Goal: Information Seeking & Learning: Check status

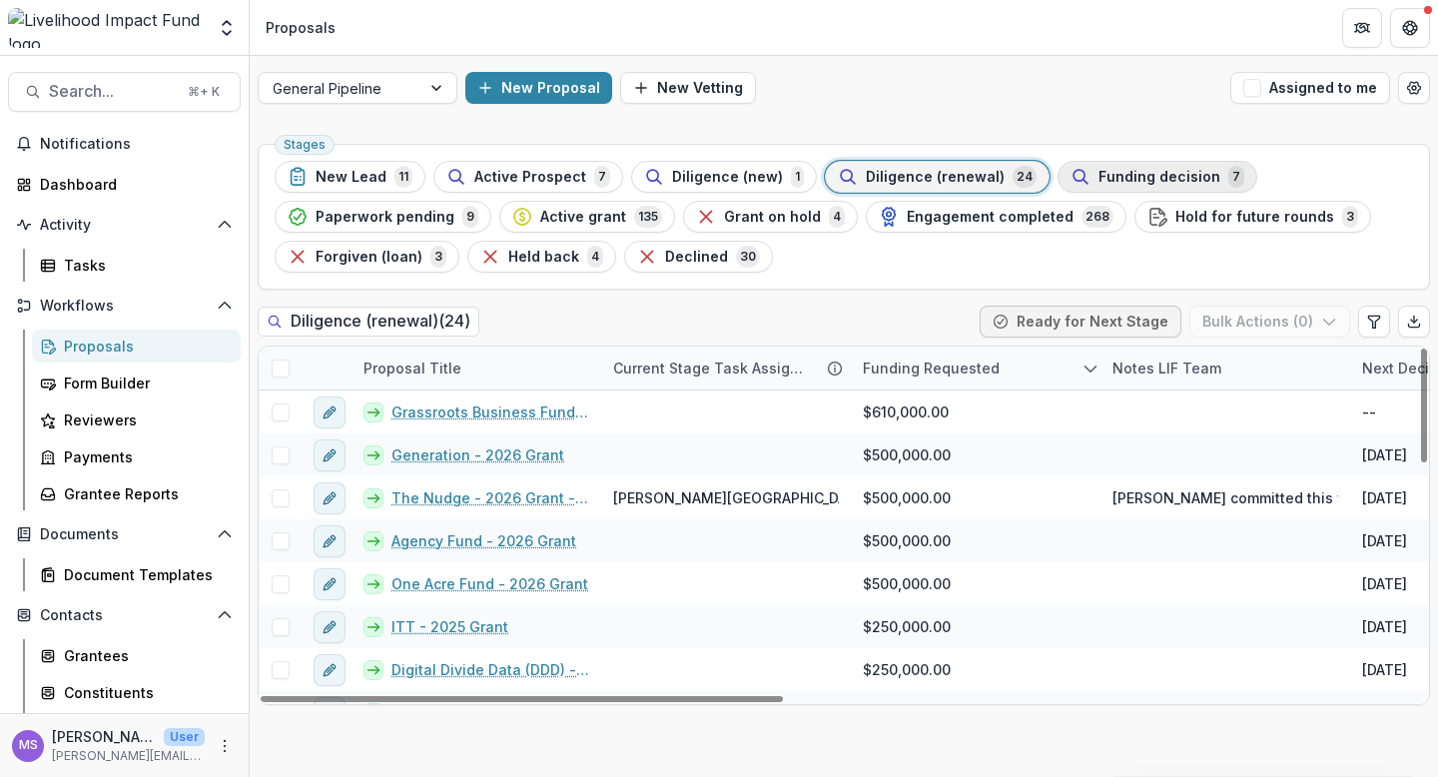
click at [1136, 174] on span "Funding decision" at bounding box center [1159, 177] width 122 height 17
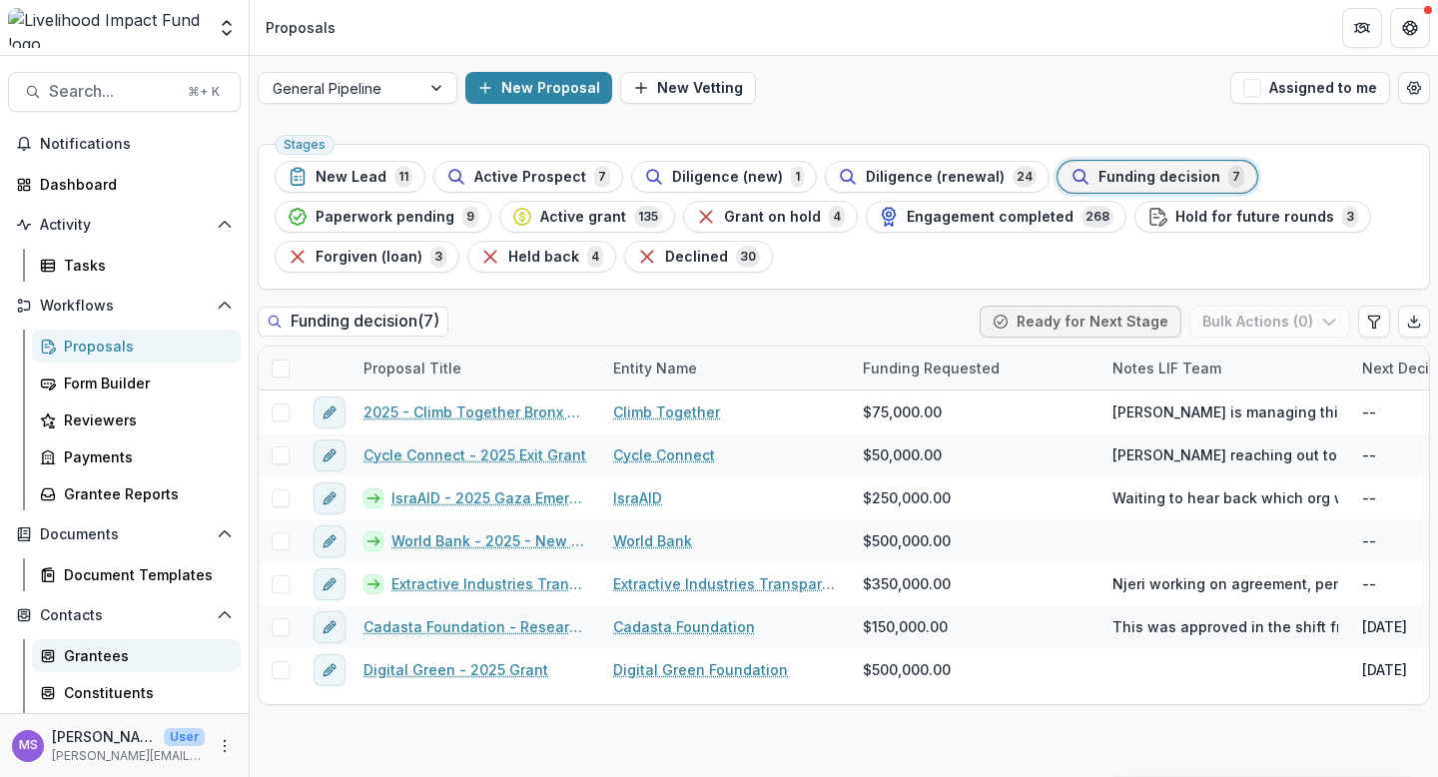
click at [100, 658] on div "Grantees" at bounding box center [144, 655] width 161 height 21
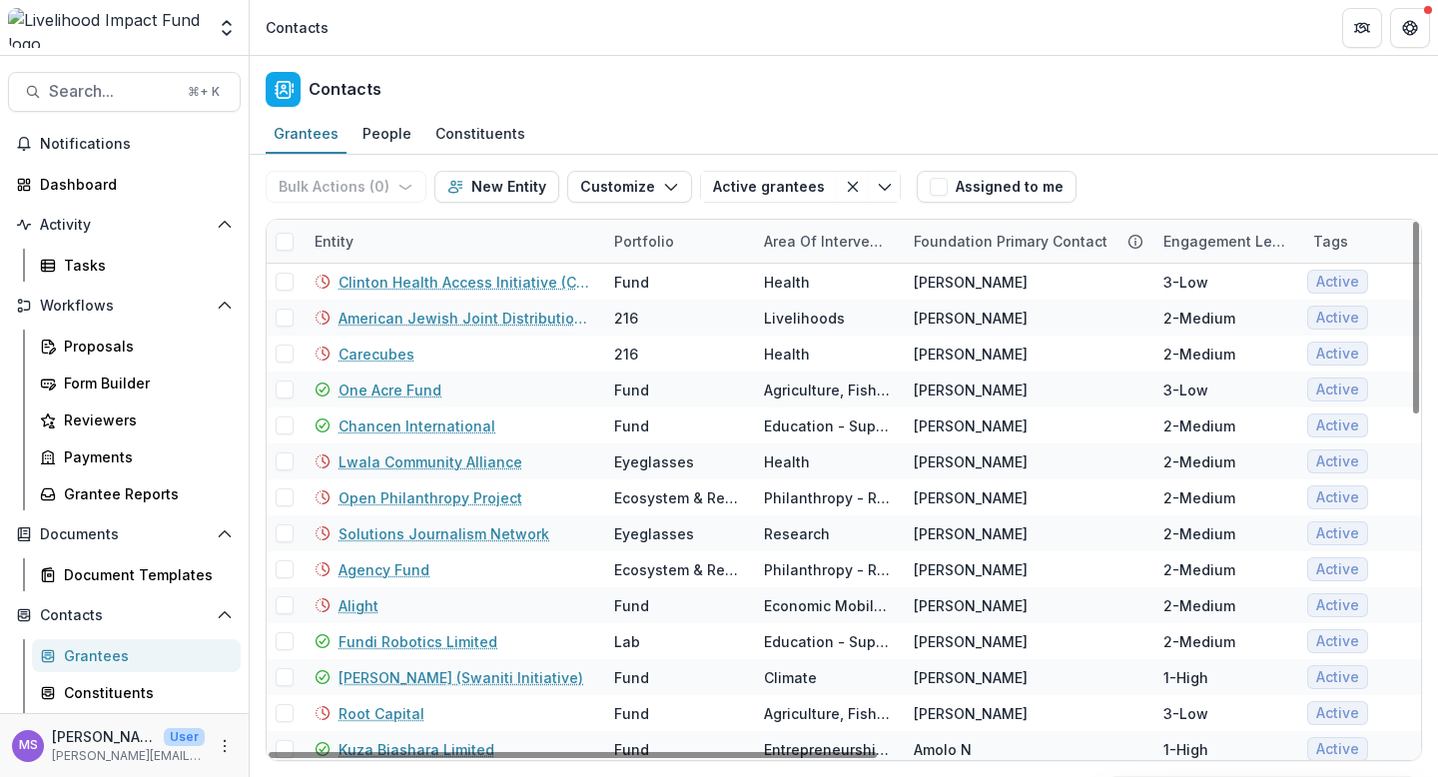
click at [483, 241] on div "Entity" at bounding box center [453, 241] width 300 height 43
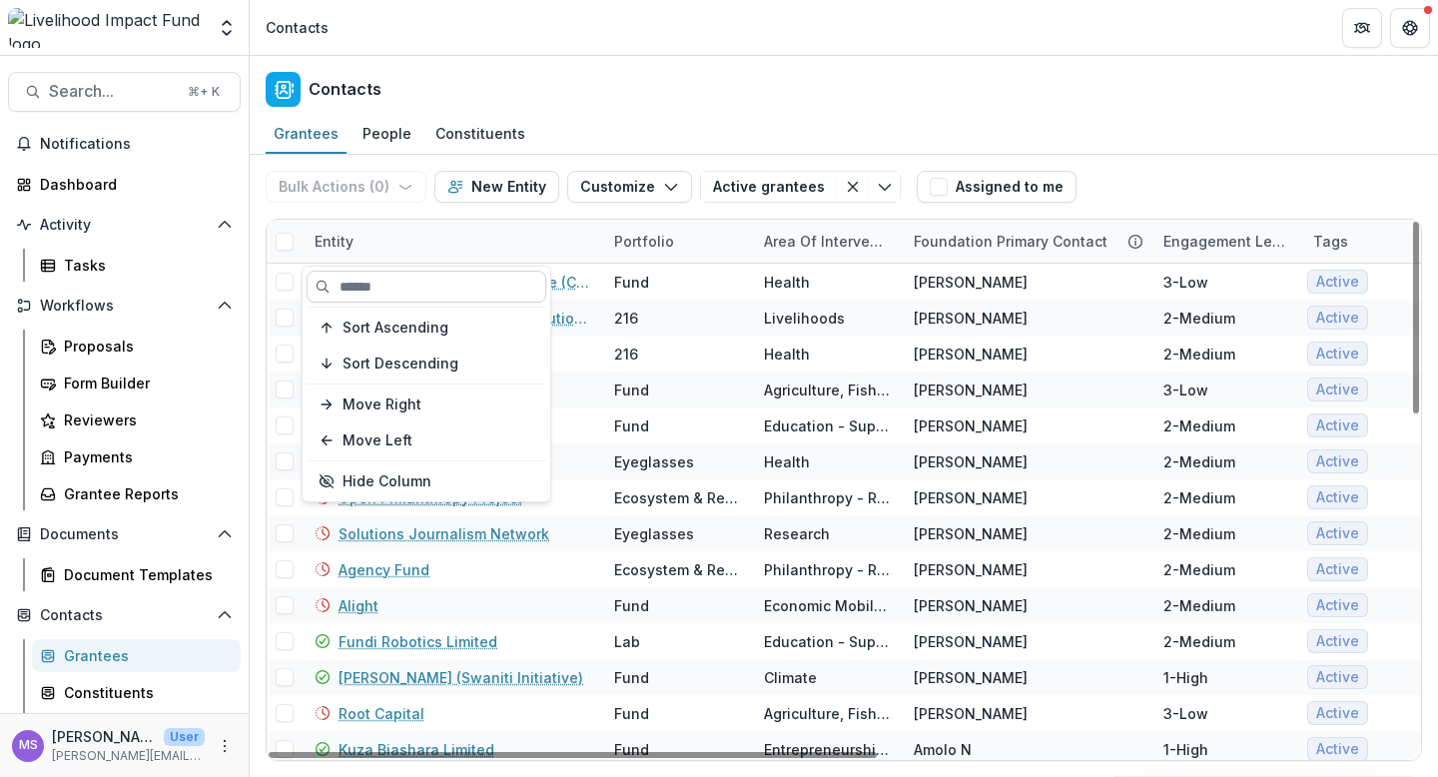
click at [465, 288] on input at bounding box center [427, 287] width 240 height 32
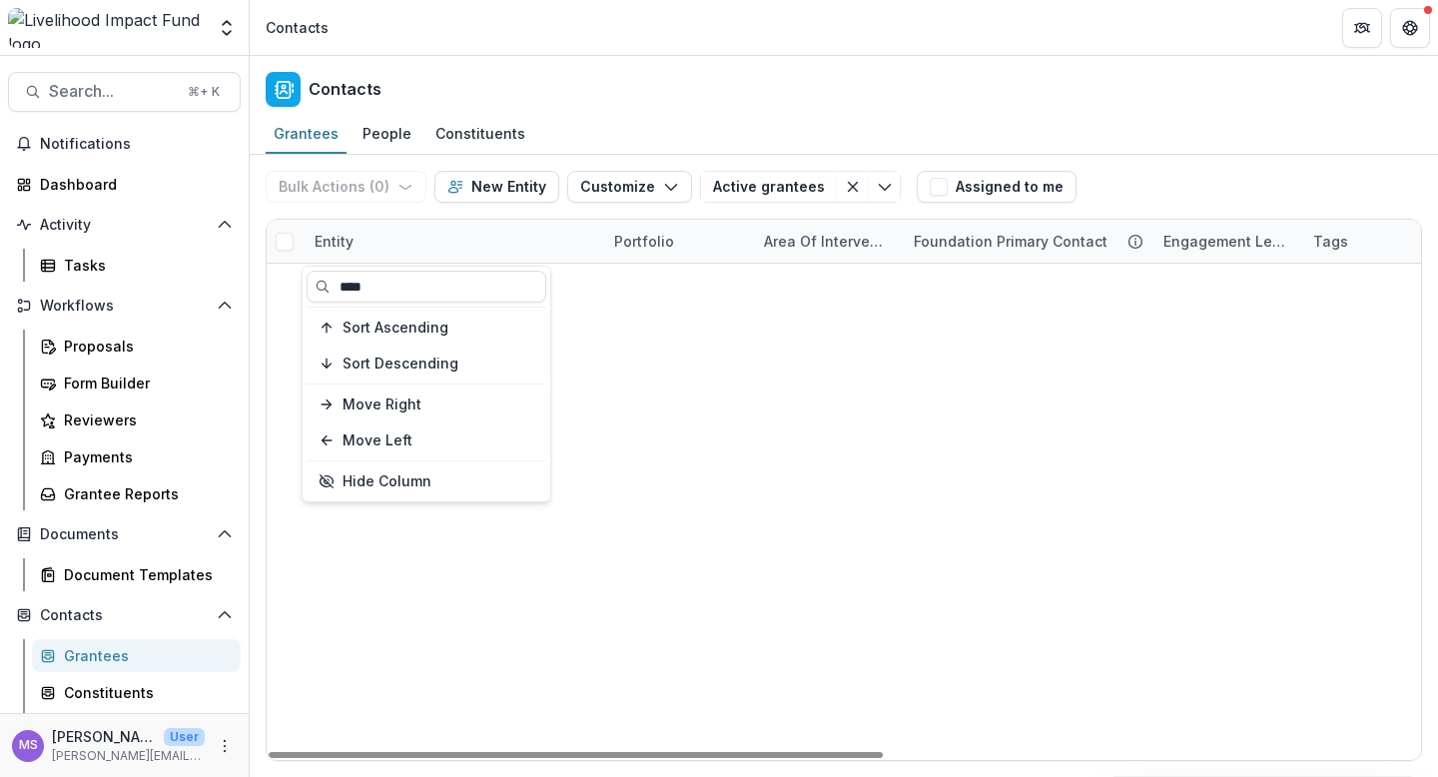
type input "****"
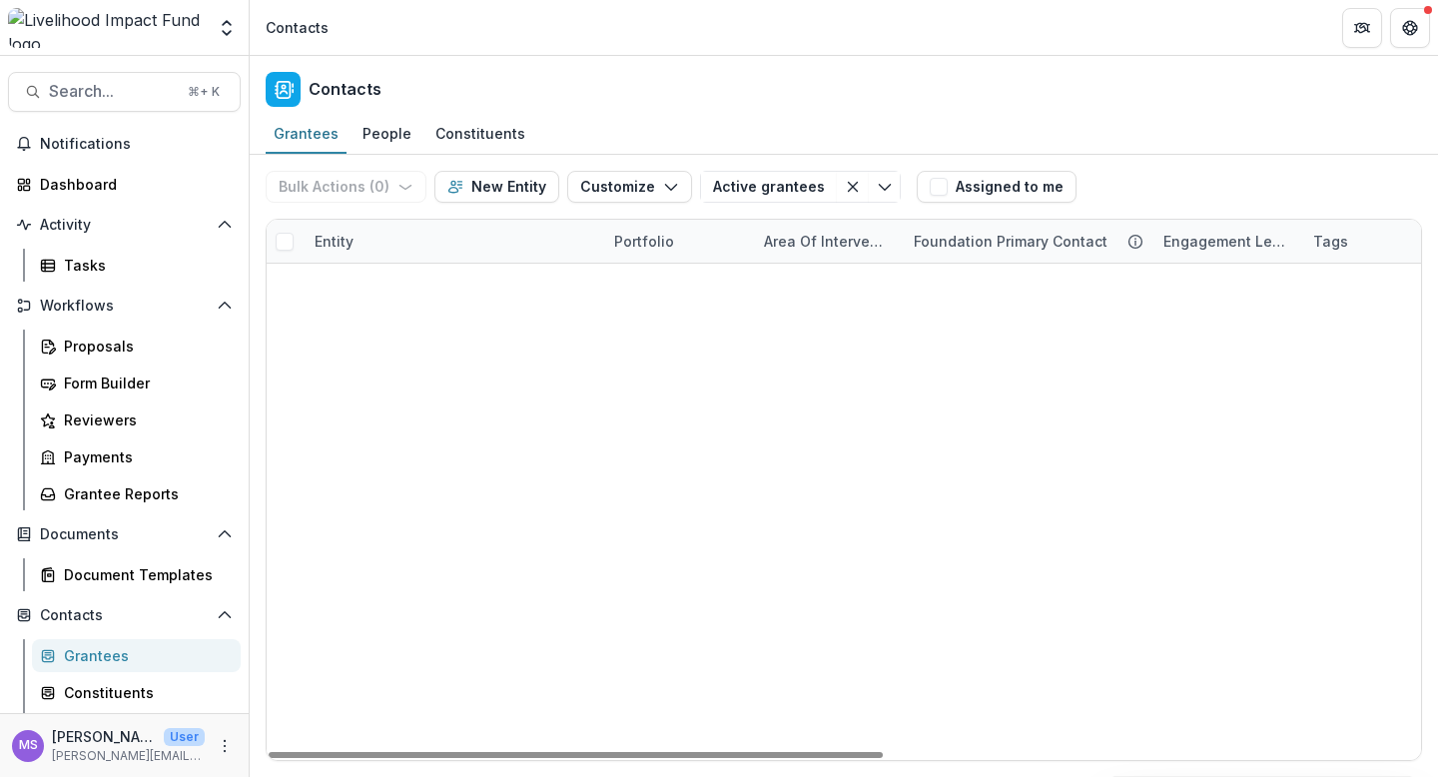
click at [683, 264] on div "GGEM Farming Lab Agriculture, Fishing & Conservation Jana K 1-High Active Activ…" at bounding box center [844, 264] width 1154 height 0
click at [403, 285] on link "GGEM Farming" at bounding box center [389, 282] width 103 height 21
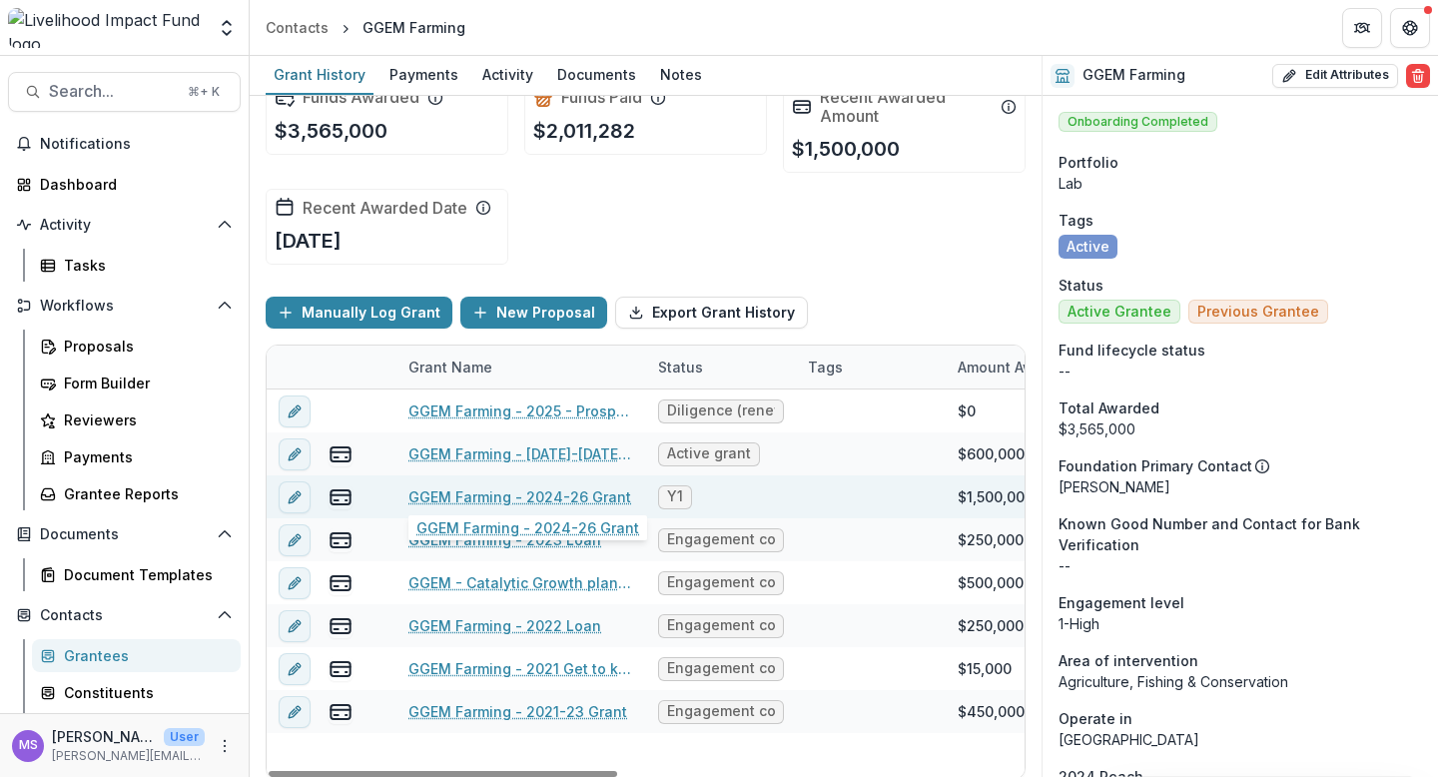
scroll to position [44, 0]
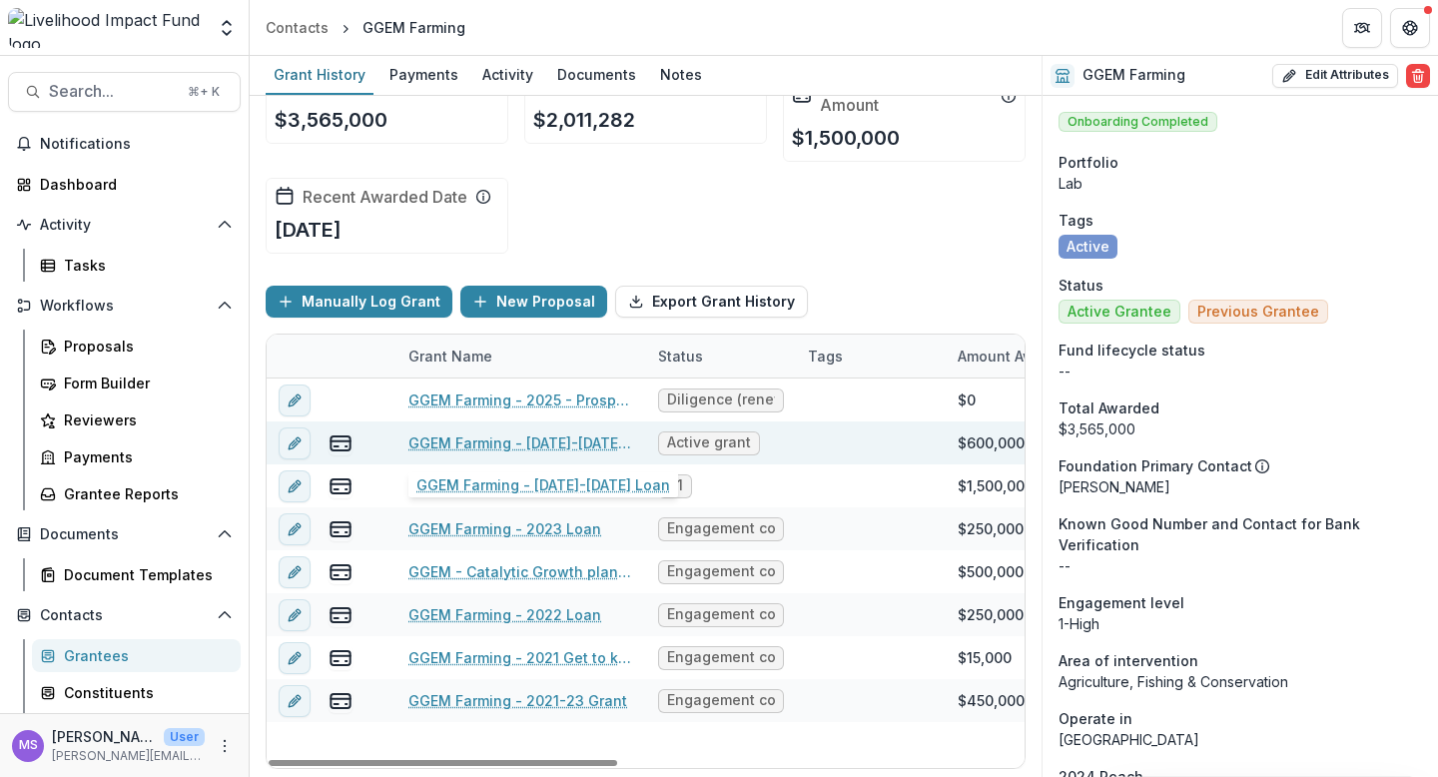
click at [531, 450] on link "GGEM Farming - 2024-2026 Loan" at bounding box center [521, 442] width 226 height 21
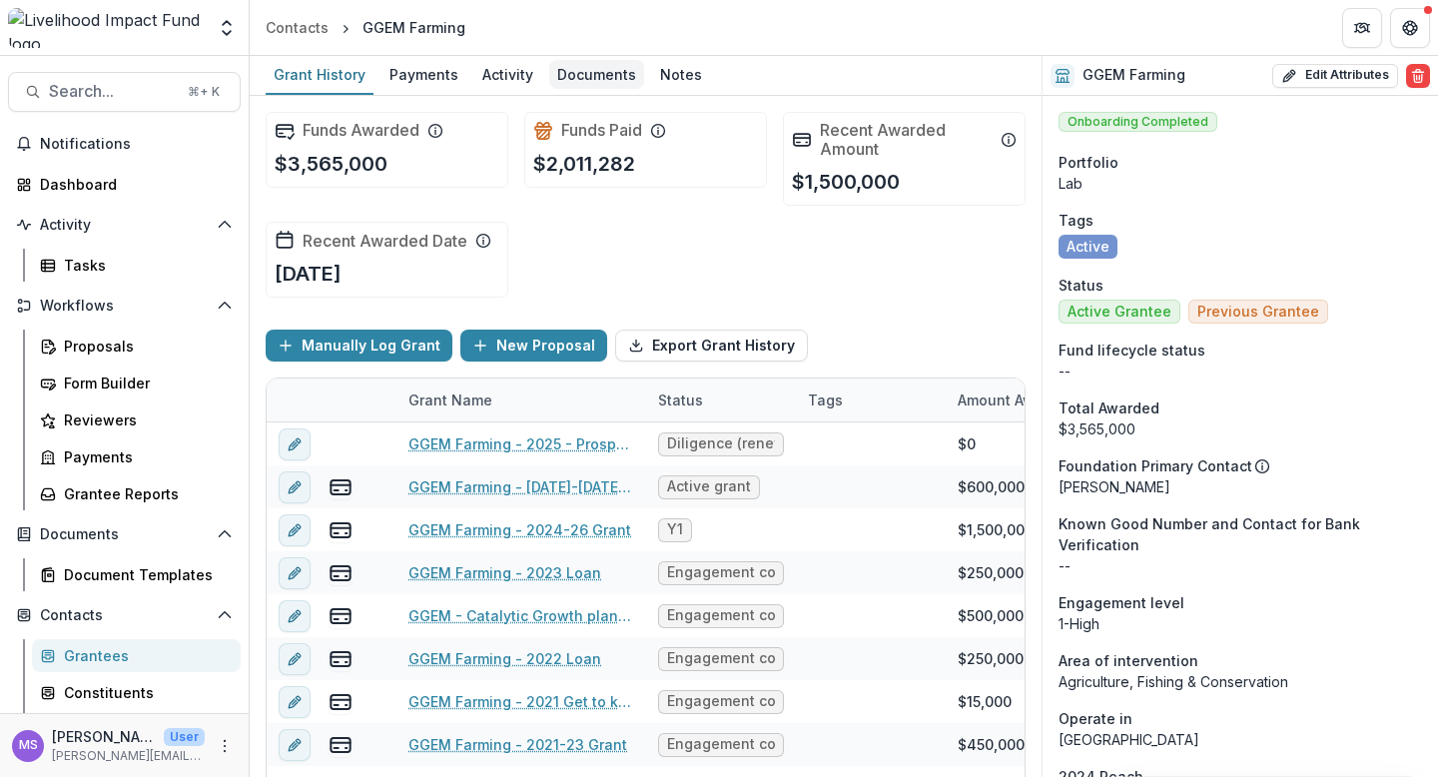
click at [594, 70] on div "Documents" at bounding box center [596, 74] width 95 height 29
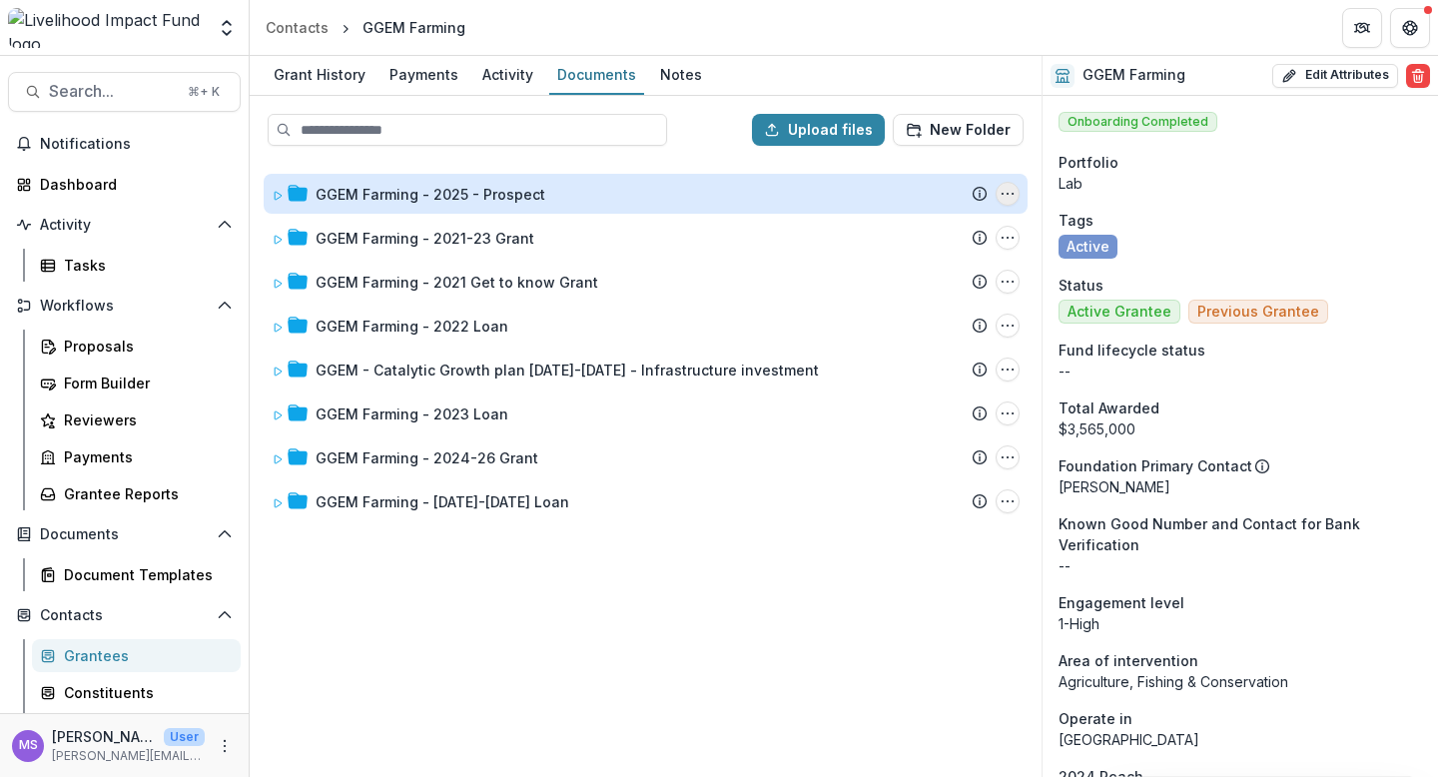
click at [1009, 198] on icon "GGEM Farming - 2025 - Prospect Options" at bounding box center [1007, 194] width 16 height 16
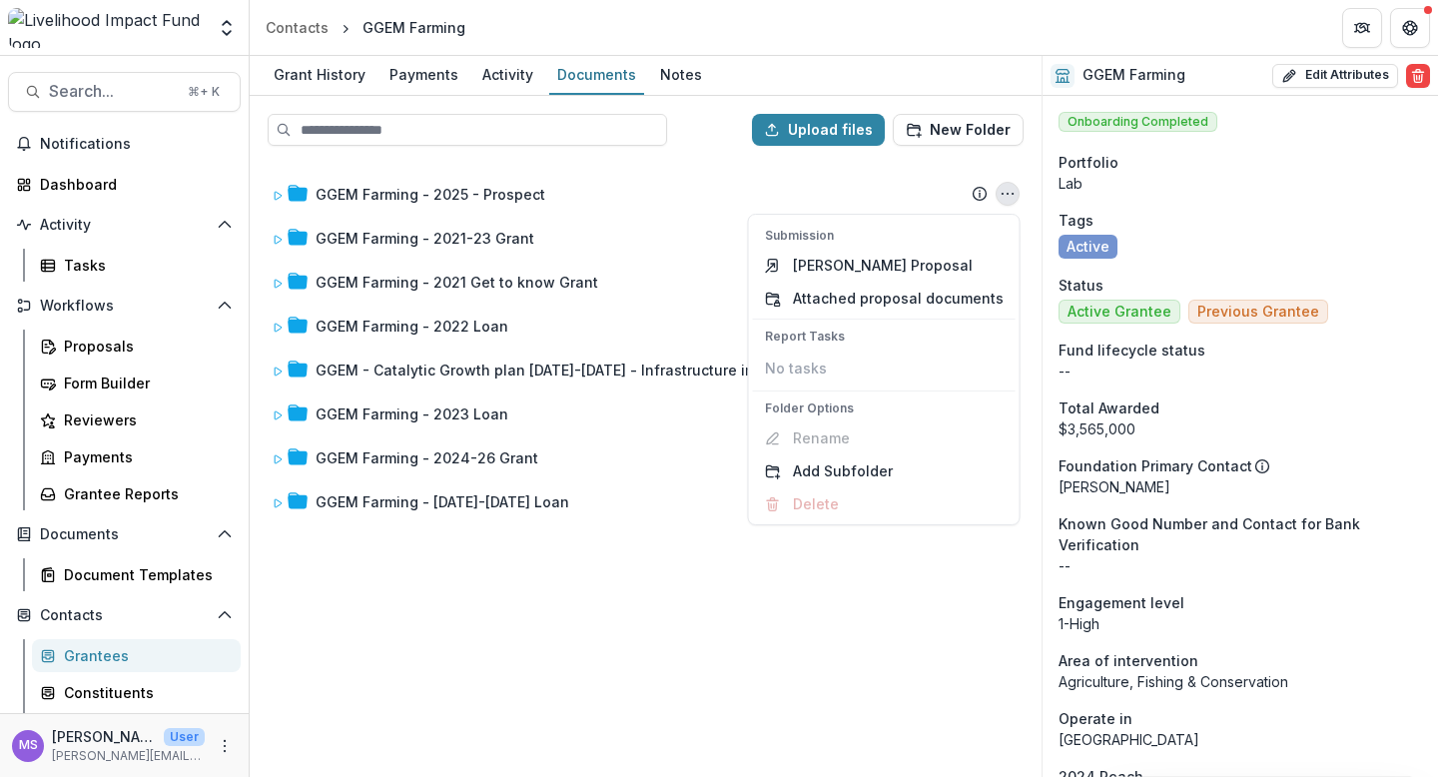
click at [825, 610] on div "GGEM Farming - 2025 - Prospect Submission Temelio Proposal Attached proposal do…" at bounding box center [646, 468] width 788 height 613
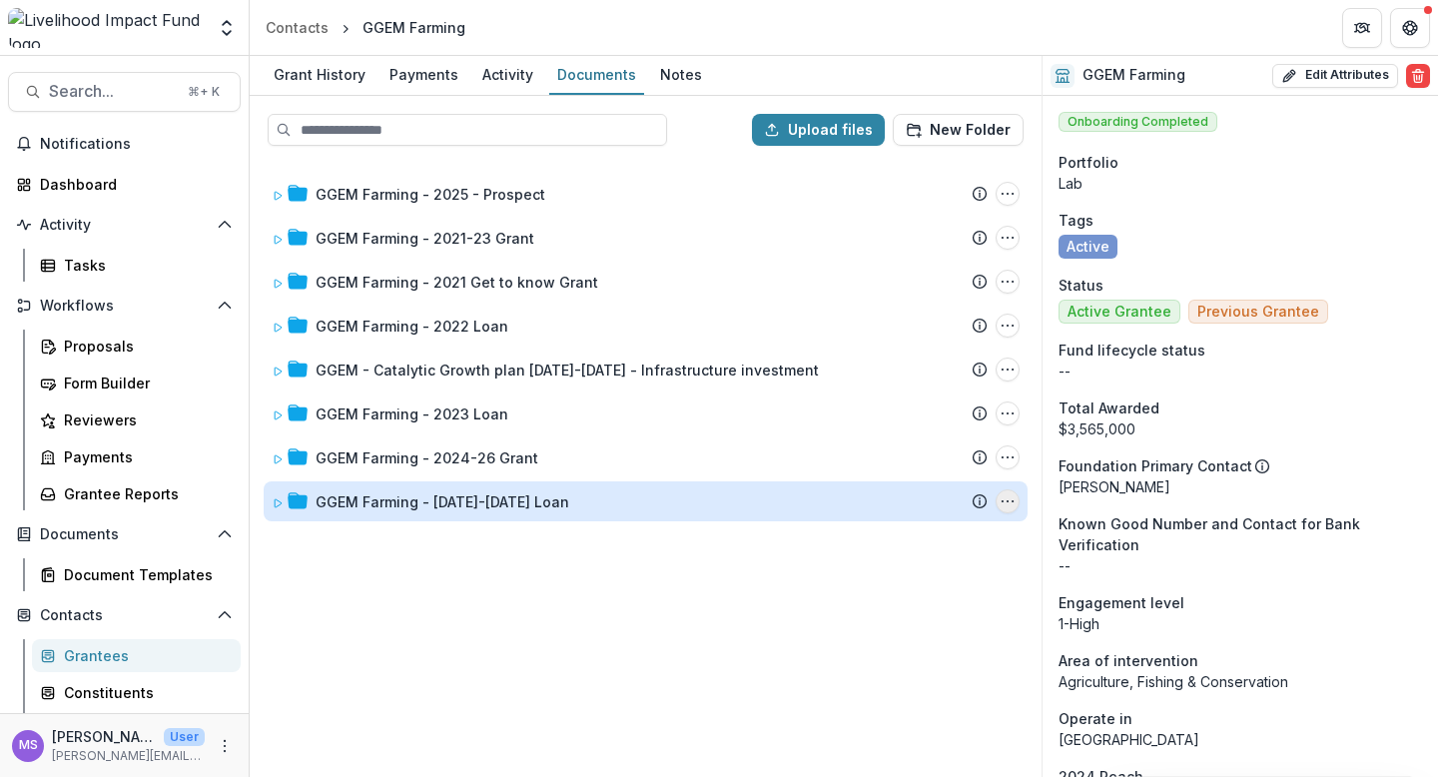
click at [1005, 509] on button "GGEM Farming - 2024-2026 Loan Options" at bounding box center [1007, 501] width 24 height 24
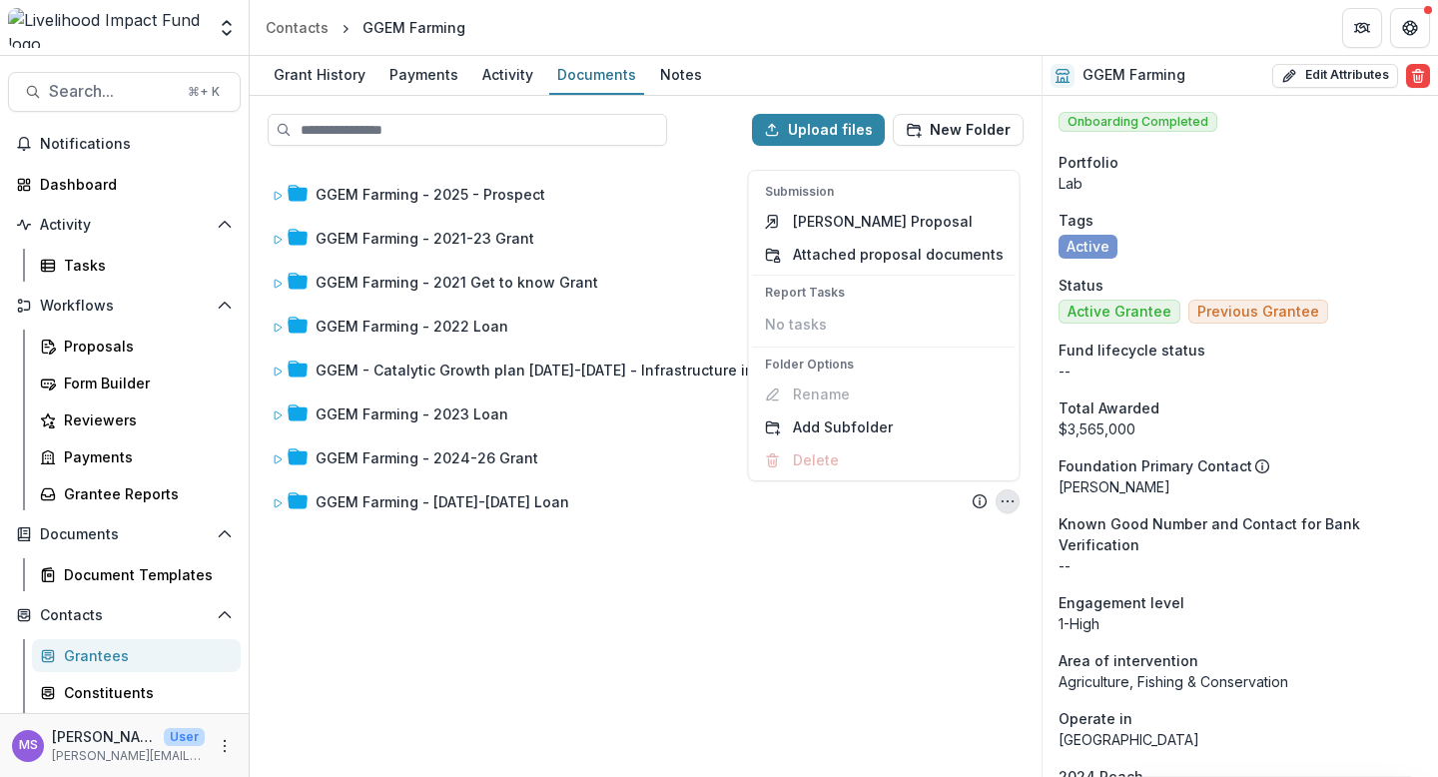
click at [713, 562] on div "GGEM Farming - 2025 - Prospect Submission Temelio Proposal Attached proposal do…" at bounding box center [646, 468] width 788 height 613
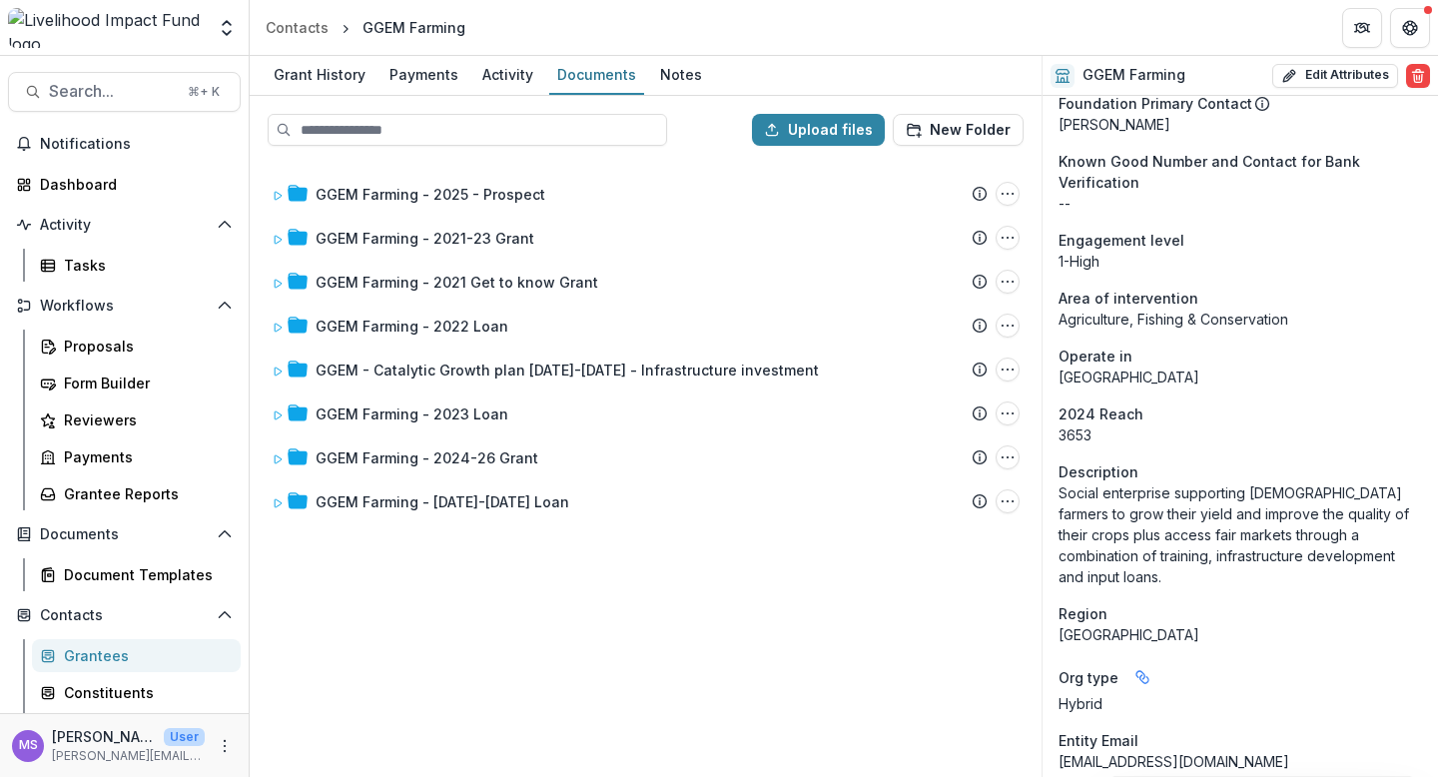
scroll to position [395, 0]
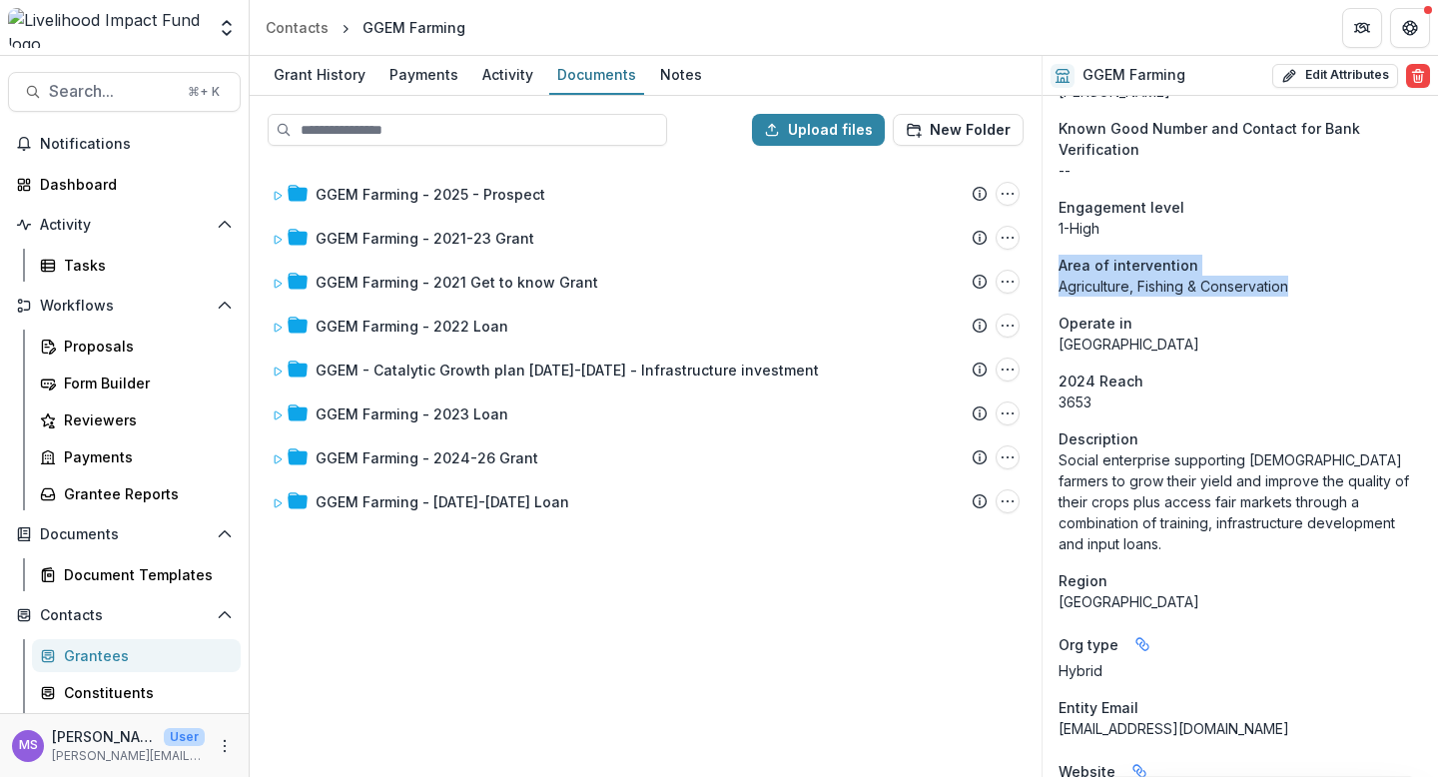
drag, startPoint x: 1292, startPoint y: 289, endPoint x: 1062, endPoint y: 271, distance: 230.4
click at [1062, 271] on aside "Area of intervention Agriculture, Fishing & Conservation" at bounding box center [1239, 276] width 363 height 42
copy aside "Area of intervention Agriculture, Fishing & Conservation"
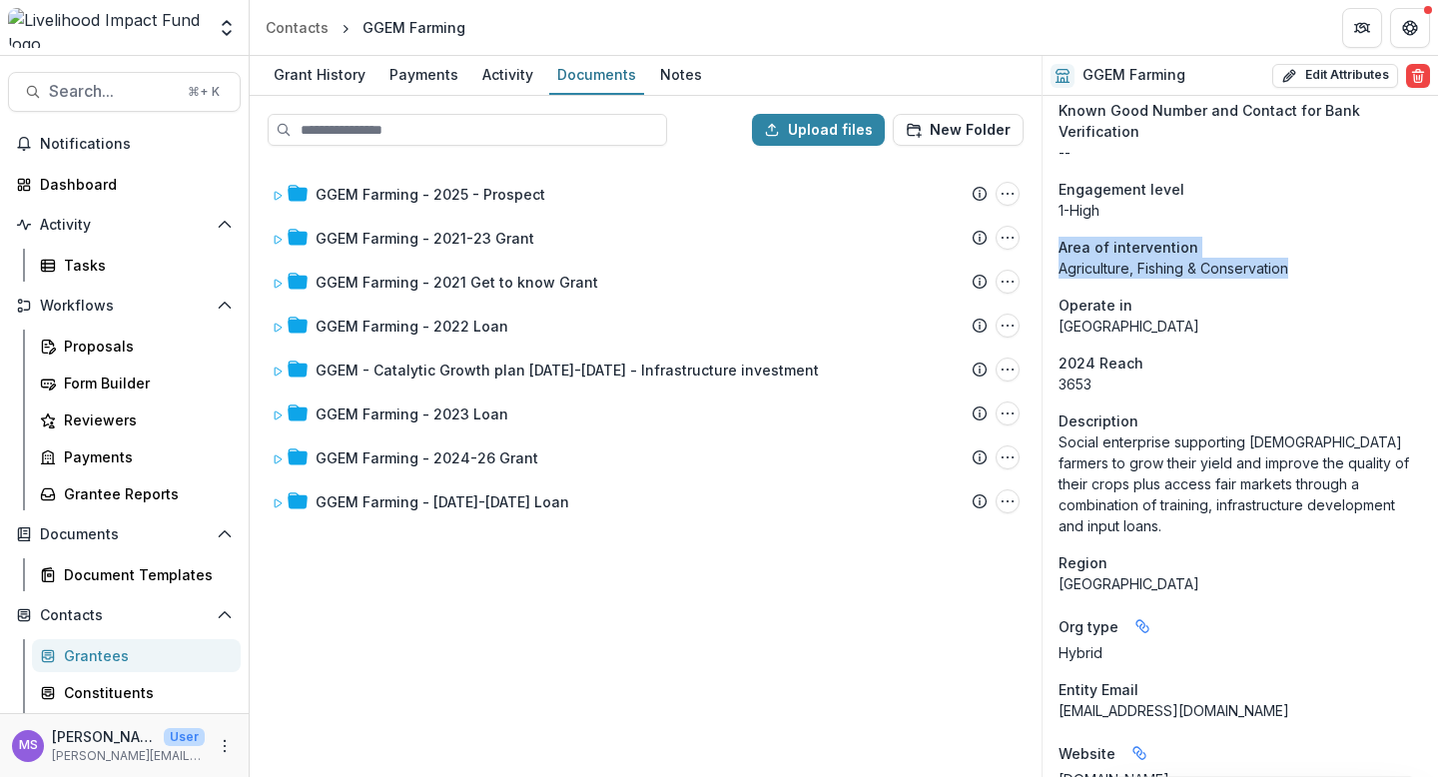
scroll to position [427, 0]
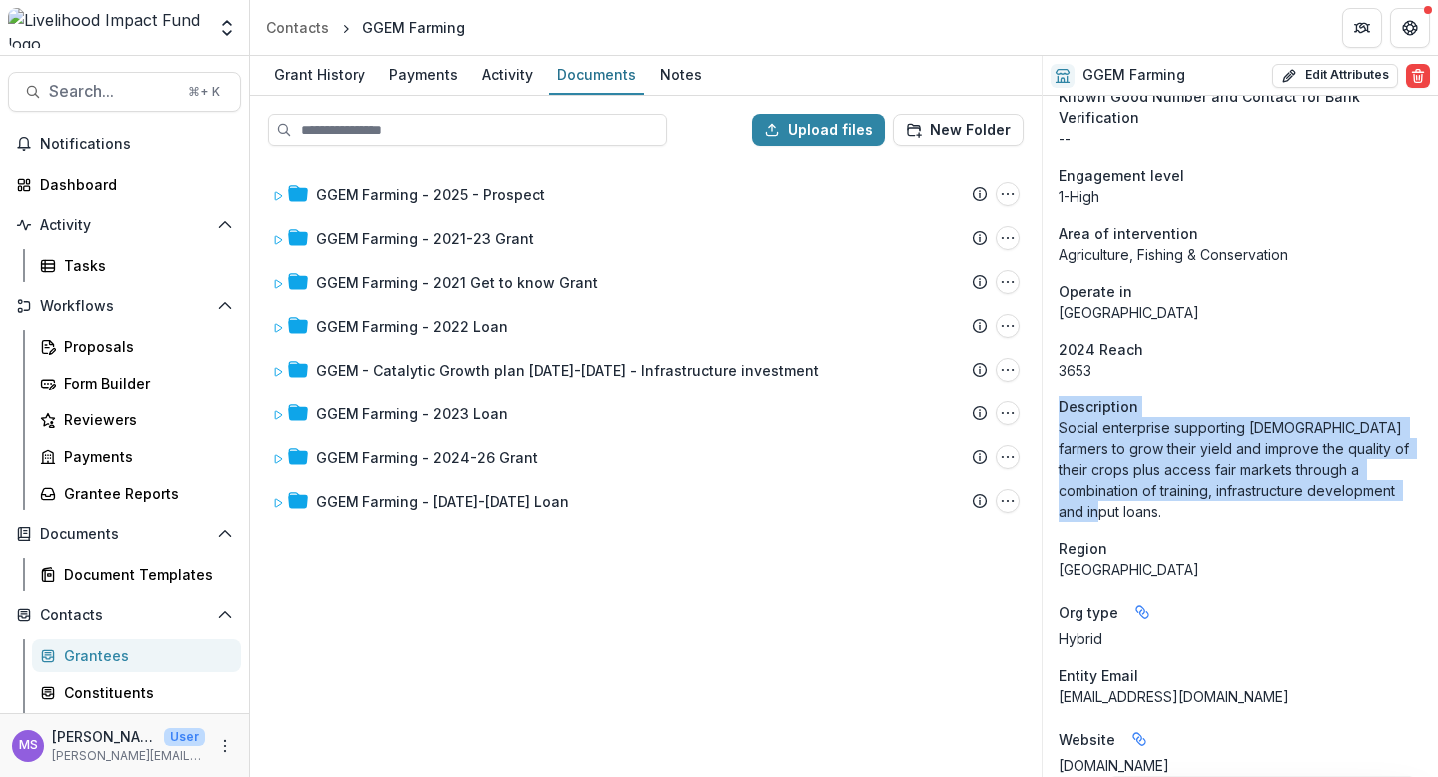
drag, startPoint x: 1408, startPoint y: 488, endPoint x: 1058, endPoint y: 416, distance: 356.8
click at [1058, 416] on aside "Description Social enterprise supporting [DEMOGRAPHIC_DATA] farmers to grow the…" at bounding box center [1239, 459] width 363 height 126
copy aside "Description Social enterprise supporting [DEMOGRAPHIC_DATA] farmers to grow the…"
click at [134, 662] on div "Grantees" at bounding box center [144, 655] width 161 height 21
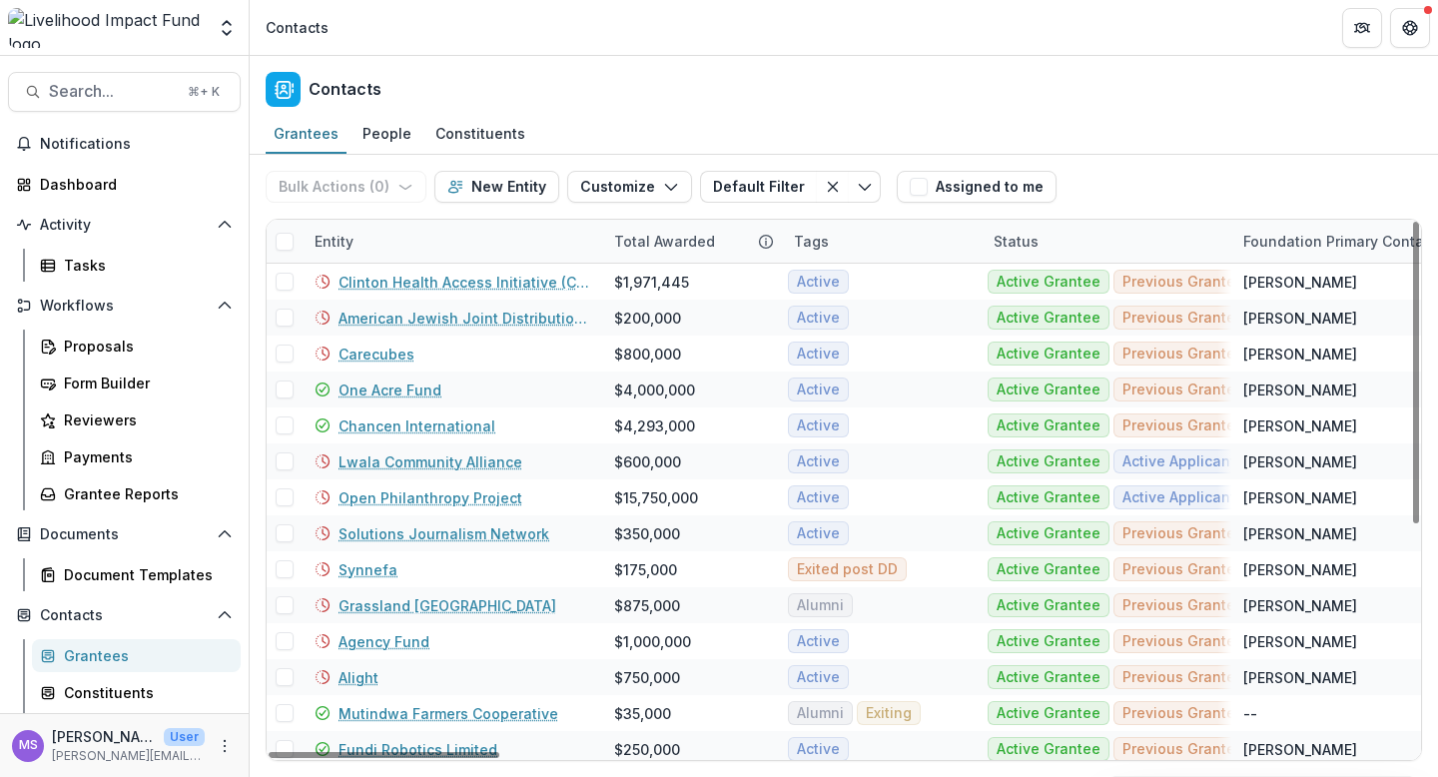
click at [459, 229] on div "Entity" at bounding box center [453, 241] width 300 height 43
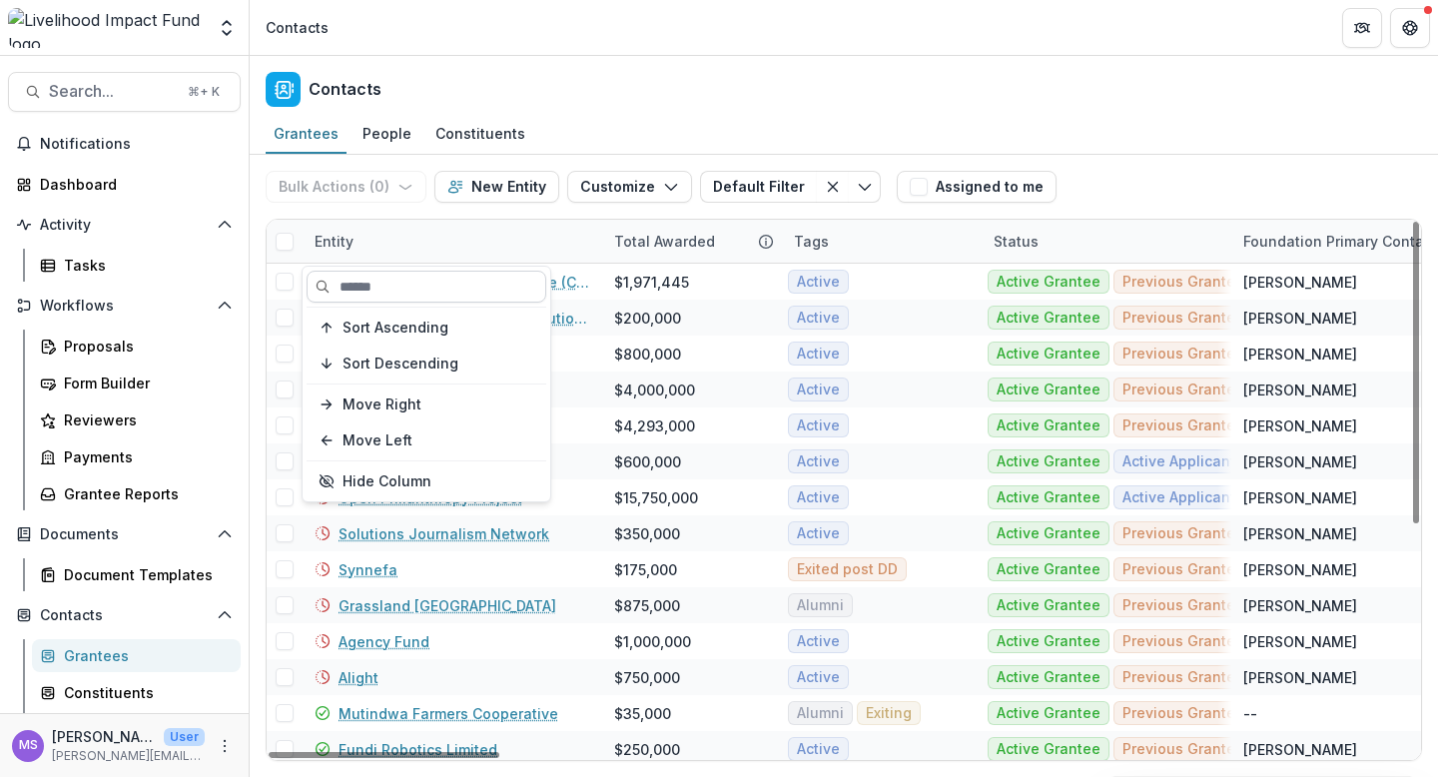
click at [468, 287] on input at bounding box center [427, 287] width 240 height 32
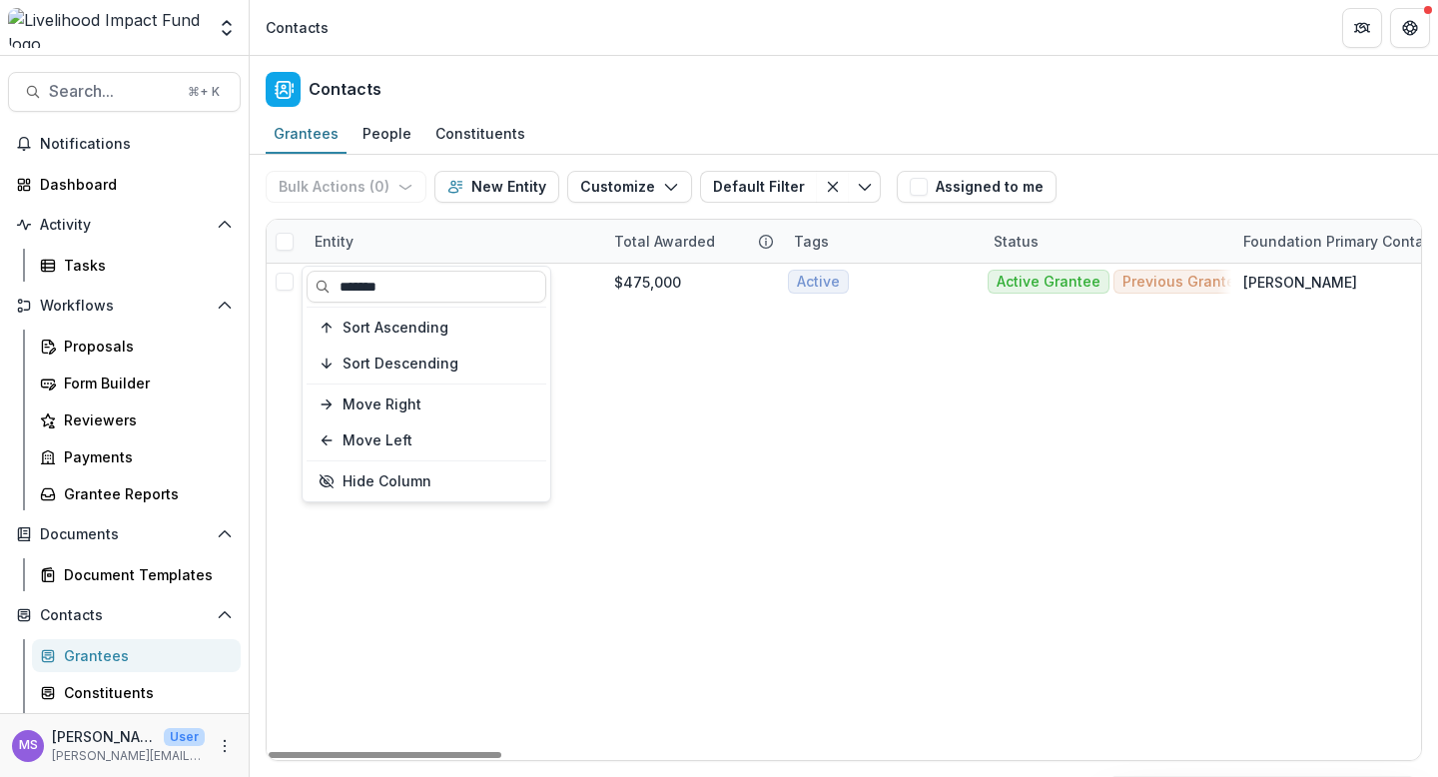
type input "*******"
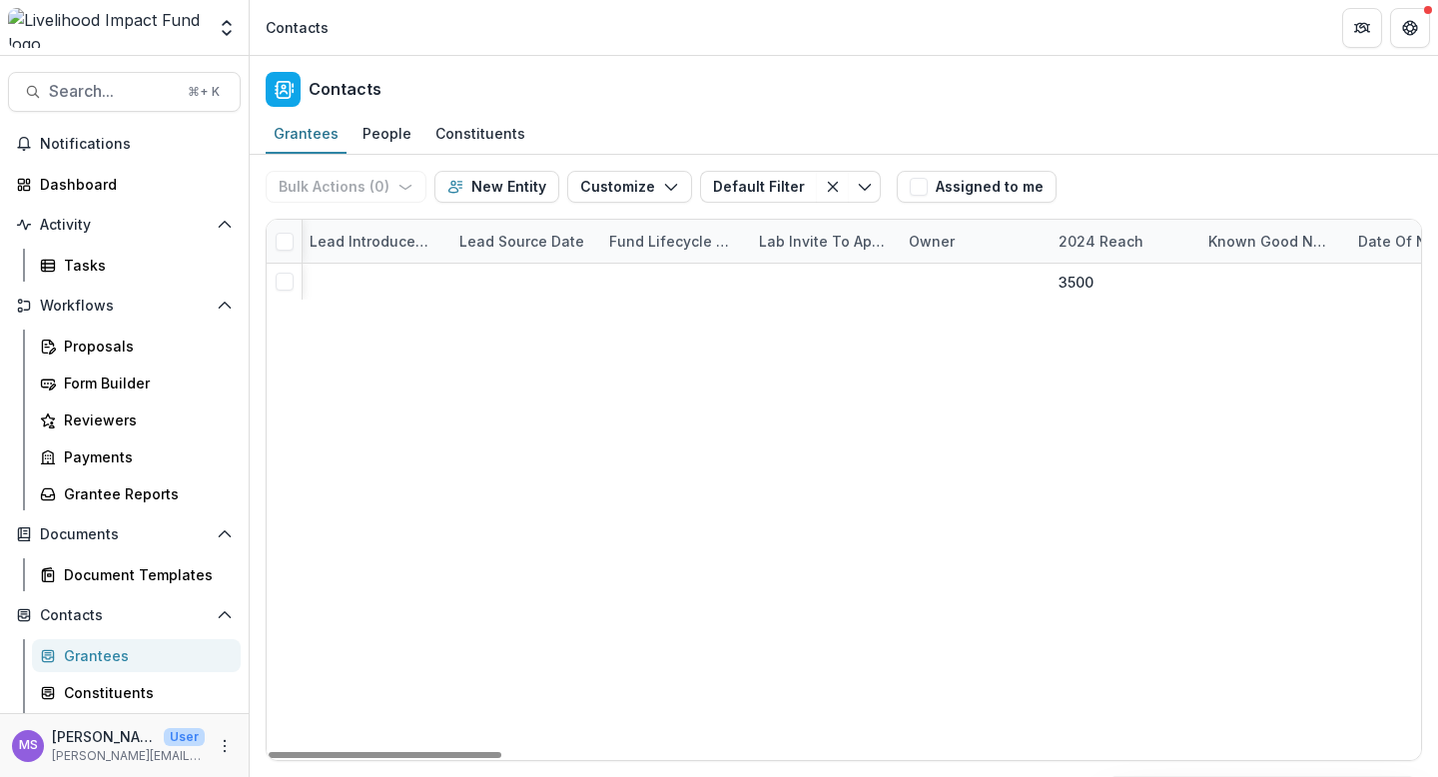
scroll to position [0, 4553]
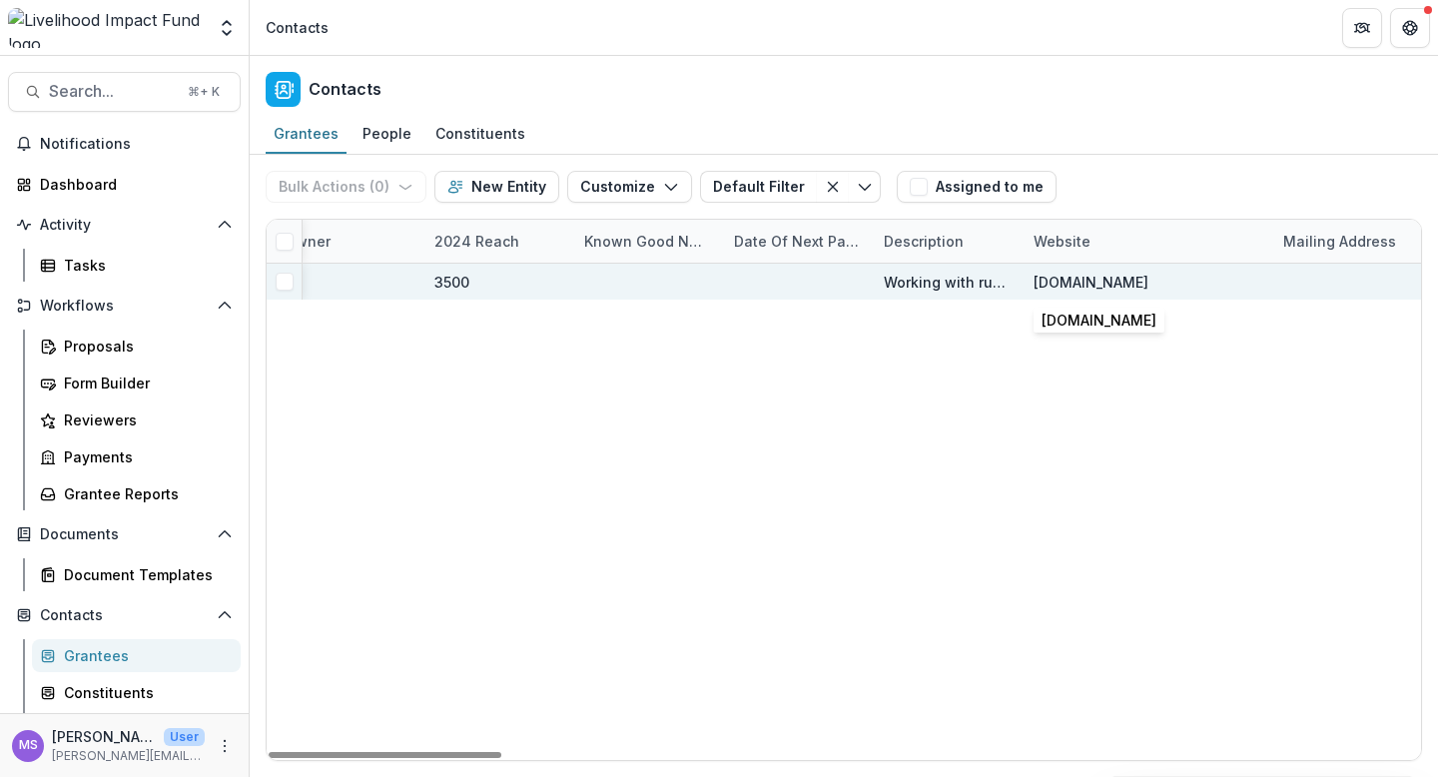
click at [1099, 284] on div "[DOMAIN_NAME]" at bounding box center [1090, 282] width 115 height 21
drag, startPoint x: 1171, startPoint y: 285, endPoint x: 1027, endPoint y: 288, distance: 143.8
click at [1027, 288] on div "[DOMAIN_NAME]" at bounding box center [1146, 282] width 250 height 36
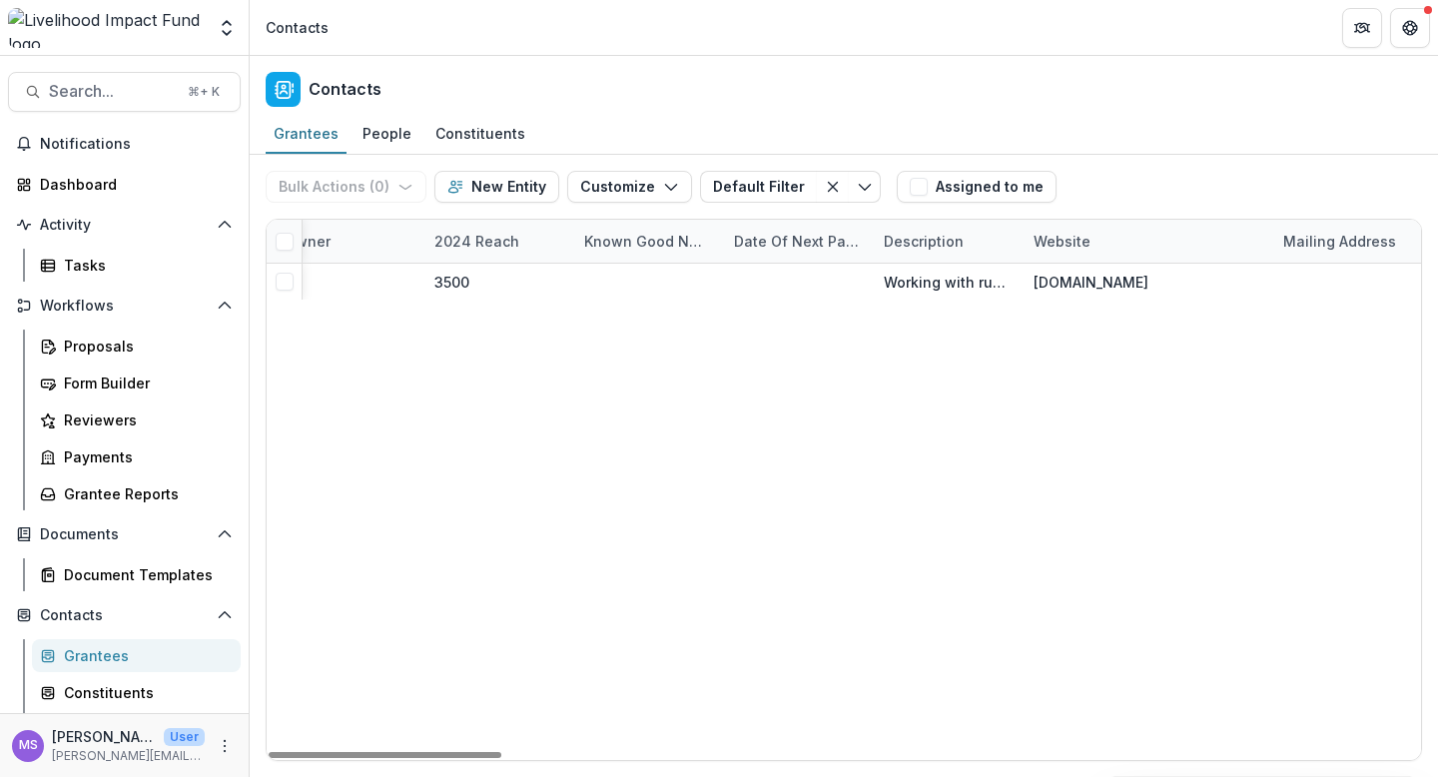
copy div "[DOMAIN_NAME]"
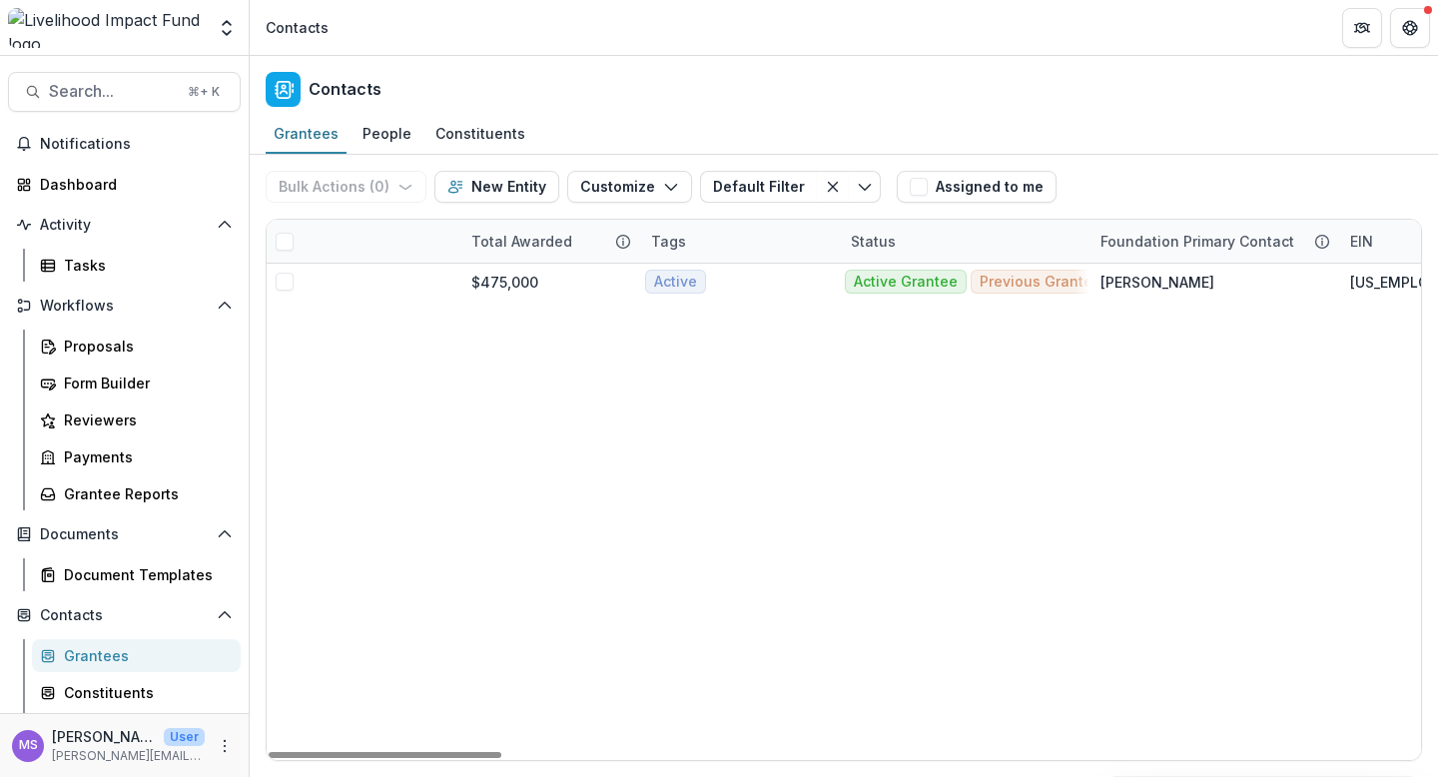
scroll to position [0, 0]
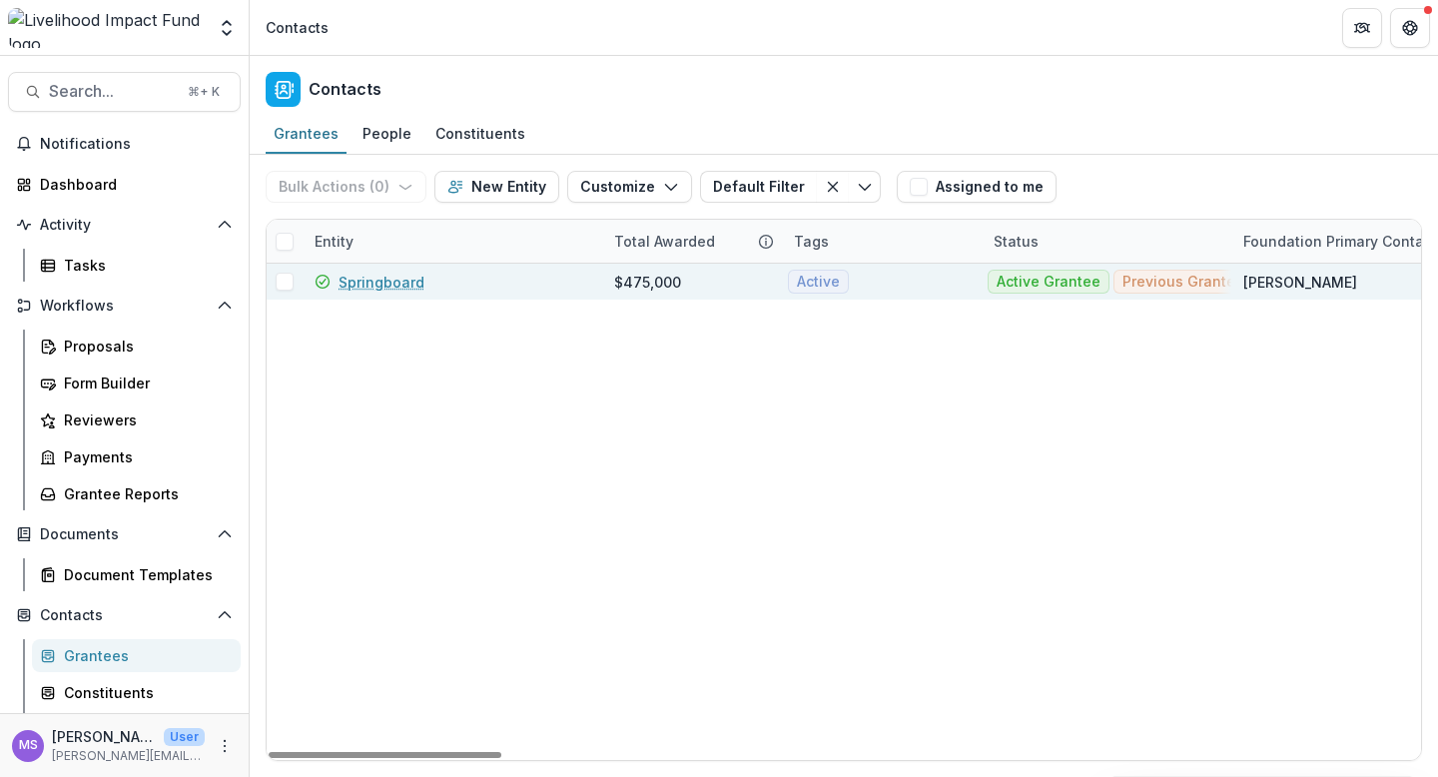
click at [377, 280] on link "Springboard" at bounding box center [381, 282] width 86 height 21
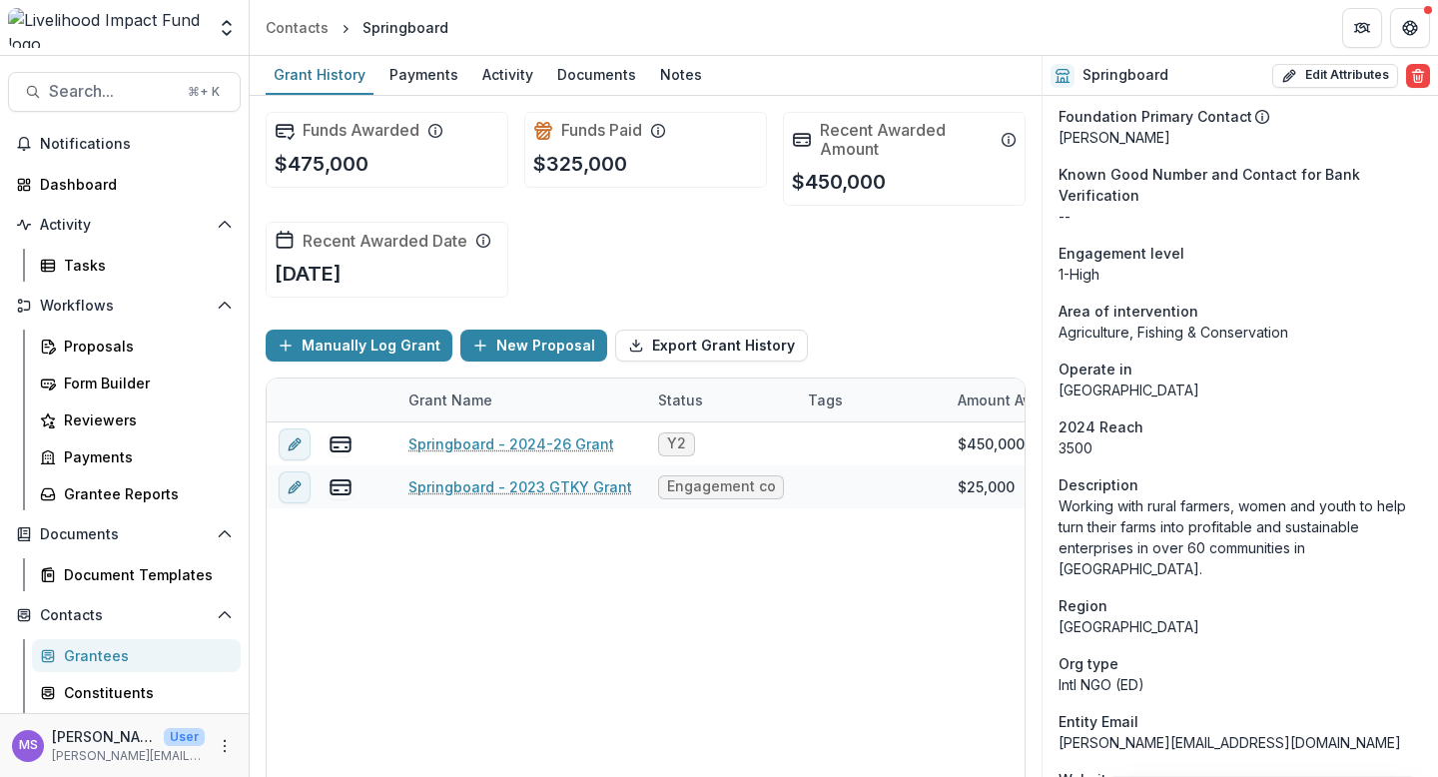
scroll to position [370, 0]
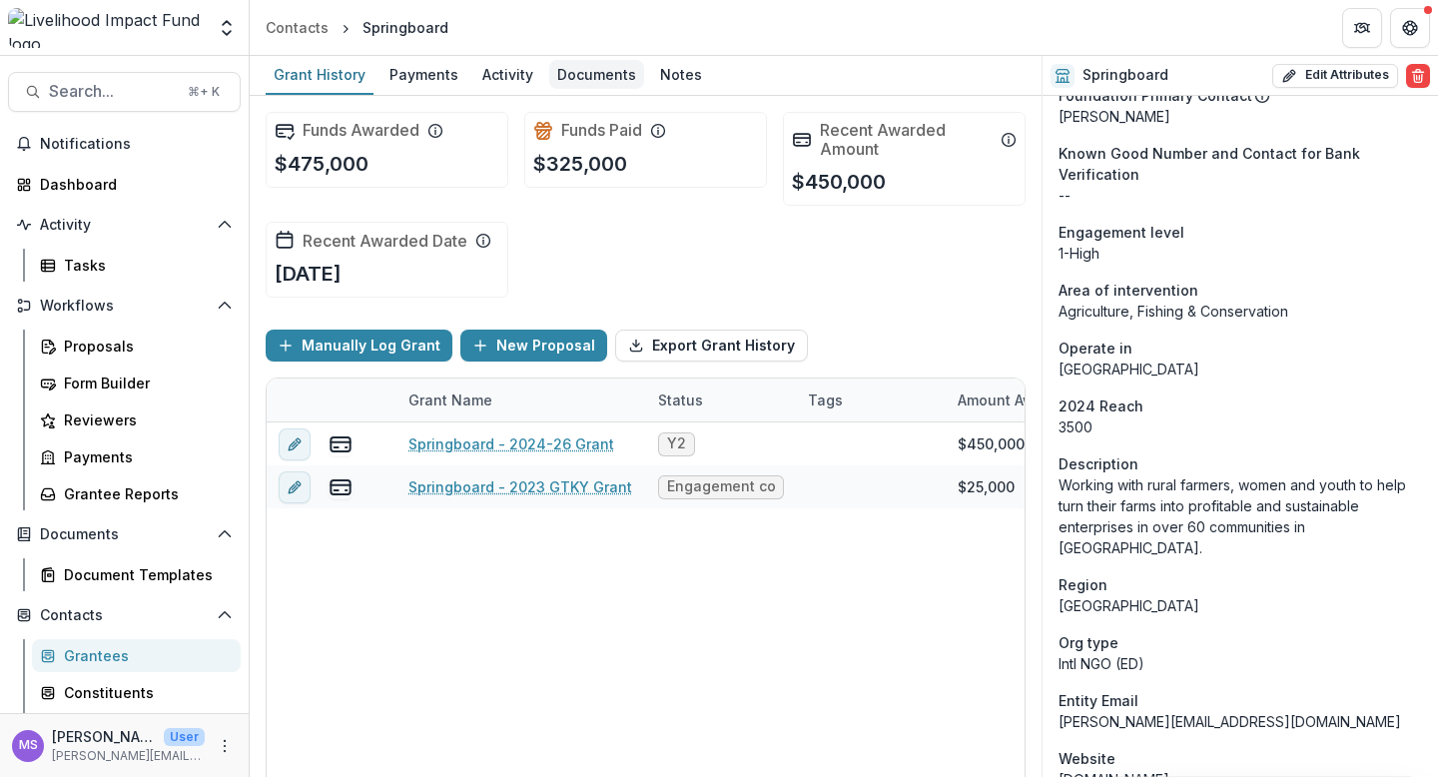
click at [583, 75] on div "Documents" at bounding box center [596, 74] width 95 height 29
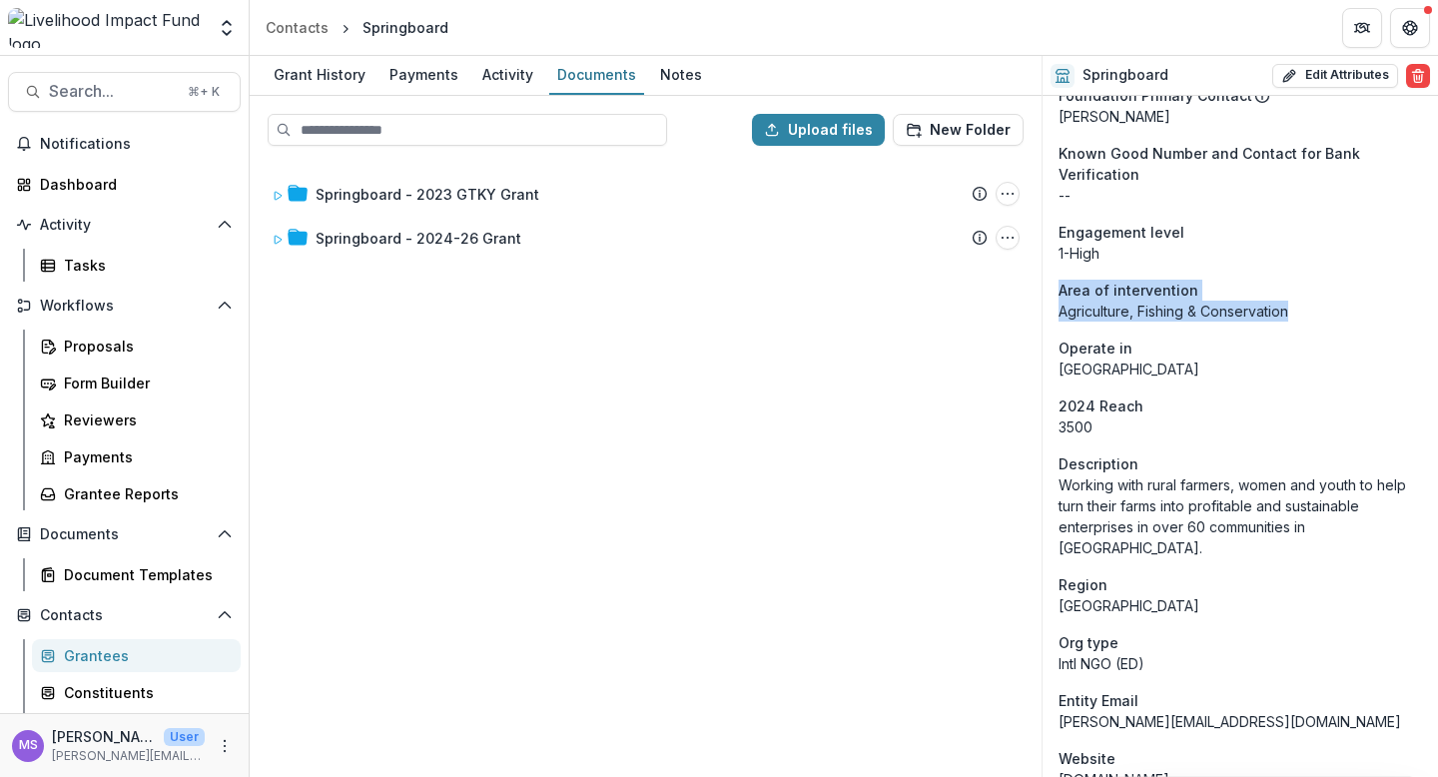
drag, startPoint x: 1295, startPoint y: 318, endPoint x: 1052, endPoint y: 299, distance: 243.4
click at [1052, 299] on div "Onboarding Completed Portfolio Lab Tags Active Status Active Grantee Previous G…" at bounding box center [1239, 627] width 395 height 1804
copy aside "Area of intervention Agriculture, Fishing & Conservation"
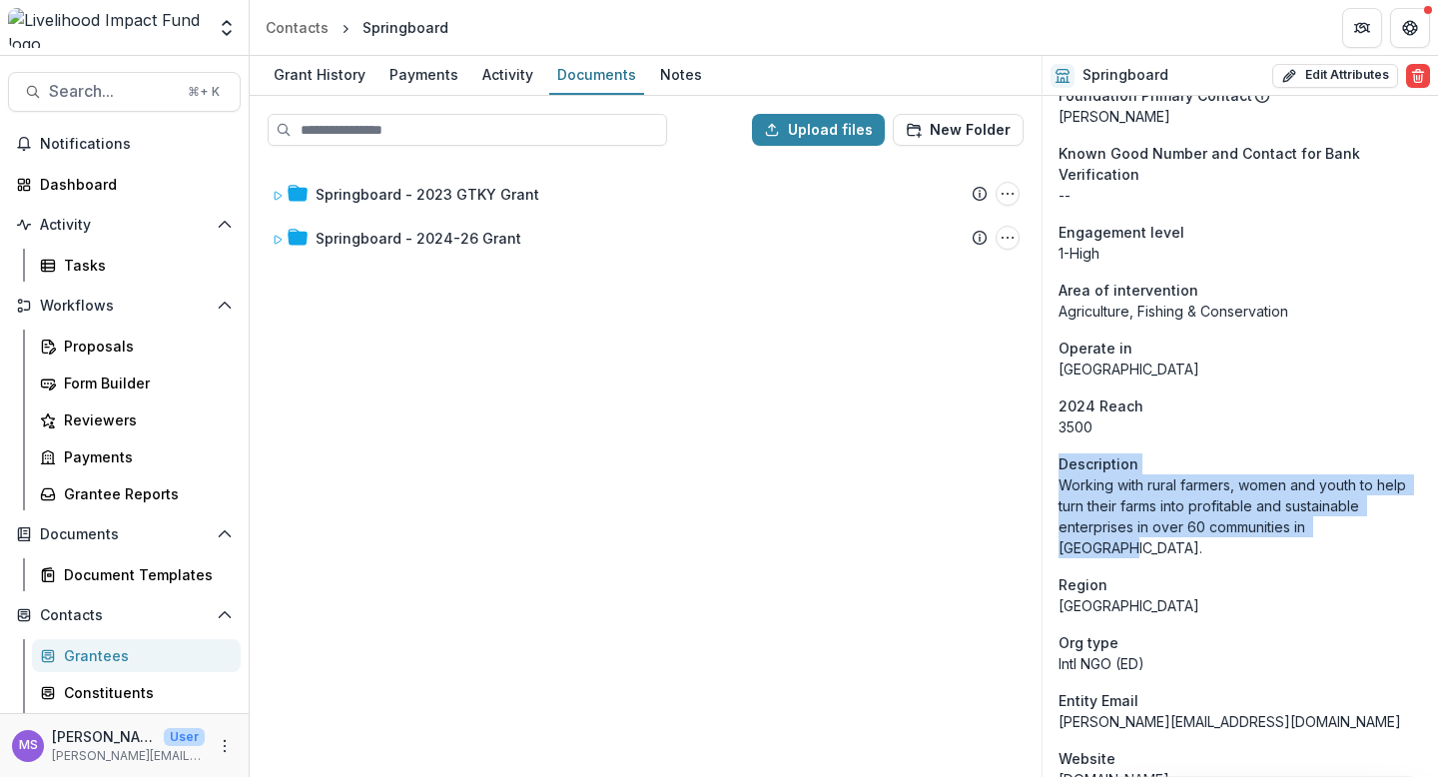
drag, startPoint x: 1369, startPoint y: 532, endPoint x: 1063, endPoint y: 461, distance: 313.7
click at [1063, 461] on aside "Description Working with rural farmers, women and youth to help turn their farm…" at bounding box center [1239, 505] width 363 height 105
copy aside "Description Working with rural farmers, women and youth to help turn their farm…"
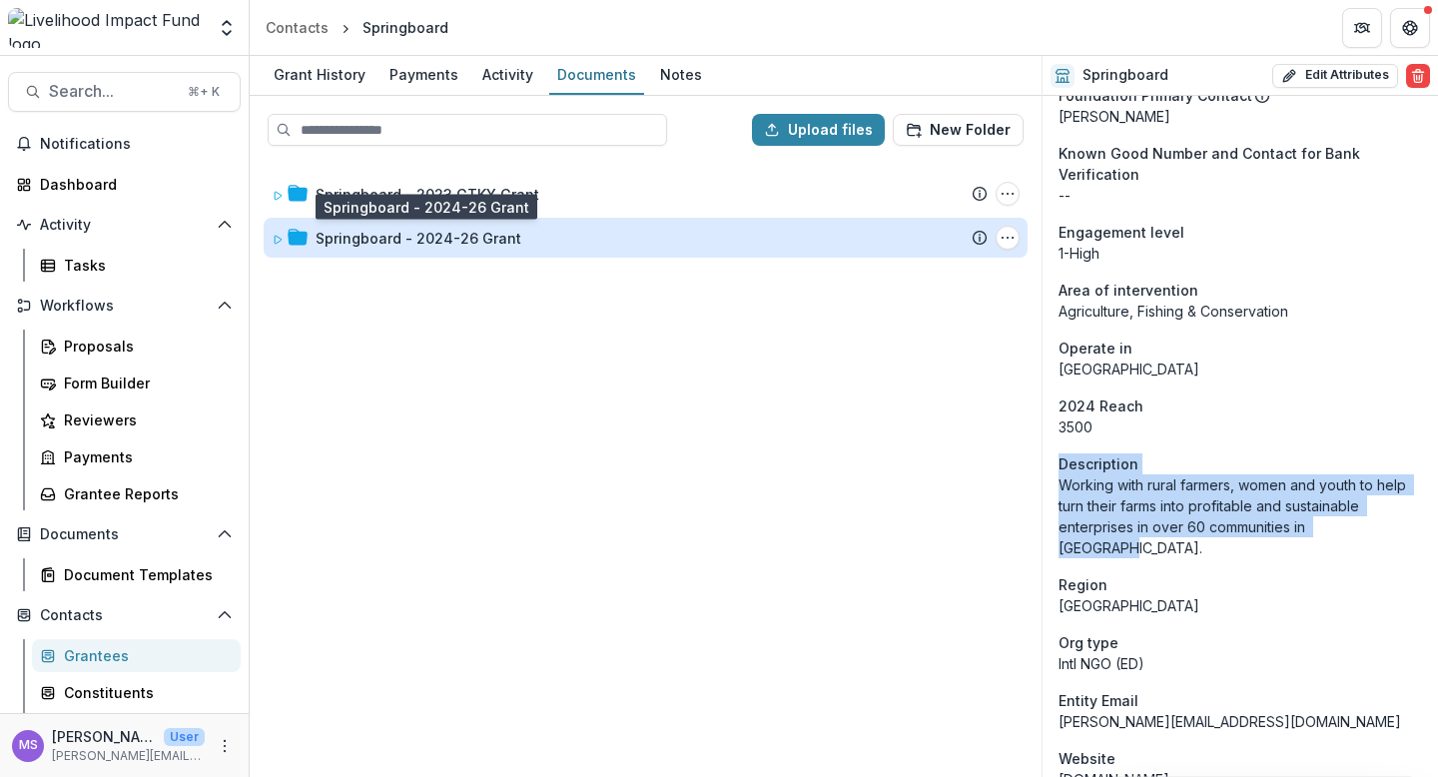
click at [452, 233] on div "Springboard - 2024-26 Grant" at bounding box center [419, 238] width 206 height 21
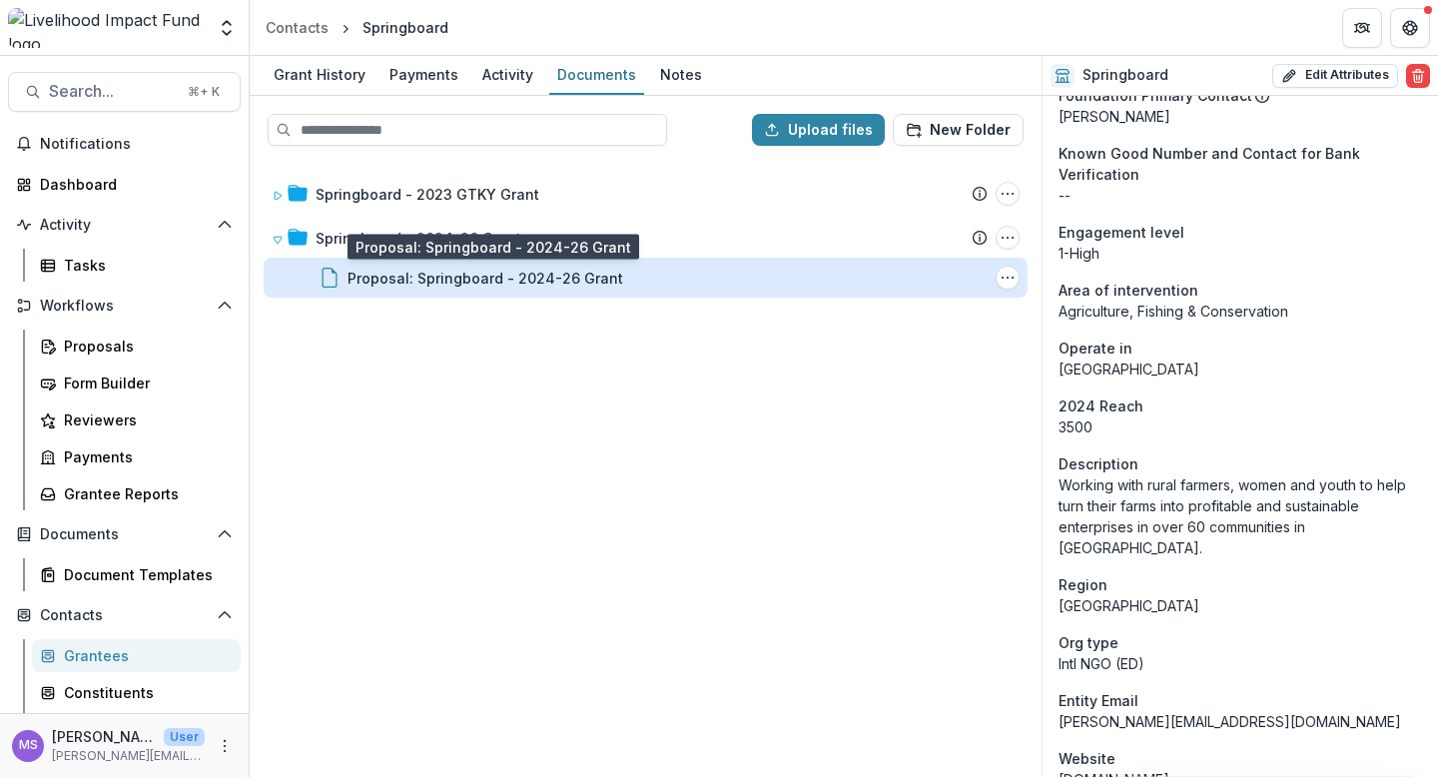
click at [461, 277] on div "Proposal: Springboard - 2024-26 Grant" at bounding box center [485, 278] width 276 height 21
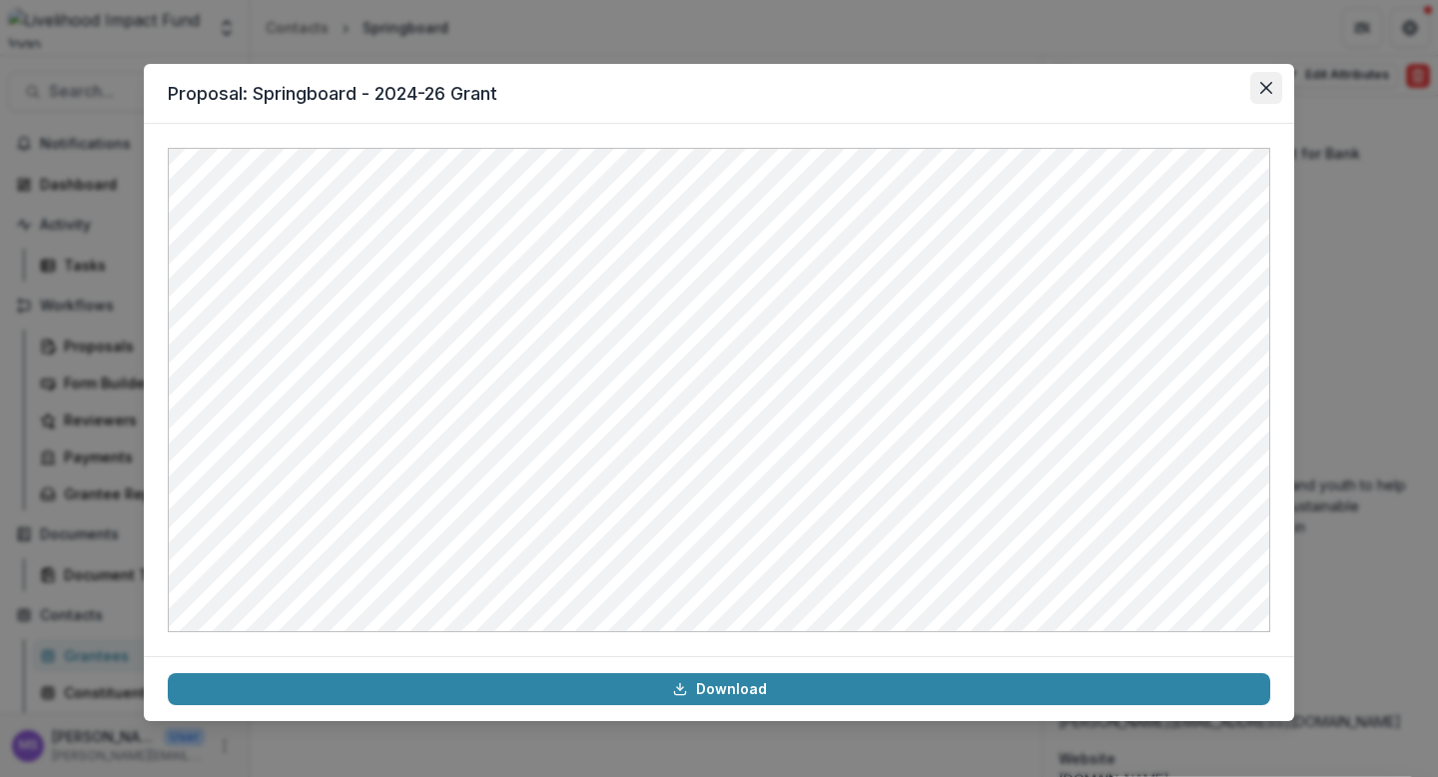
click at [1267, 89] on icon "Close" at bounding box center [1266, 88] width 12 height 12
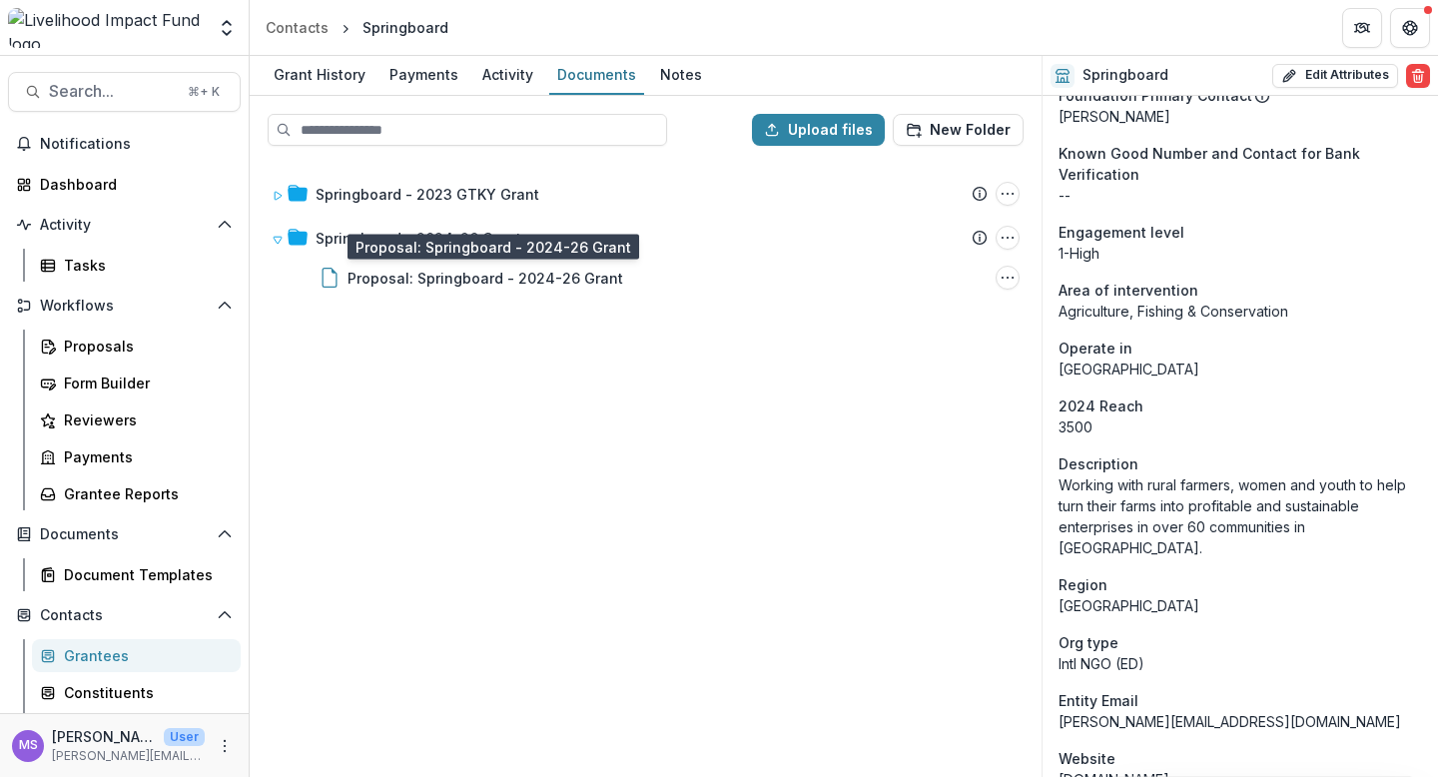
click at [496, 396] on div "Springboard - 2023 GTKY Grant Submission Temelio Proposal Attached proposal doc…" at bounding box center [646, 468] width 788 height 613
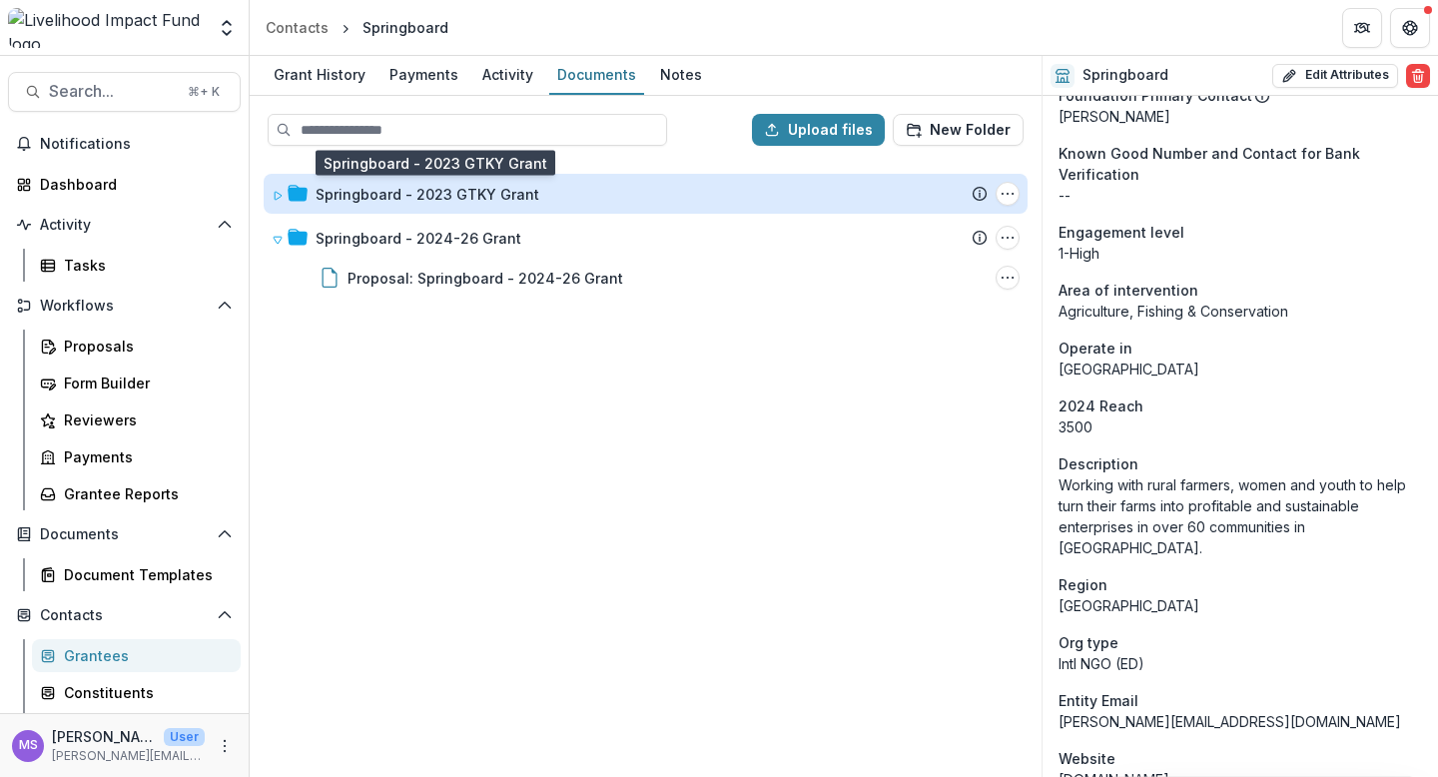
click at [424, 188] on div "Springboard - 2023 GTKY Grant" at bounding box center [428, 194] width 224 height 21
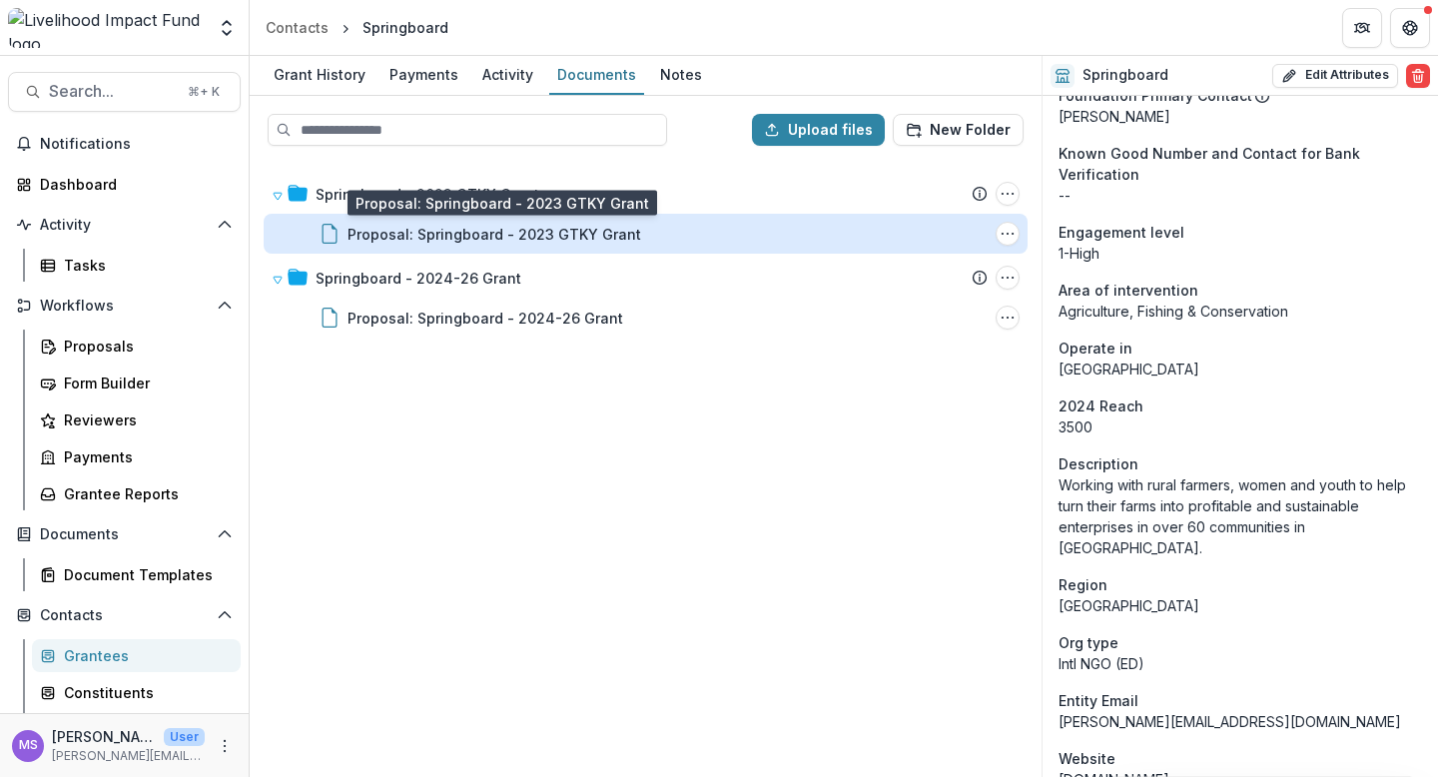
click at [432, 229] on div "Proposal: Springboard - 2023 GTKY Grant" at bounding box center [494, 234] width 294 height 21
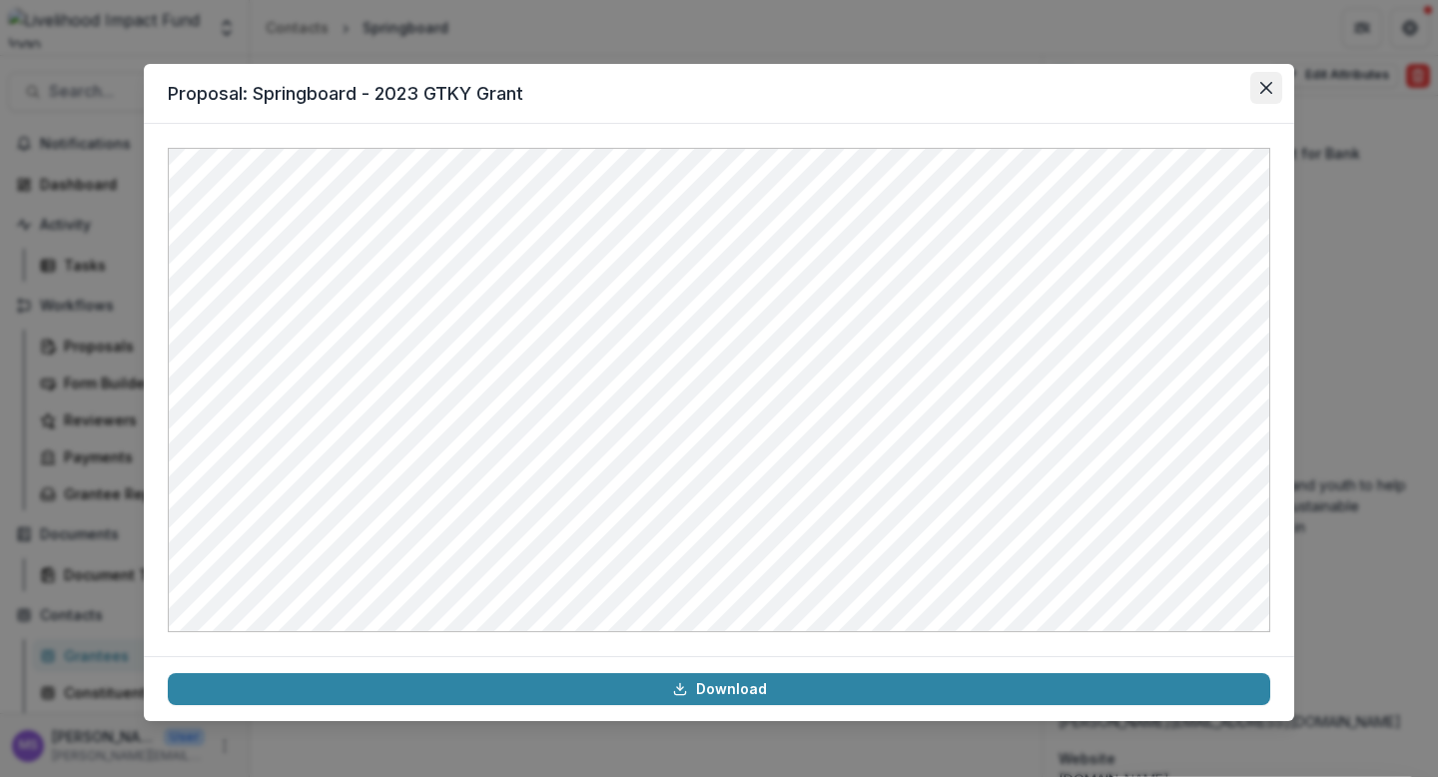
click at [1265, 87] on icon "Close" at bounding box center [1266, 88] width 12 height 12
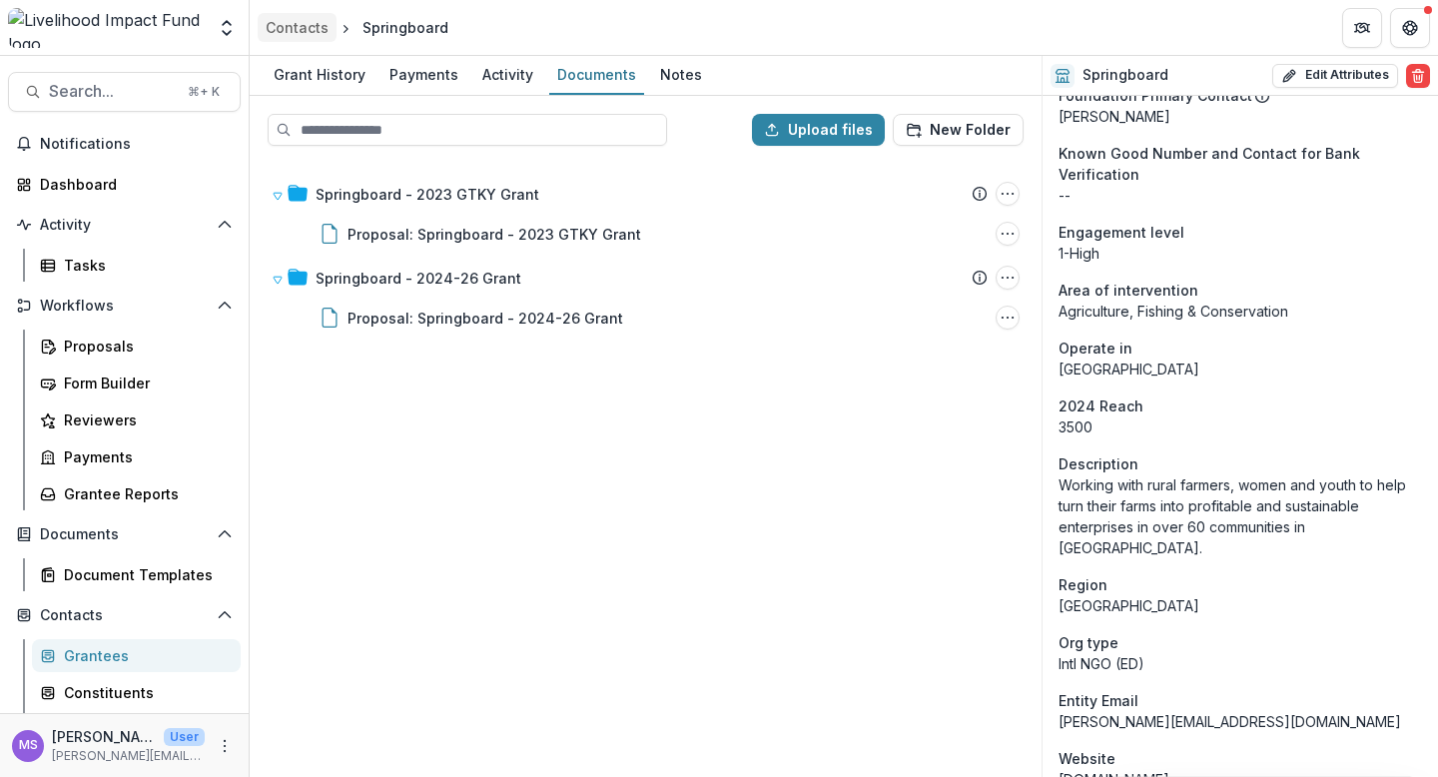
click at [295, 29] on div "Contacts" at bounding box center [297, 27] width 63 height 21
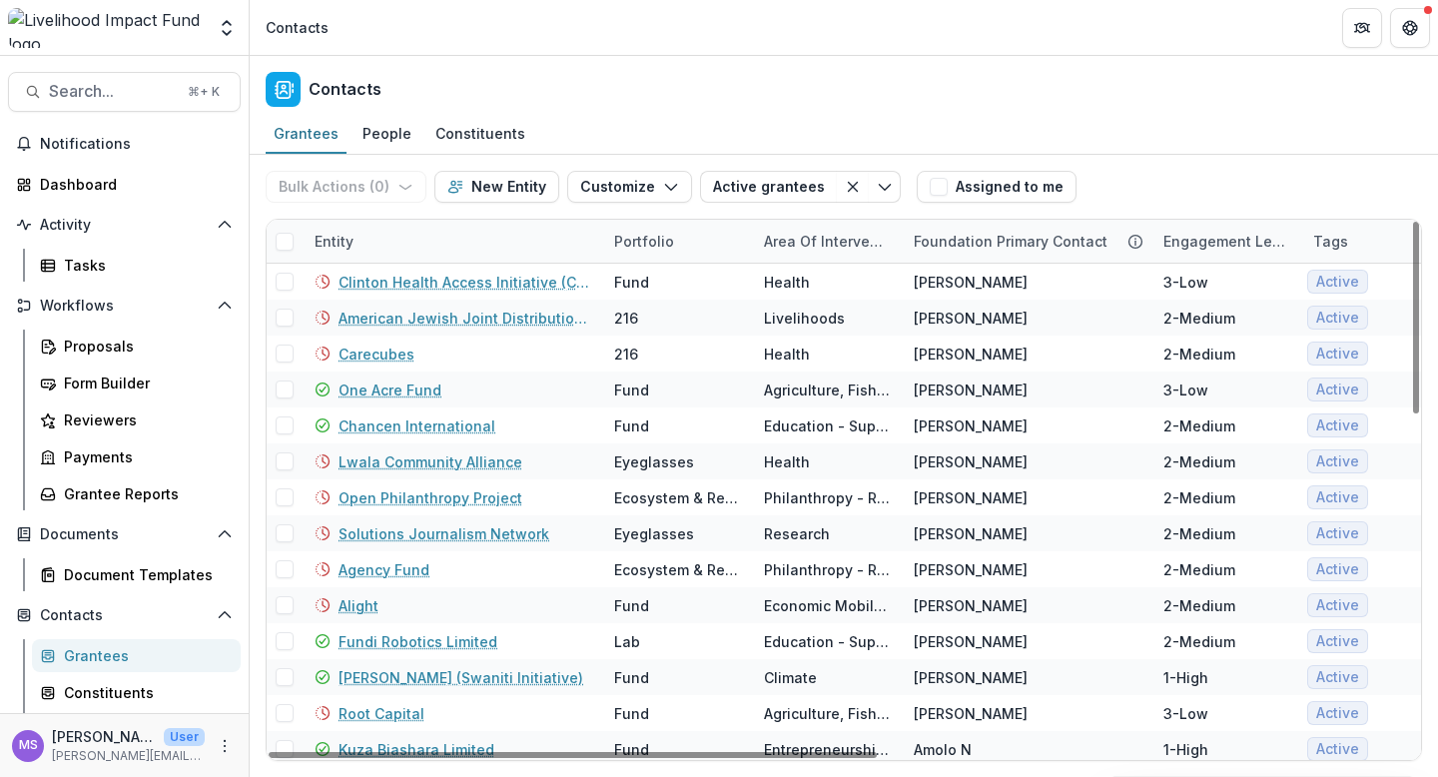
click at [488, 235] on div "Entity" at bounding box center [453, 241] width 300 height 43
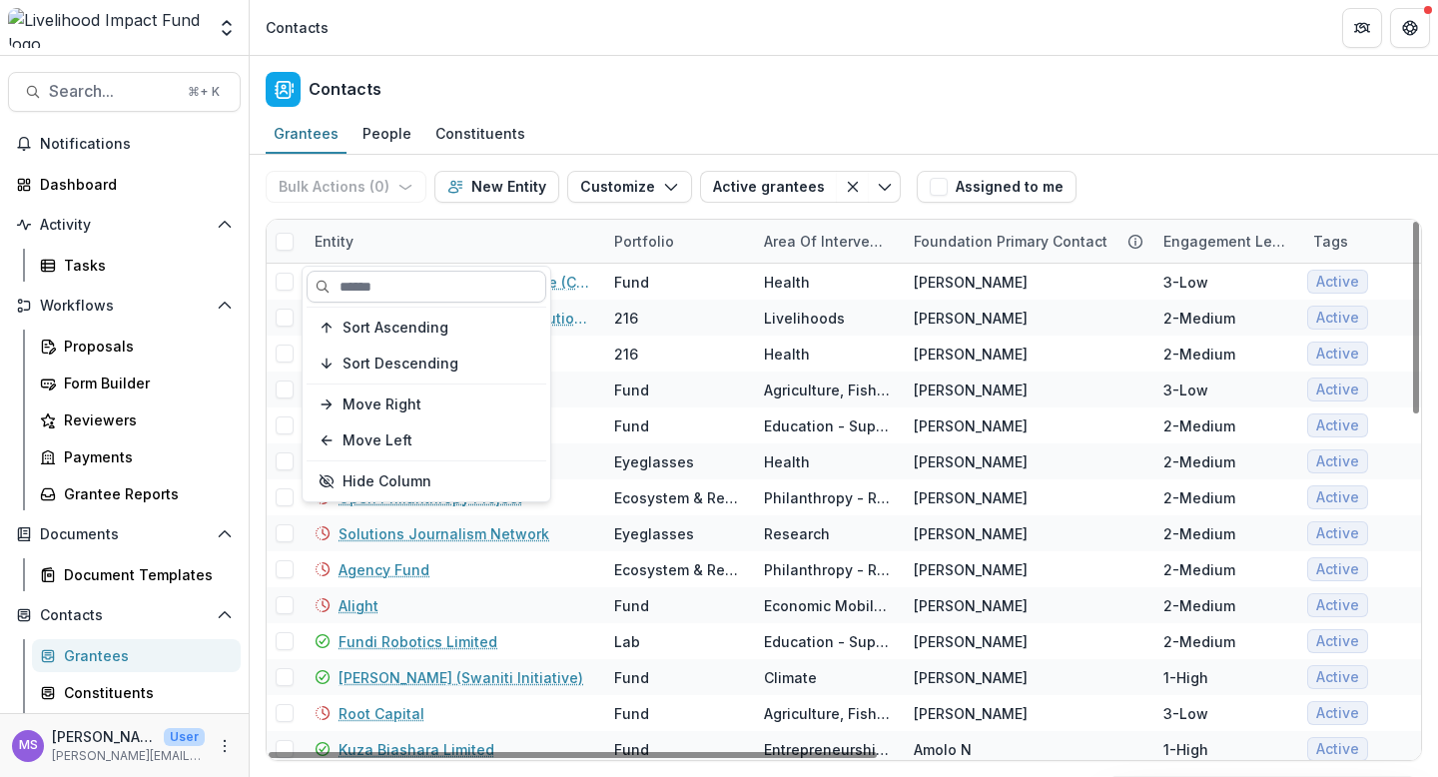
click at [465, 284] on input at bounding box center [427, 287] width 240 height 32
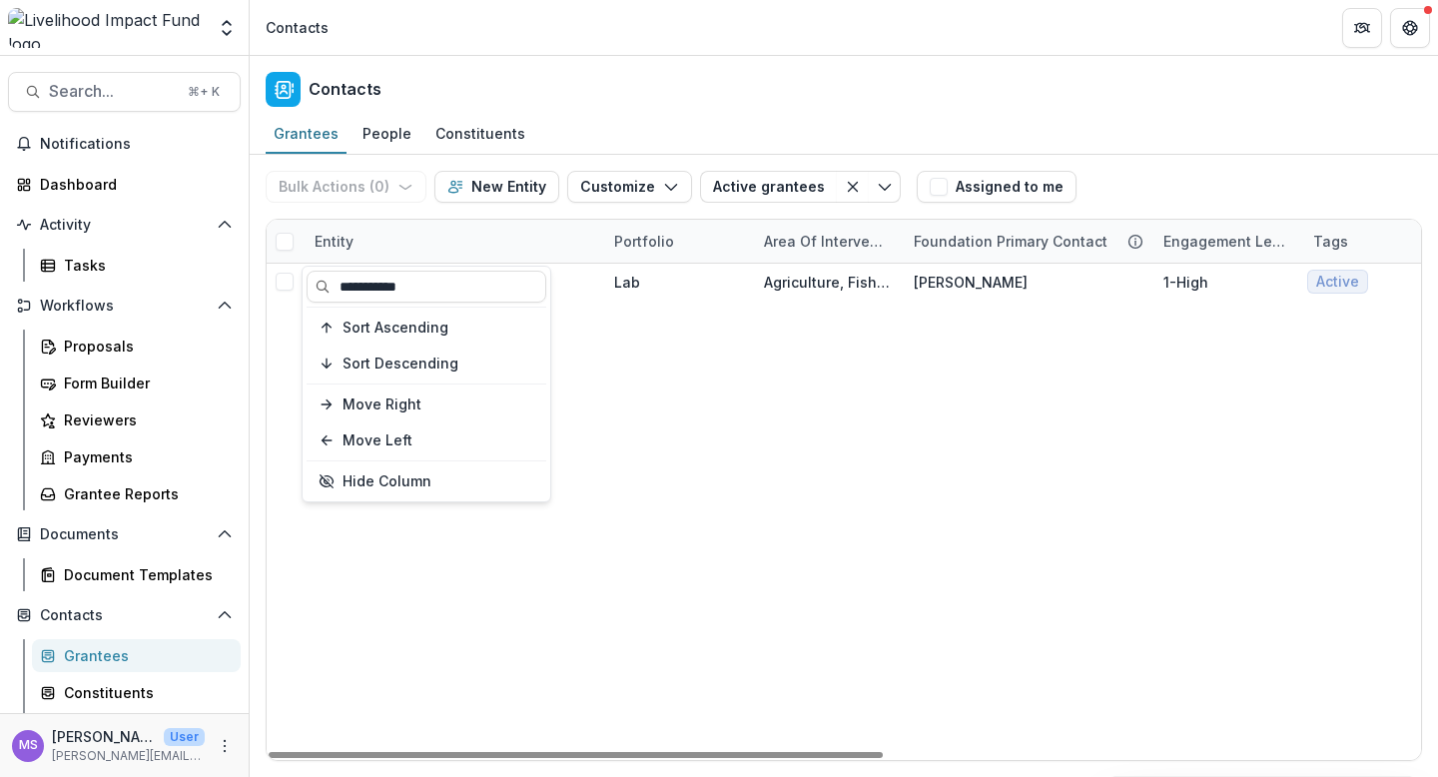
type input "**********"
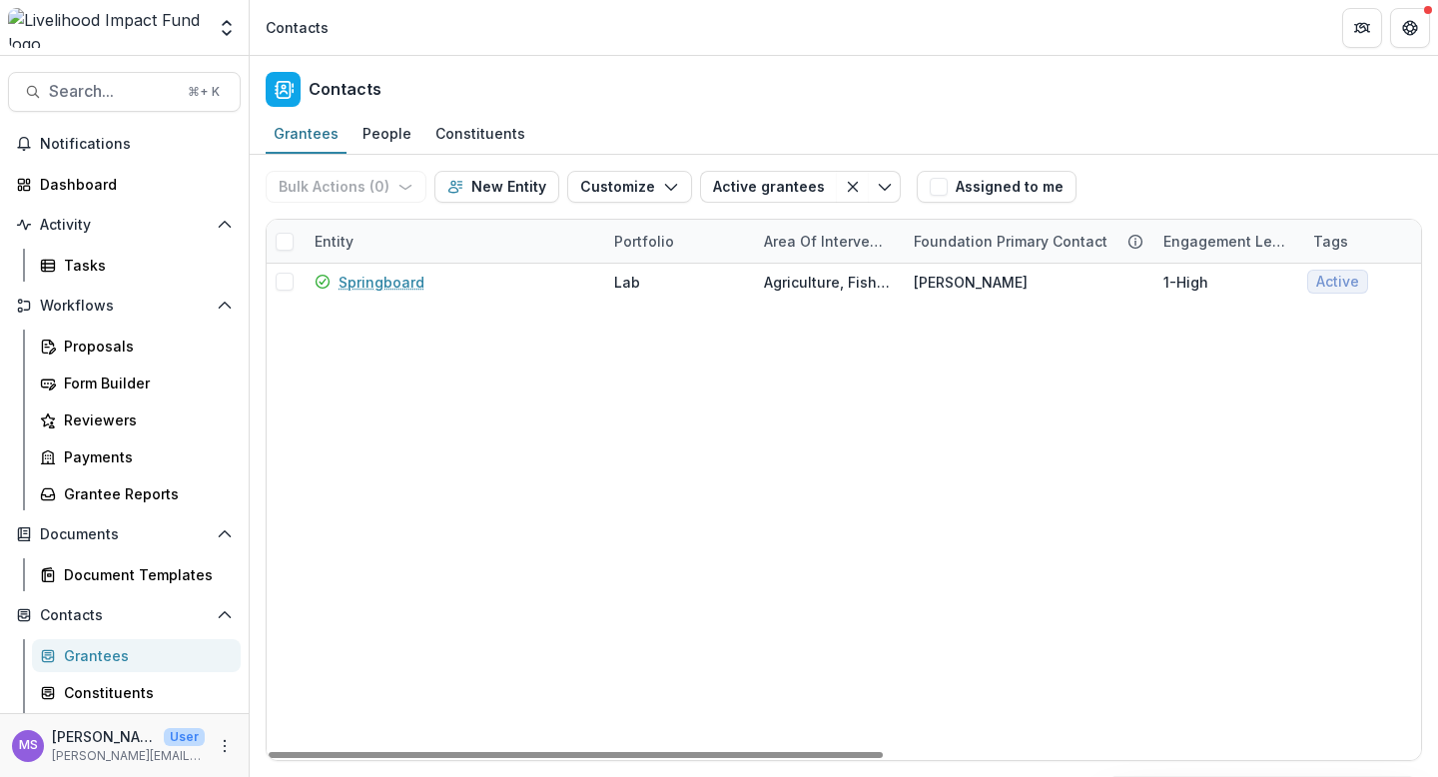
click at [637, 535] on div "Springboard Lab Agriculture, Fishing & Conservation [PERSON_NAME] P 1-High Acti…" at bounding box center [1348, 512] width 2163 height 496
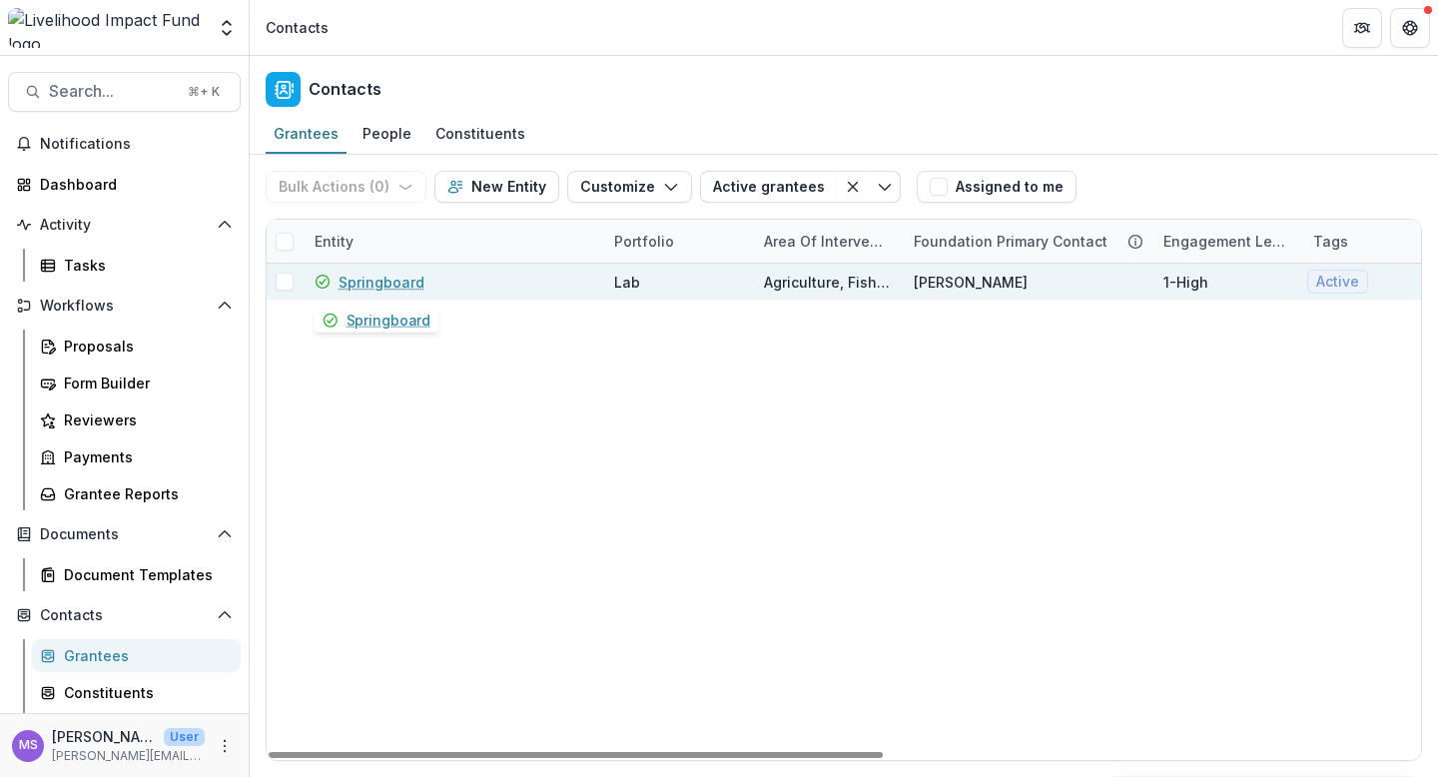
click at [372, 281] on link "Springboard" at bounding box center [381, 282] width 86 height 21
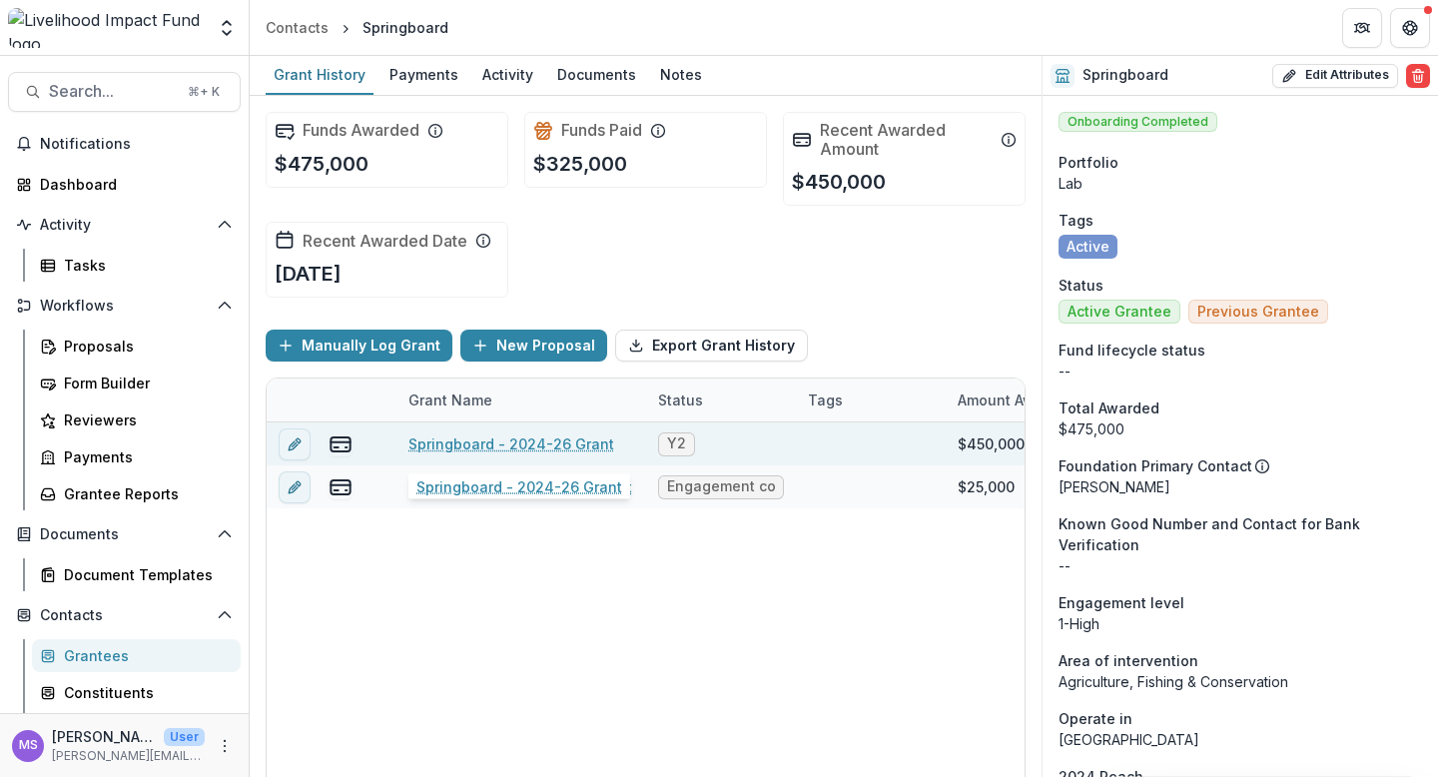
click at [508, 442] on link "Springboard - 2024-26 Grant" at bounding box center [511, 443] width 206 height 21
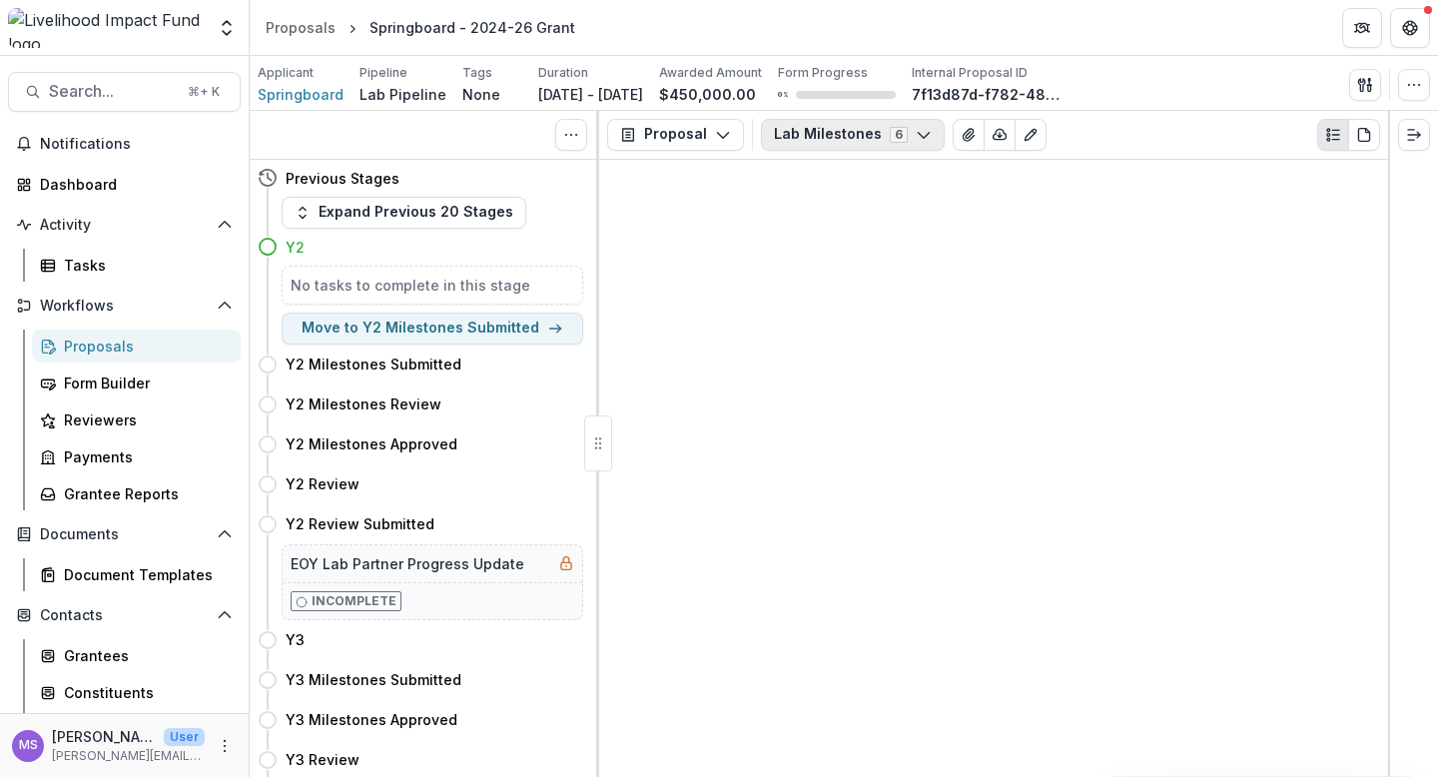
click at [916, 130] on icon "button" at bounding box center [924, 135] width 16 height 16
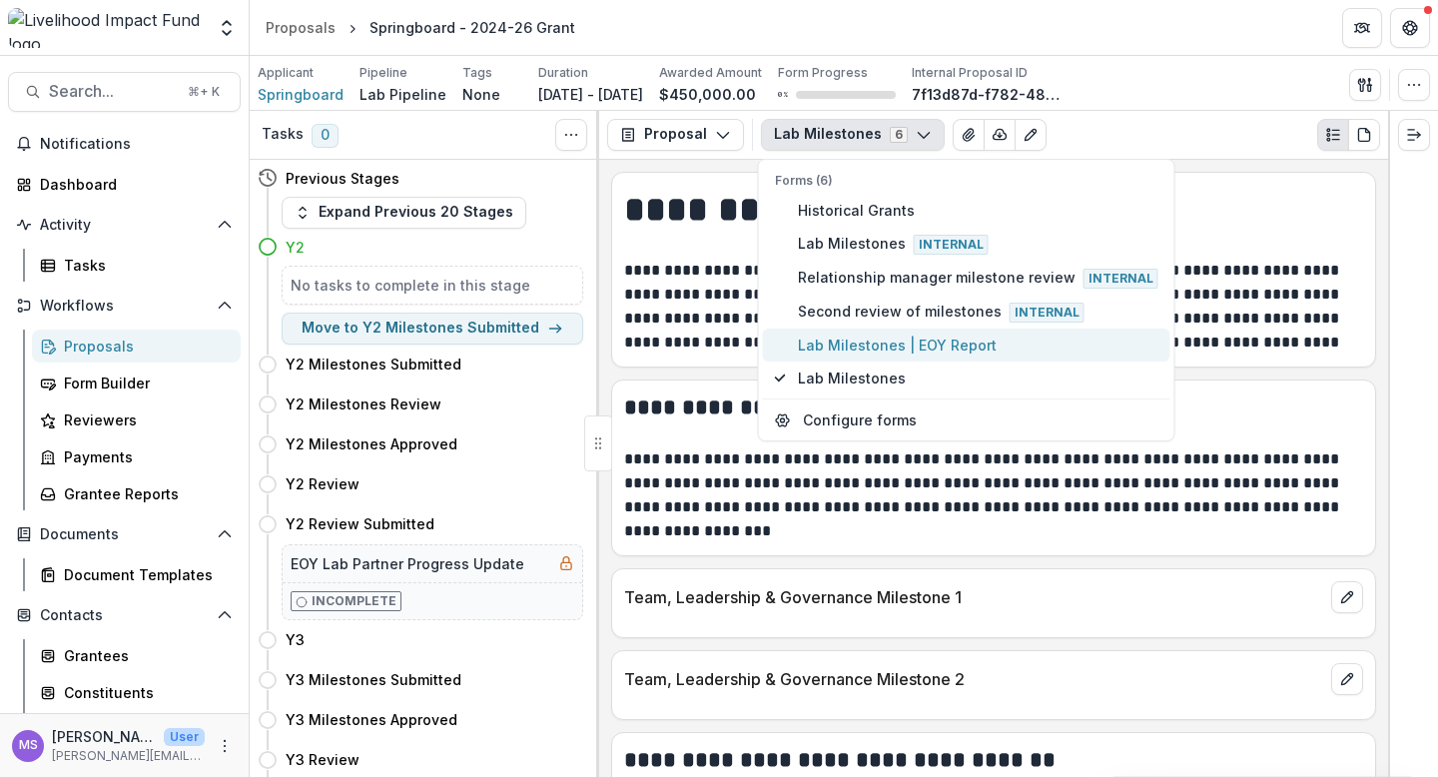
click at [926, 346] on span "Lab Milestones | EOY Report" at bounding box center [978, 344] width 360 height 21
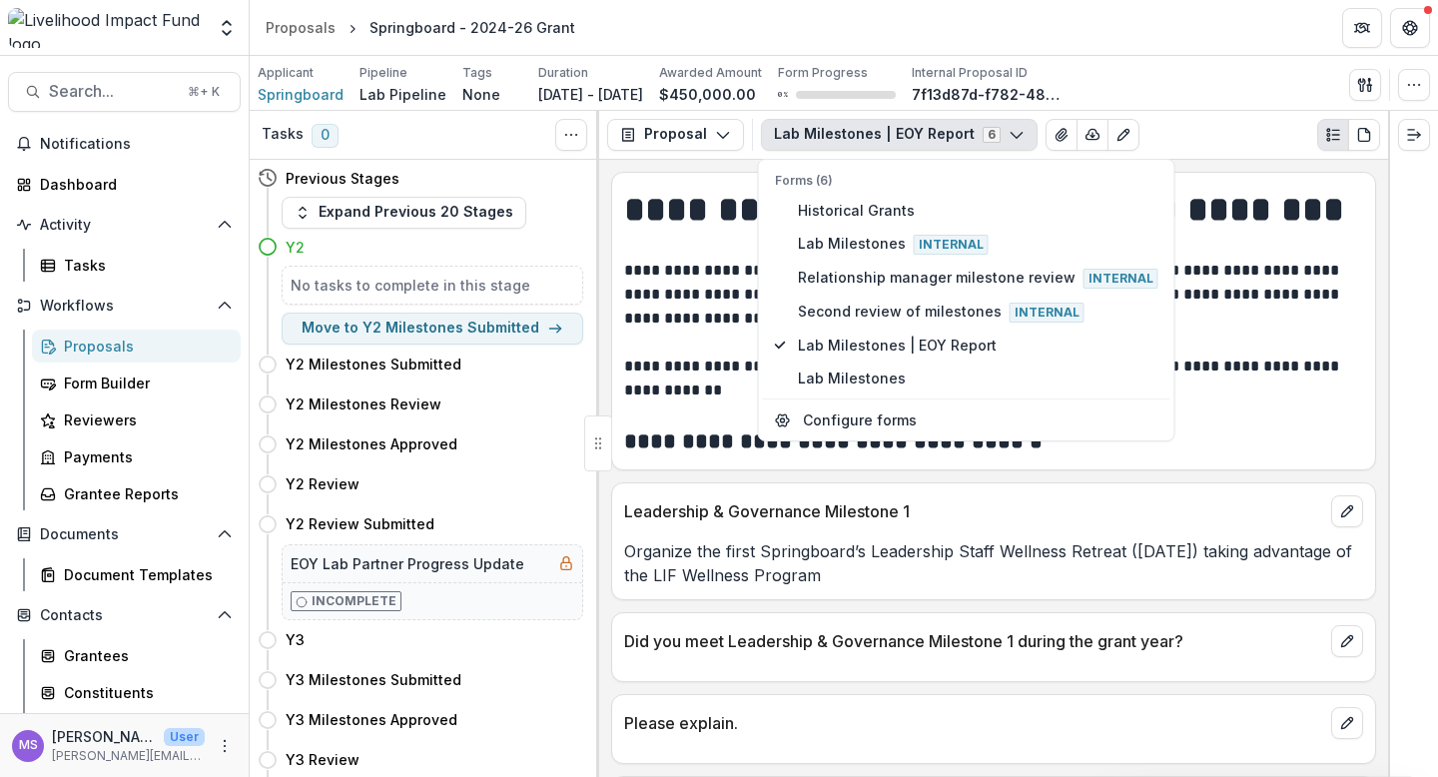
click at [957, 499] on p "Leadership & Governance Milestone 1" at bounding box center [973, 511] width 699 height 24
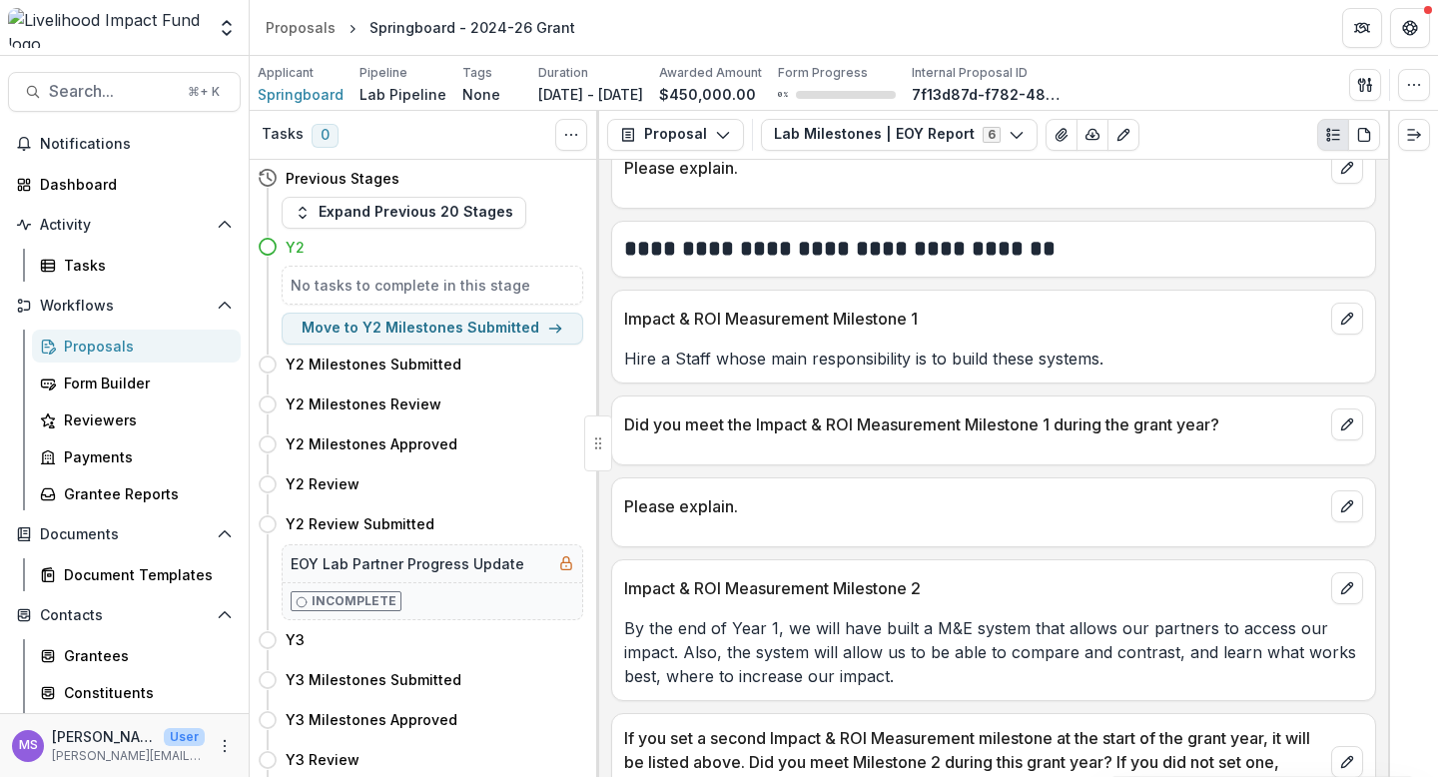
scroll to position [902, 0]
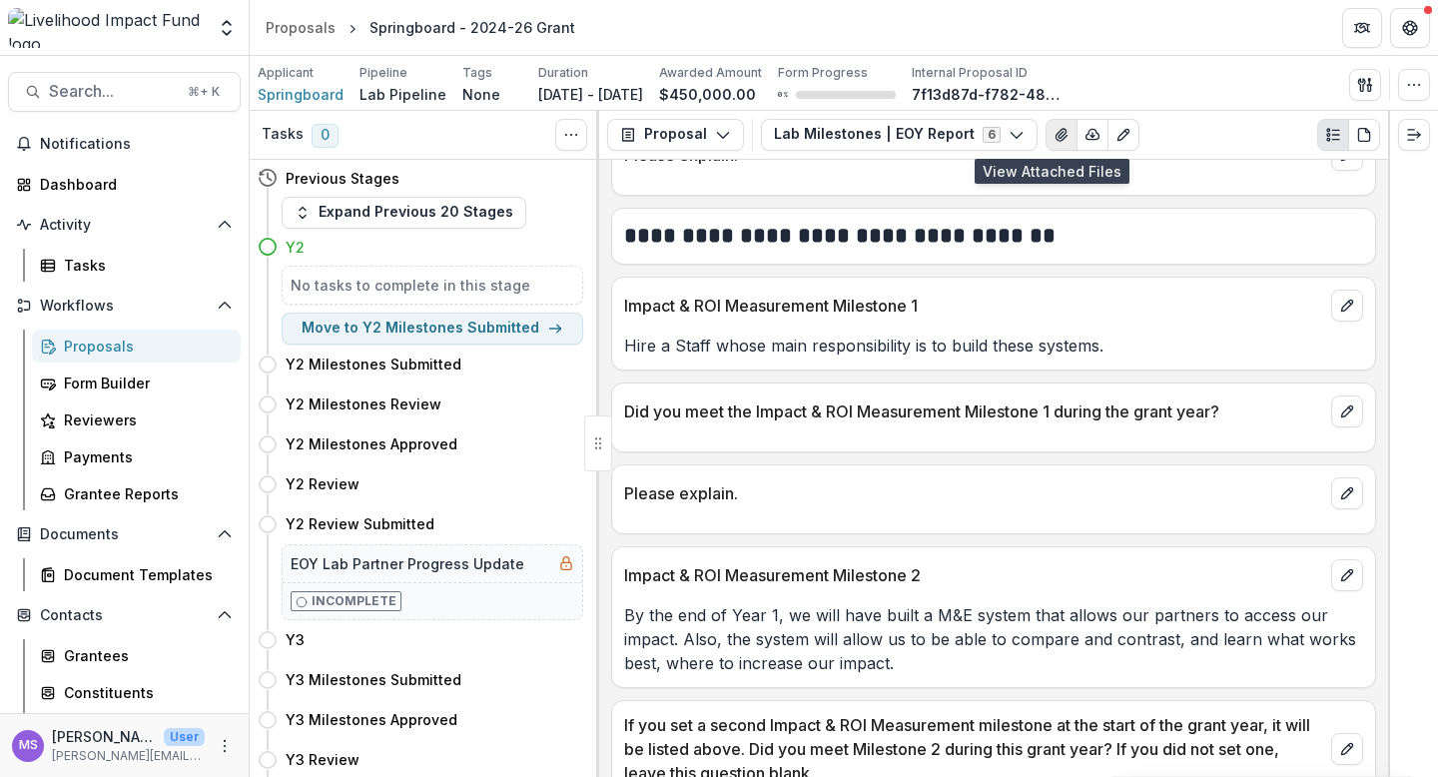
click at [1055, 129] on icon "View Attached Files" at bounding box center [1060, 135] width 11 height 12
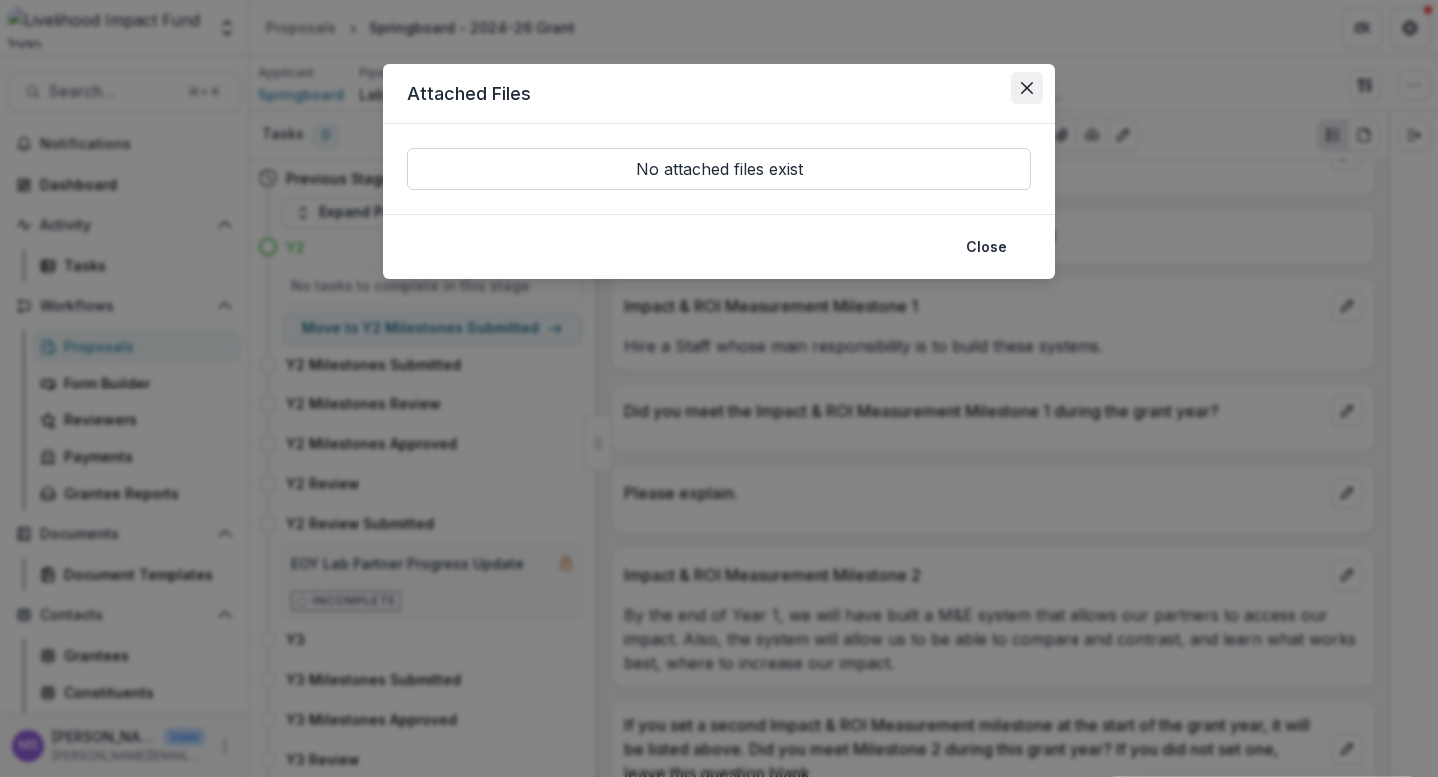
click at [1031, 81] on button "Close" at bounding box center [1026, 88] width 32 height 32
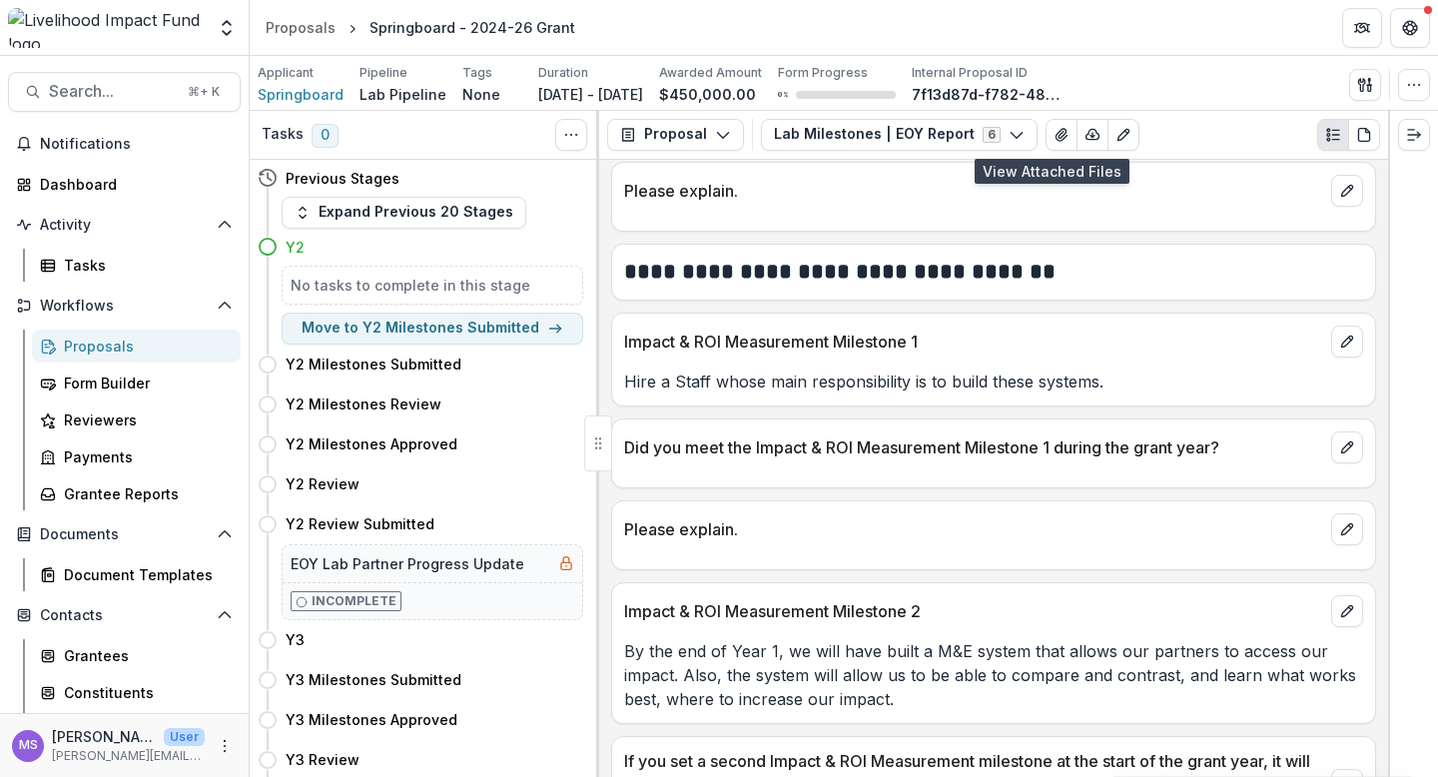
scroll to position [0, 0]
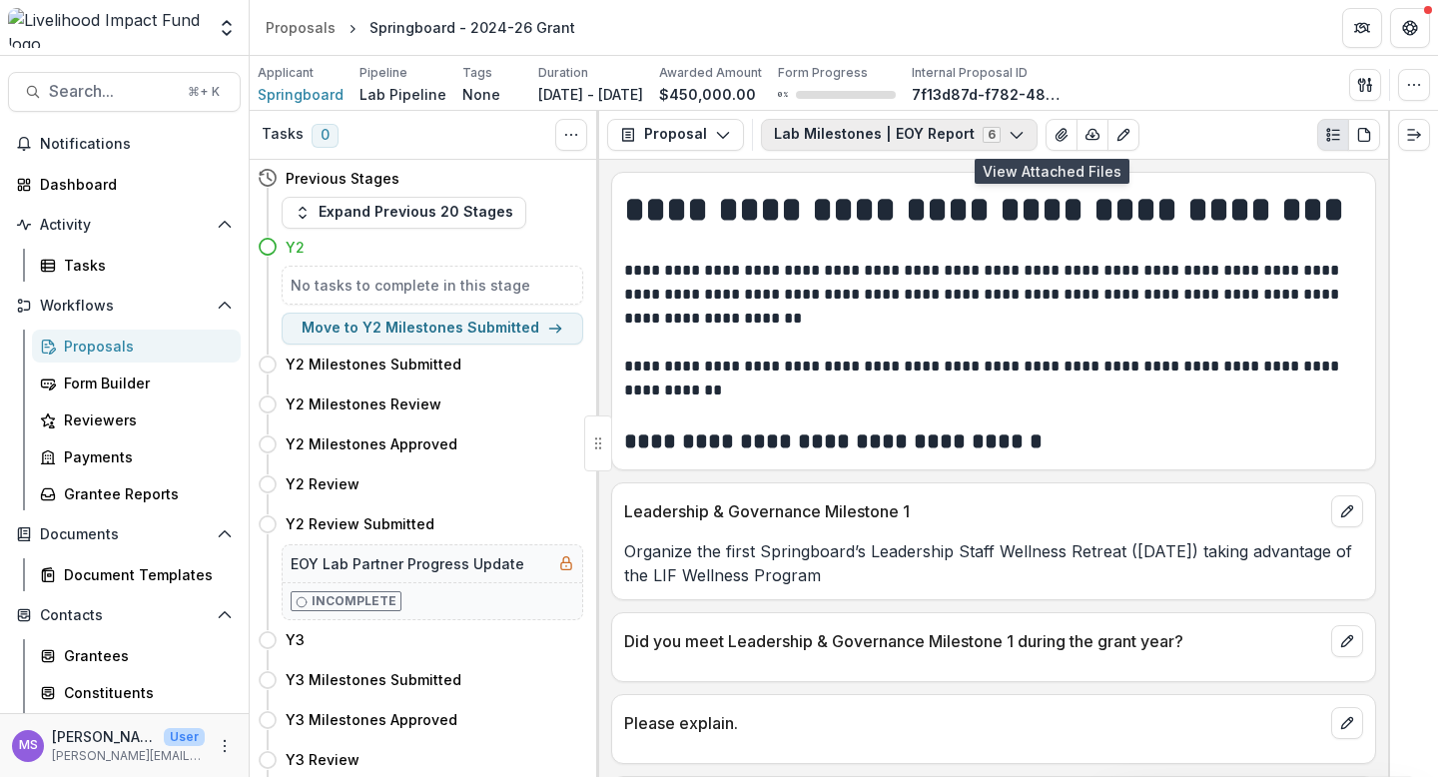
click at [1008, 130] on icon "button" at bounding box center [1016, 135] width 16 height 16
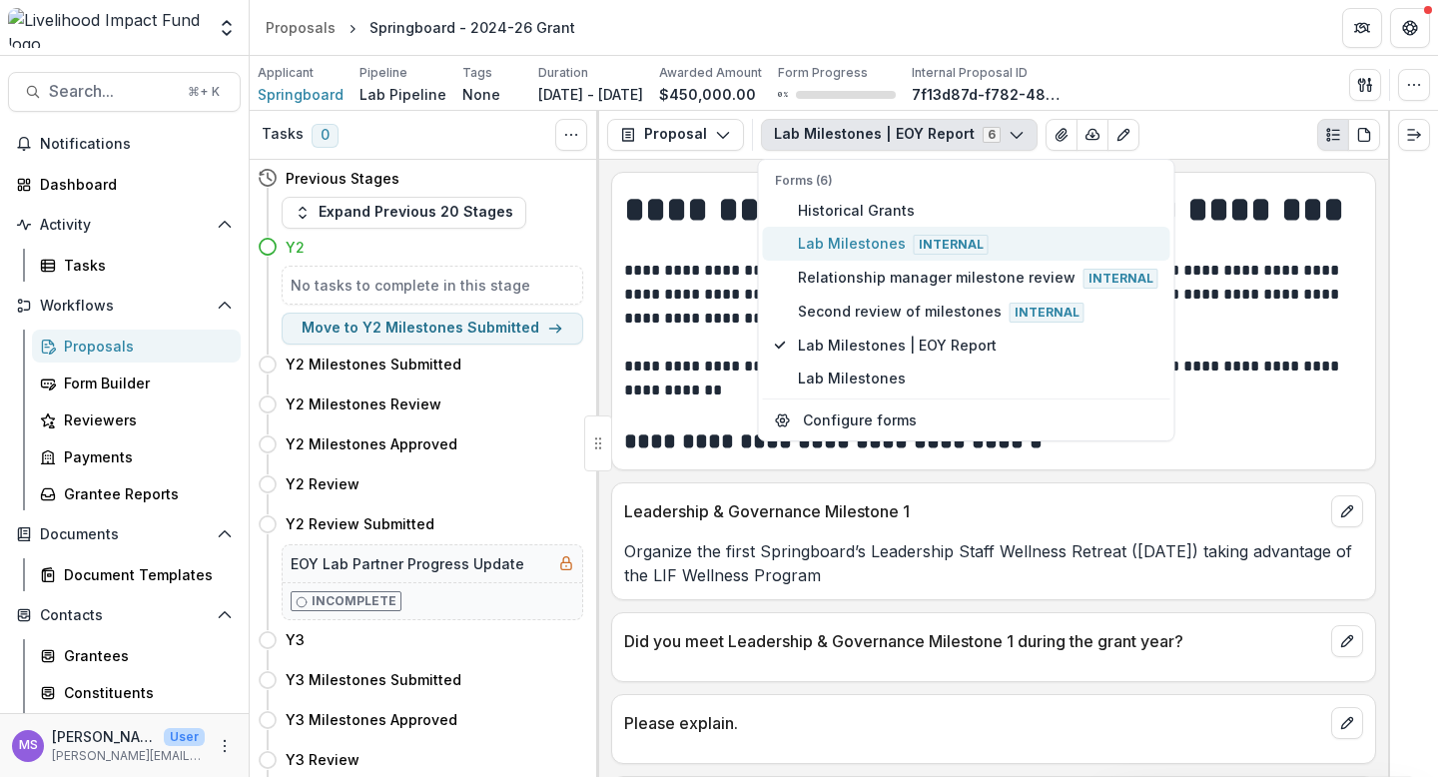
click at [823, 245] on span "Lab Milestones Internal" at bounding box center [978, 244] width 360 height 22
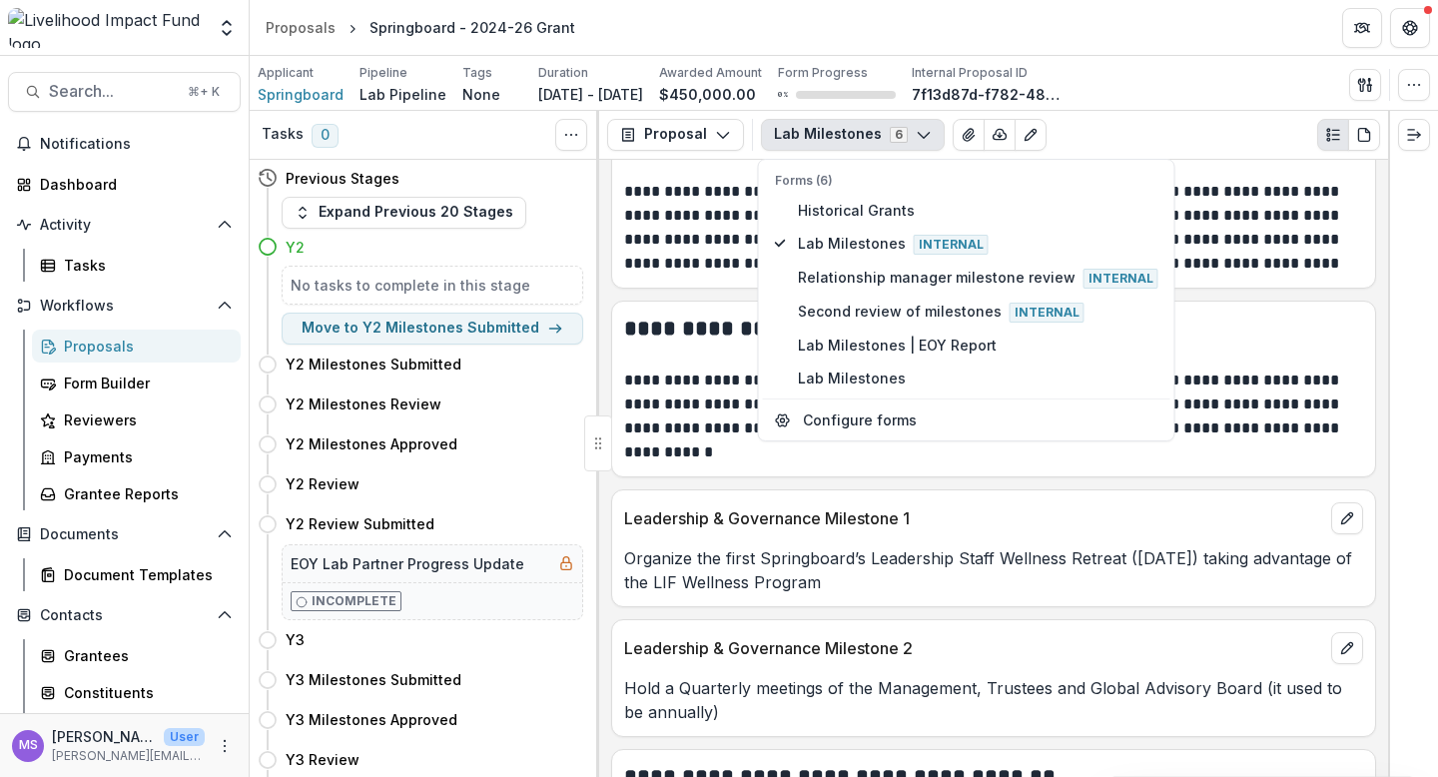
scroll to position [89, 0]
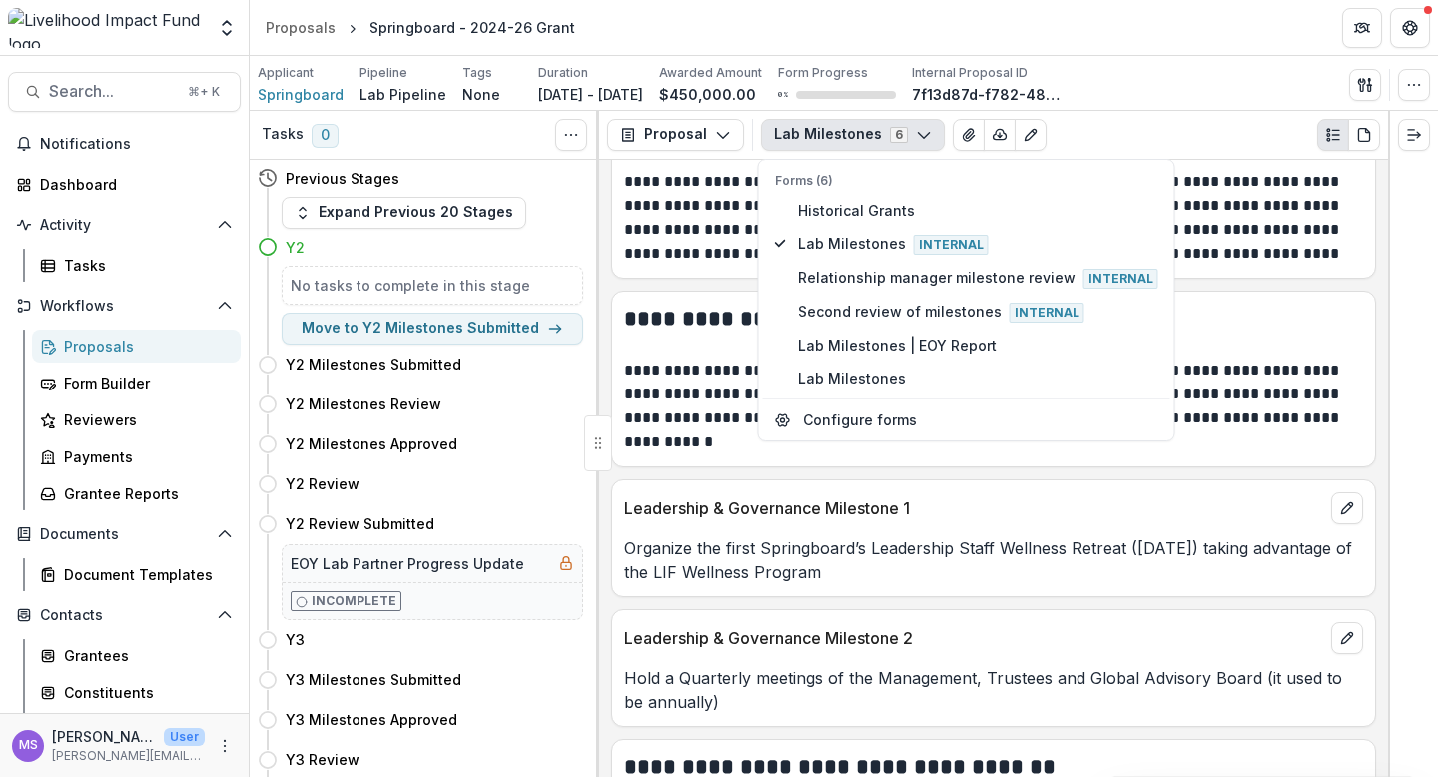
click at [961, 584] on div "Leadership & Governance Milestone 1 Organize the first Springboard’s Leadership…" at bounding box center [993, 538] width 765 height 118
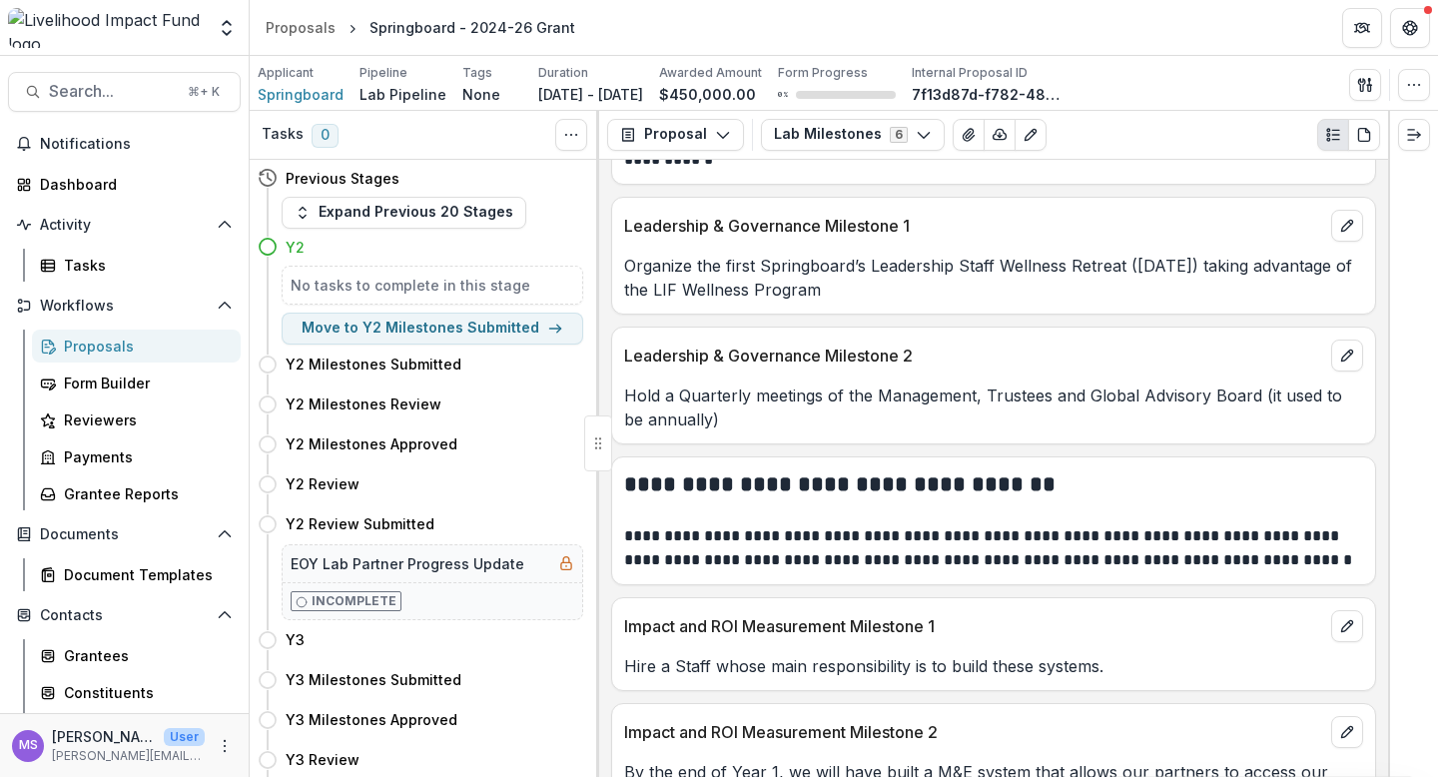
scroll to position [374, 0]
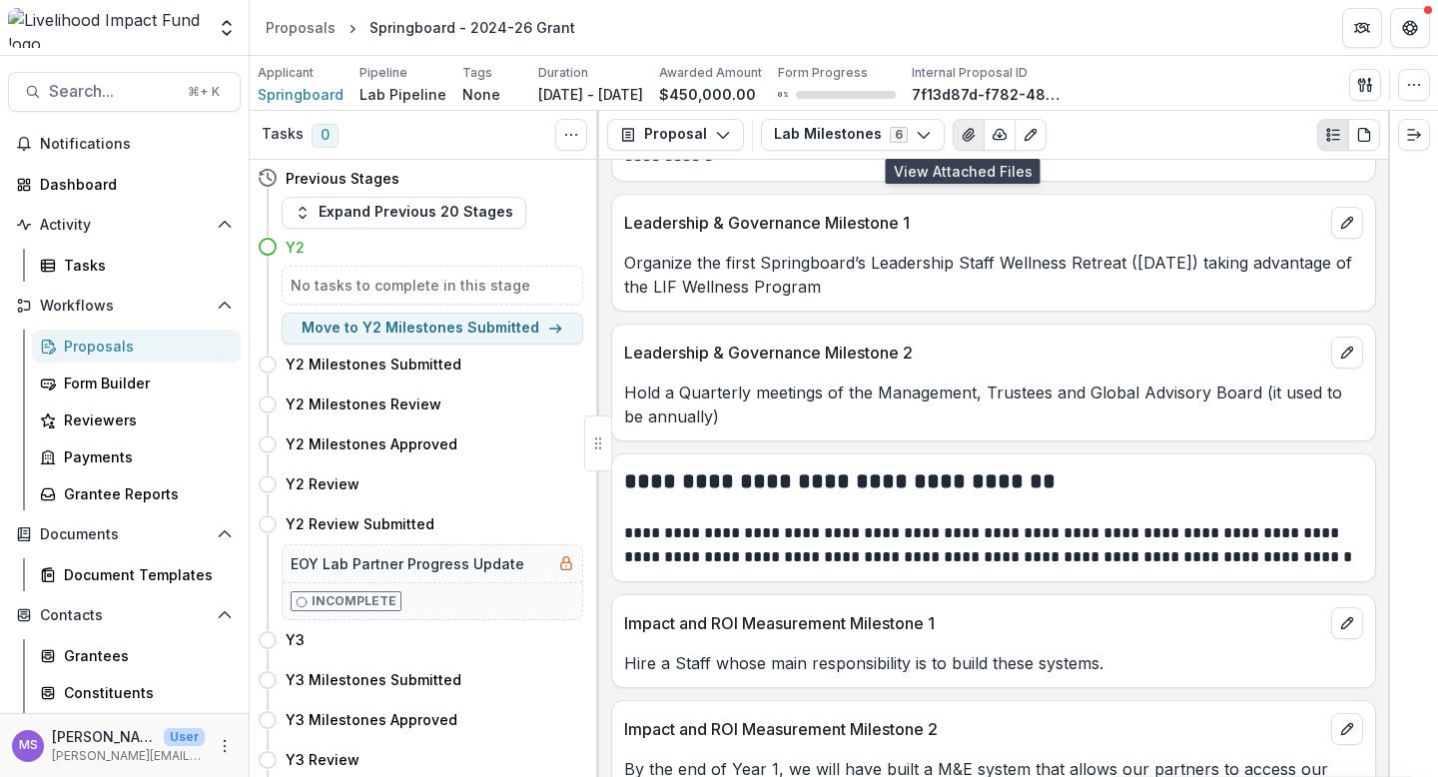
click at [963, 135] on icon "View Attached Files" at bounding box center [968, 135] width 11 height 12
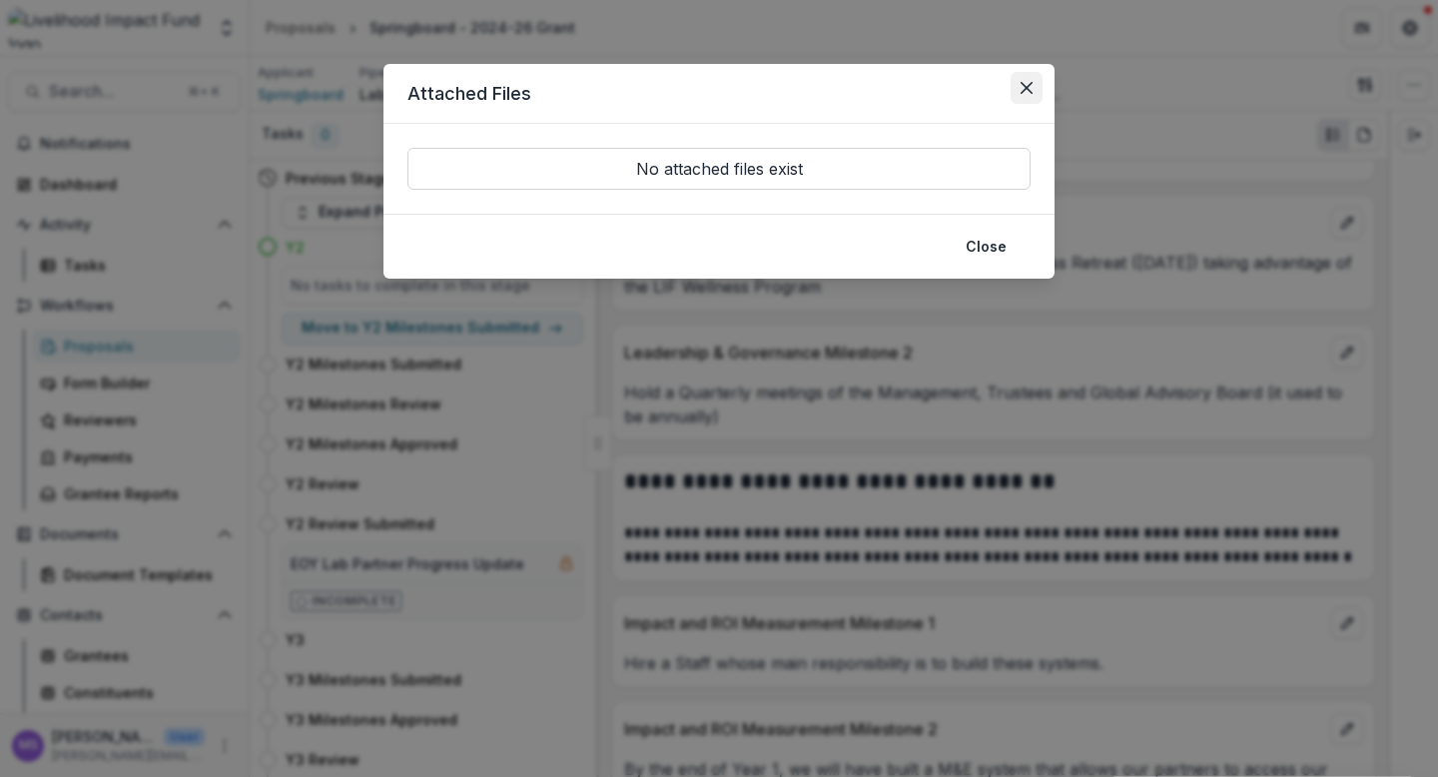
click at [1024, 83] on icon "Close" at bounding box center [1026, 88] width 12 height 12
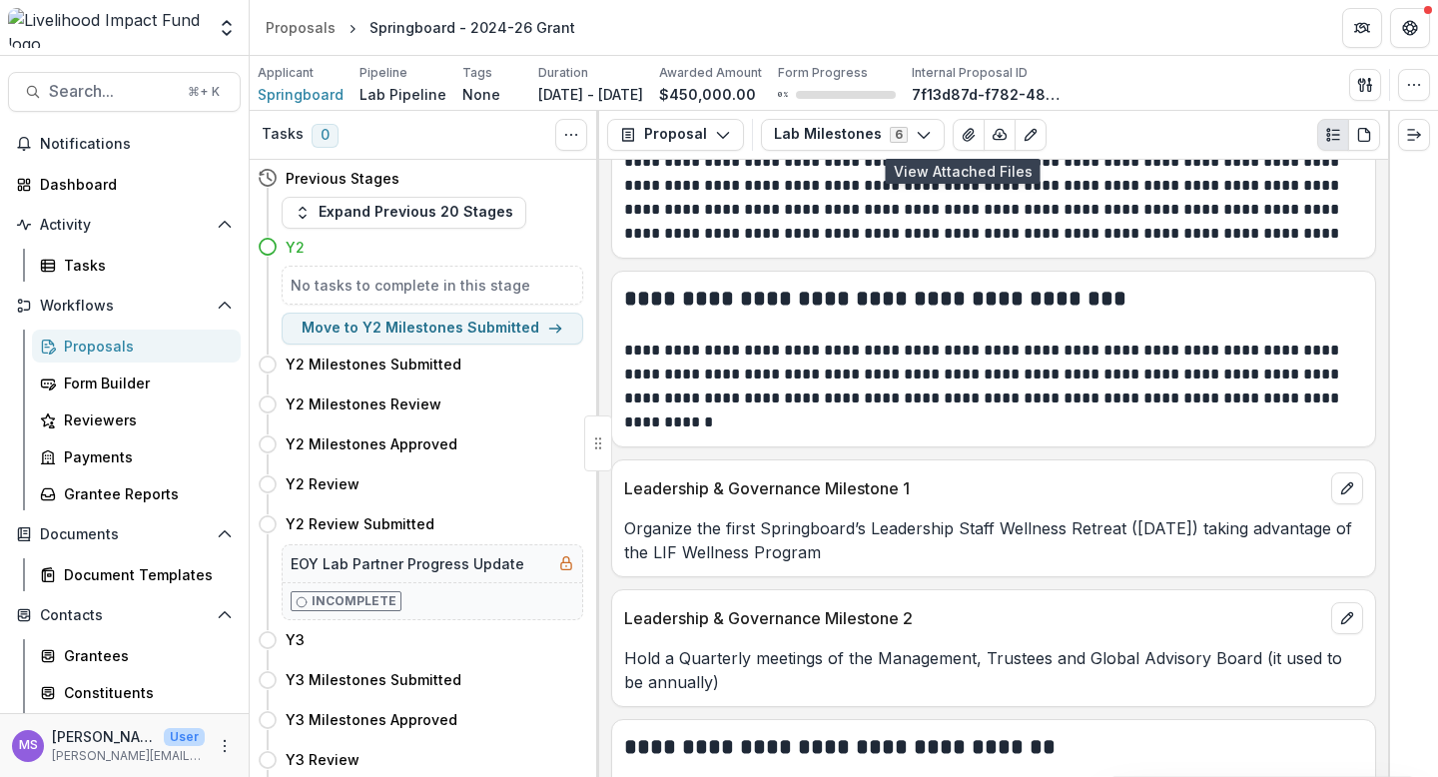
scroll to position [0, 0]
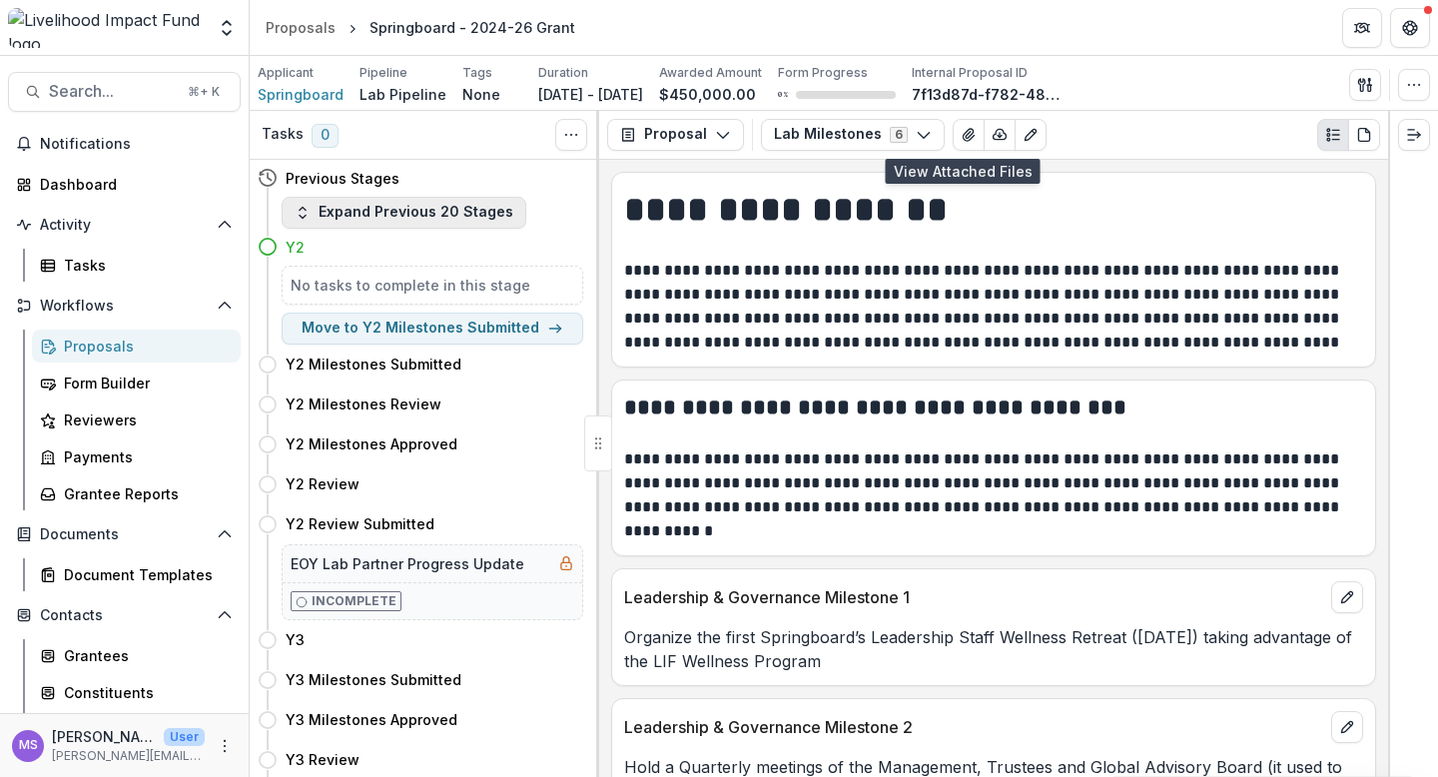
click at [421, 204] on button "Expand Previous 20 Stages" at bounding box center [404, 213] width 245 height 32
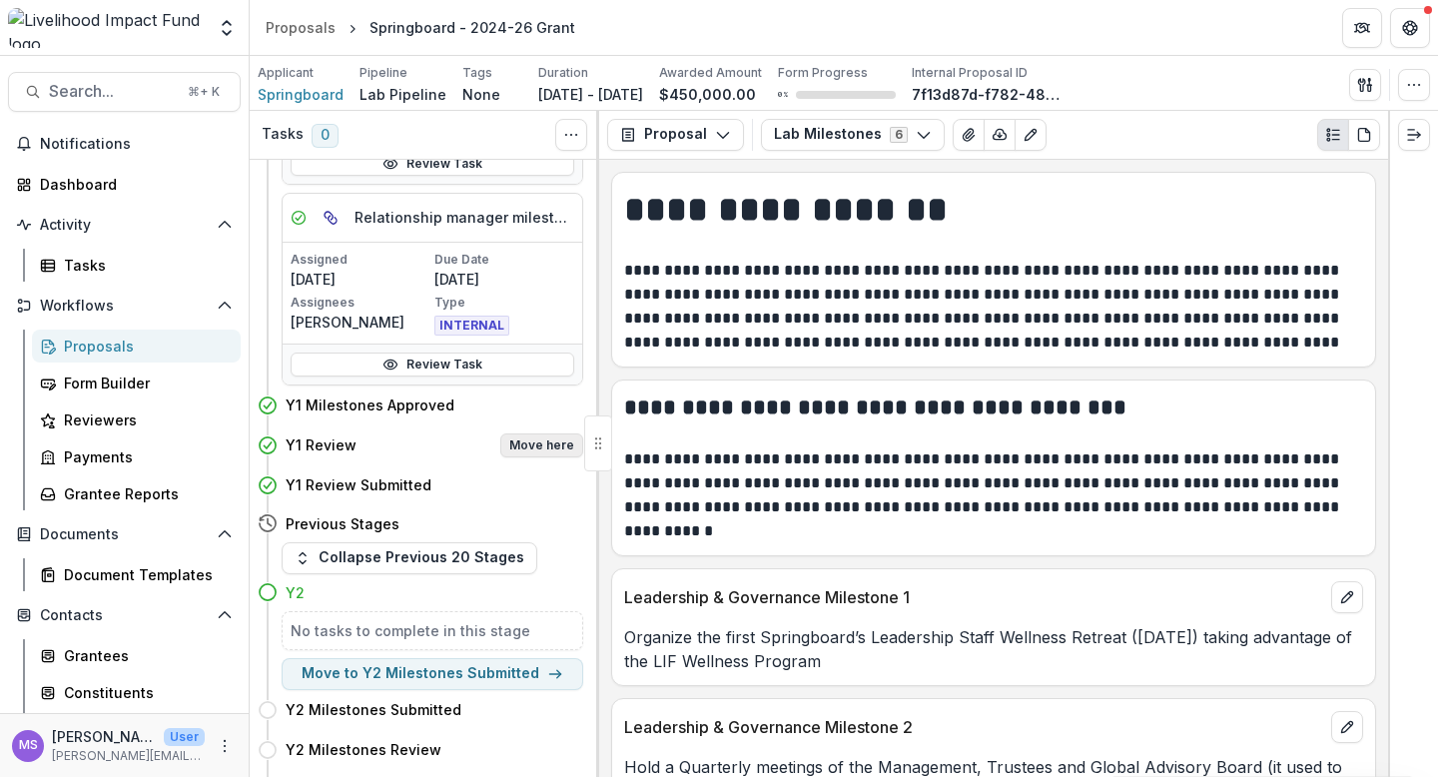
scroll to position [829, 0]
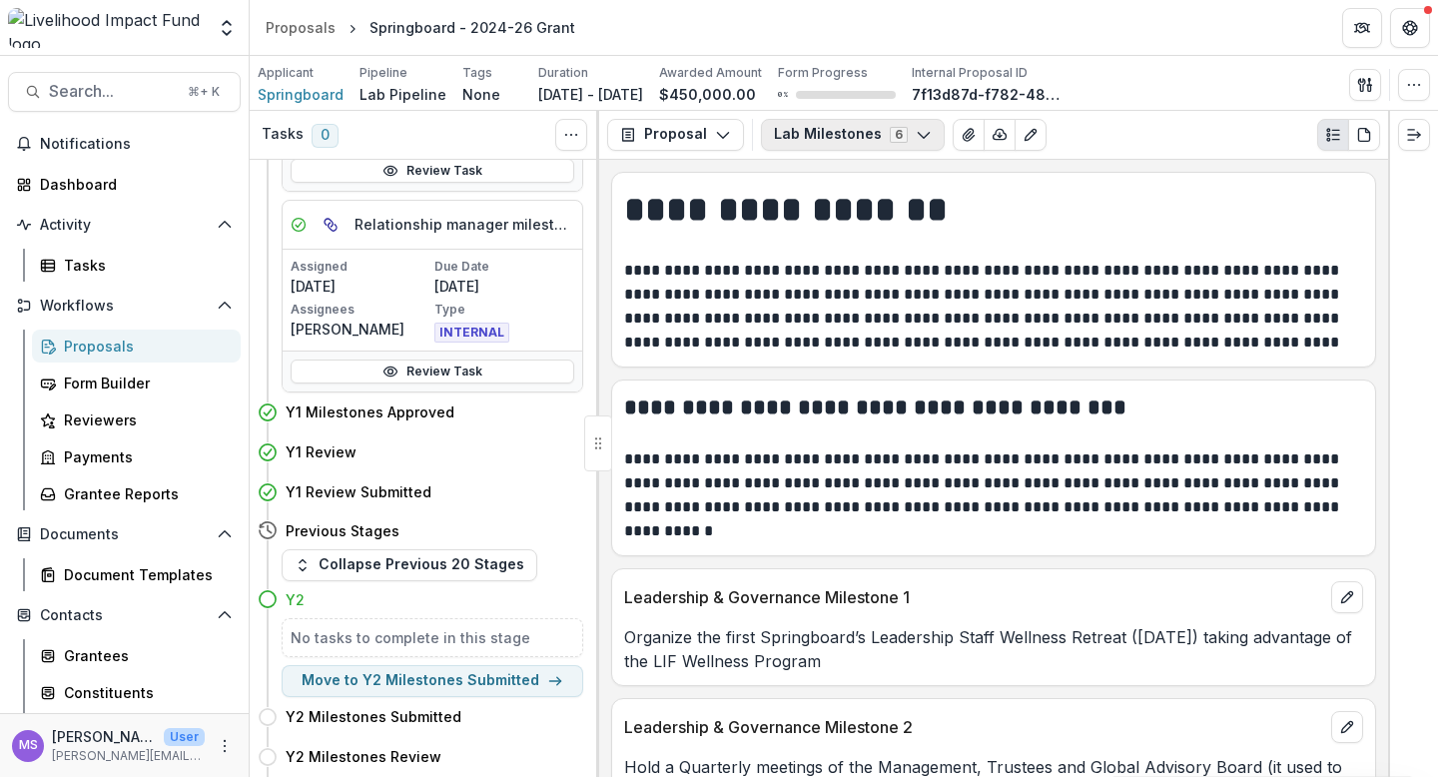
click at [919, 134] on icon "button" at bounding box center [924, 135] width 16 height 16
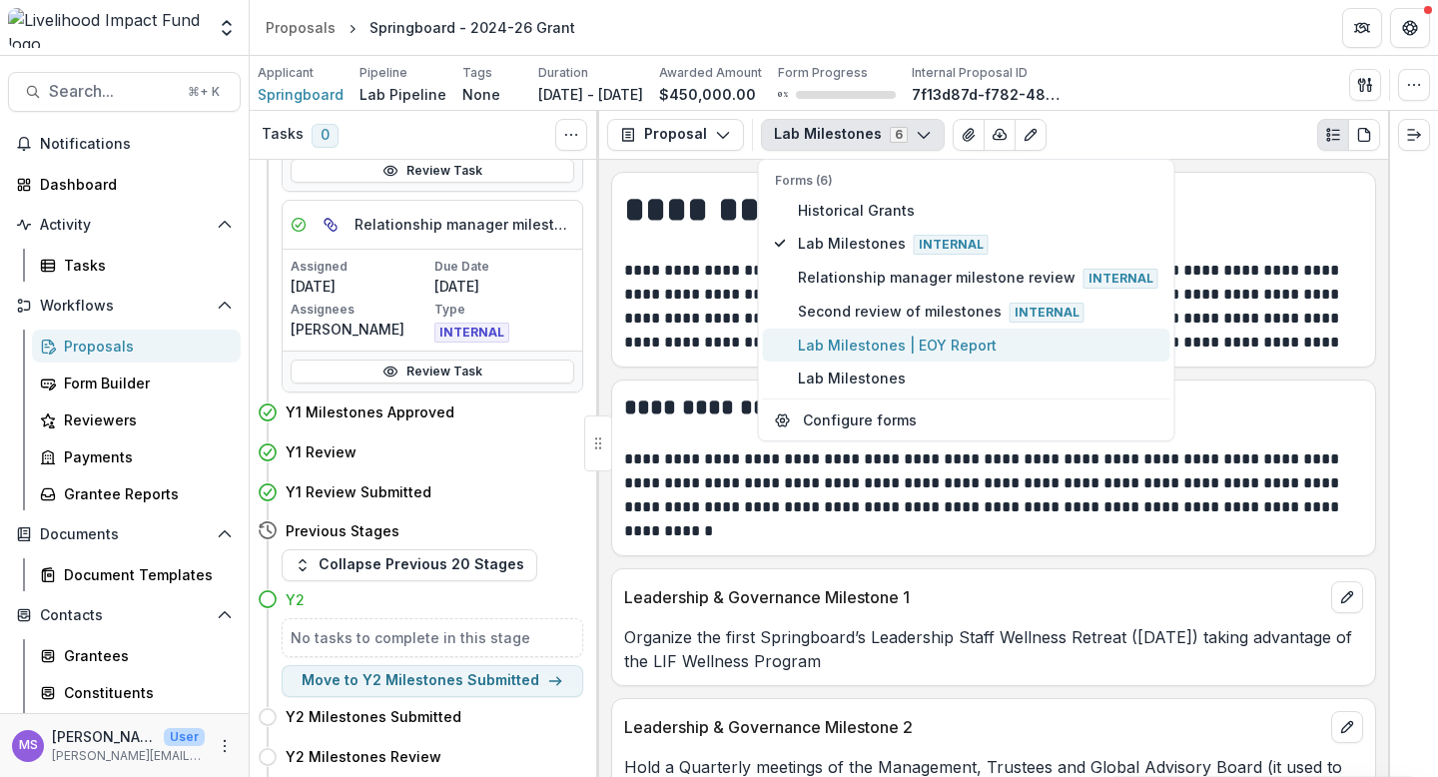
click at [838, 349] on span "Lab Milestones | EOY Report" at bounding box center [978, 344] width 360 height 21
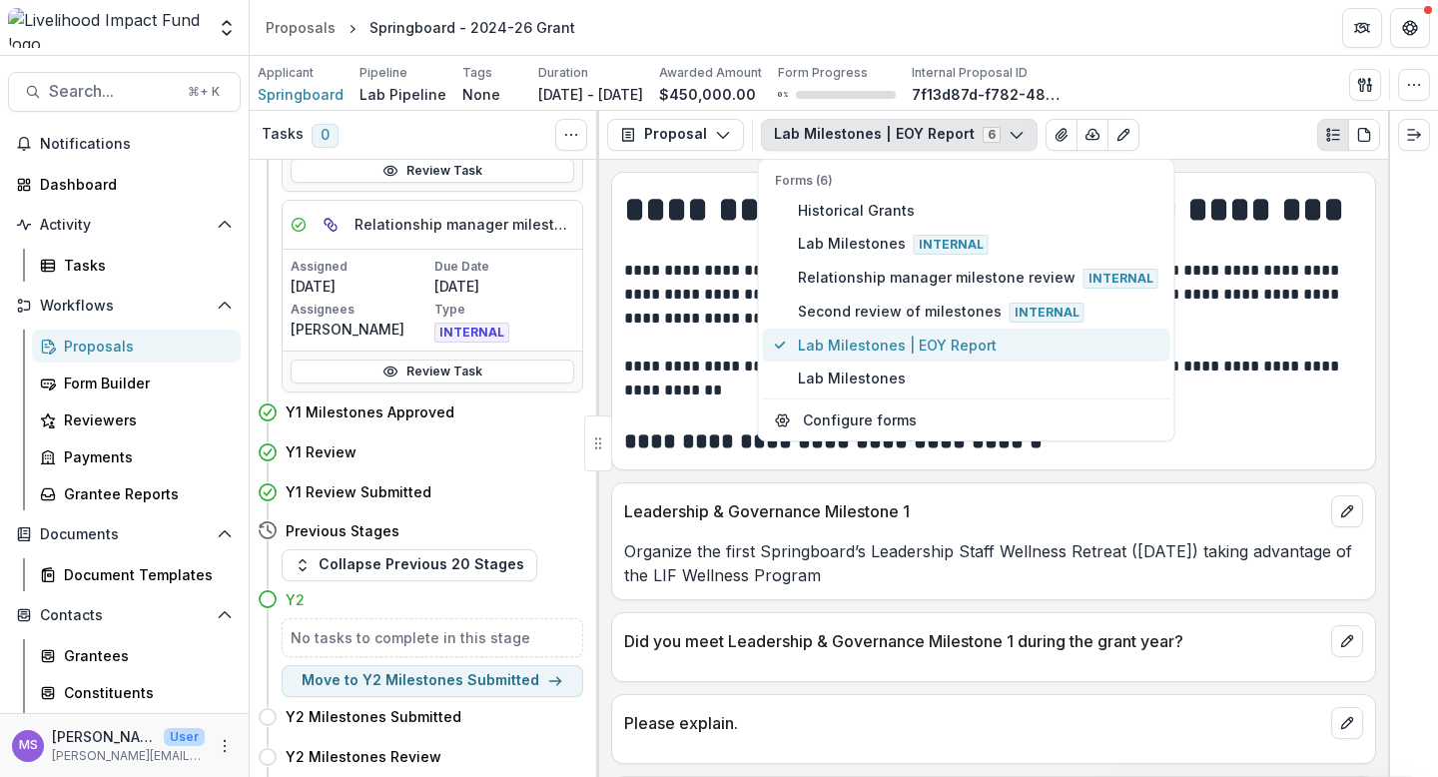
click at [861, 339] on span "Lab Milestones | EOY Report" at bounding box center [978, 344] width 360 height 21
click at [1190, 321] on p "**********" at bounding box center [990, 295] width 733 height 72
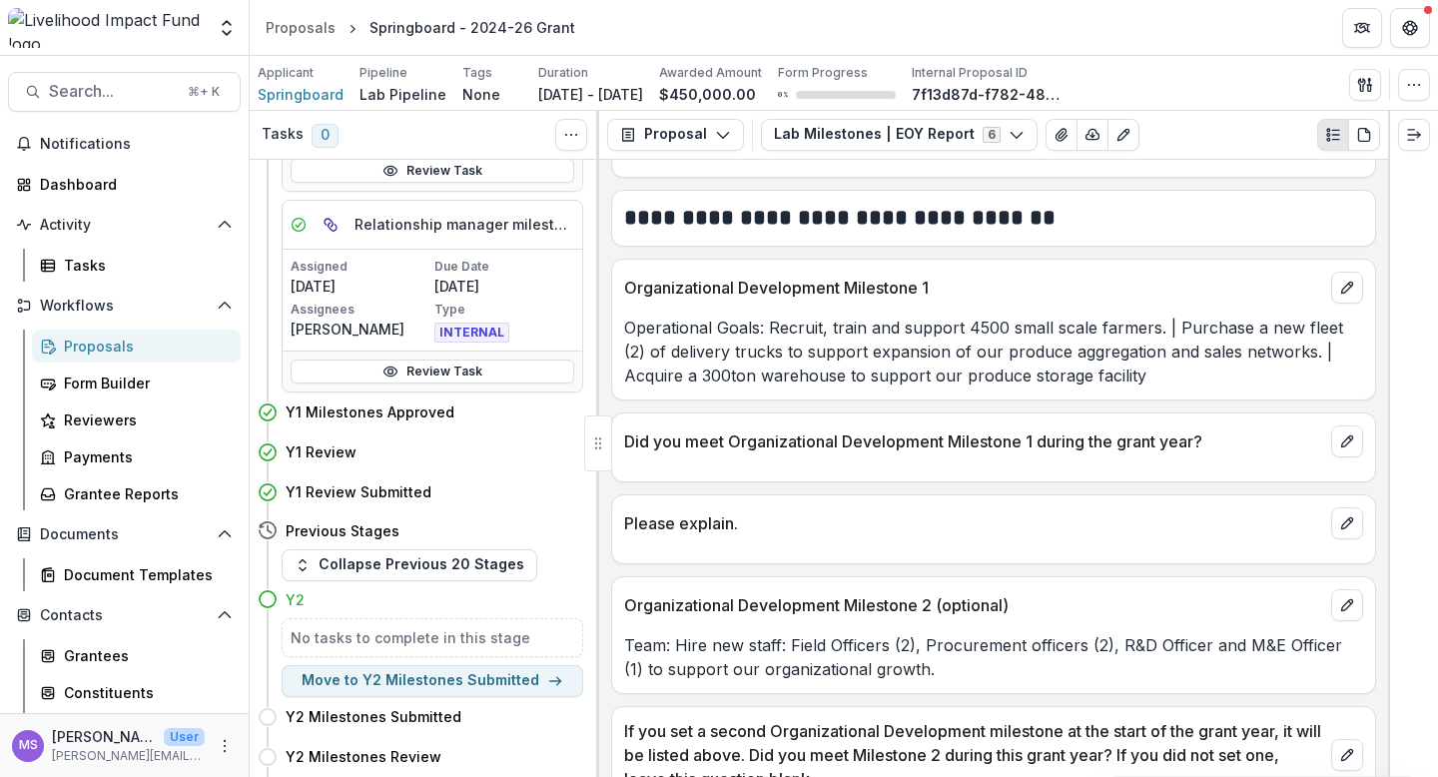
scroll to position [2491, 0]
